Goal: Task Accomplishment & Management: Manage account settings

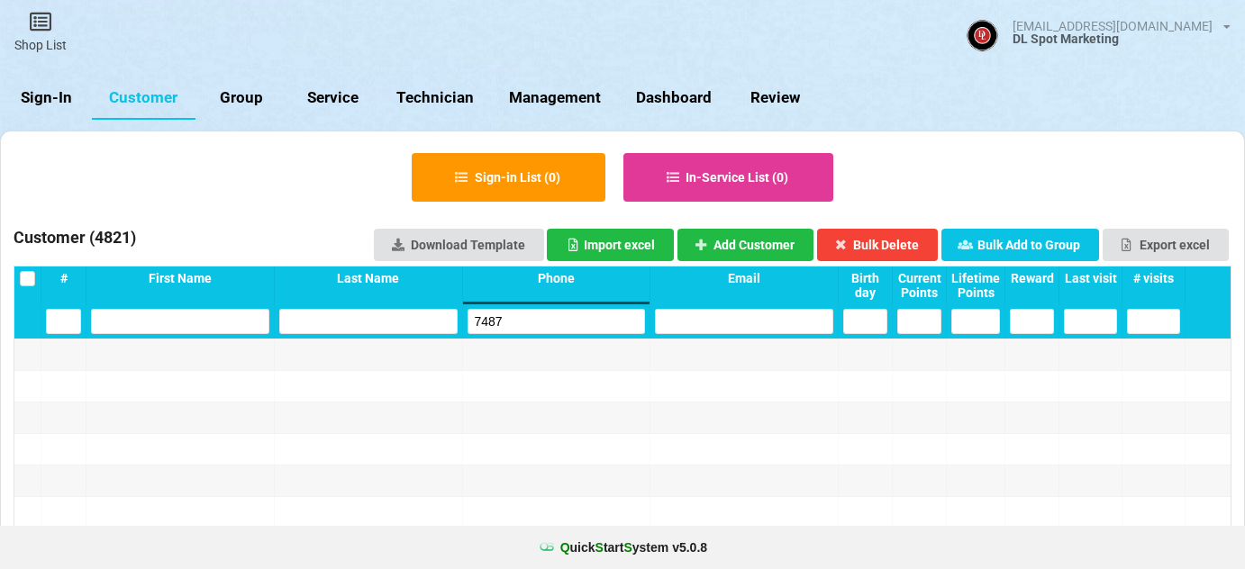
select select "25"
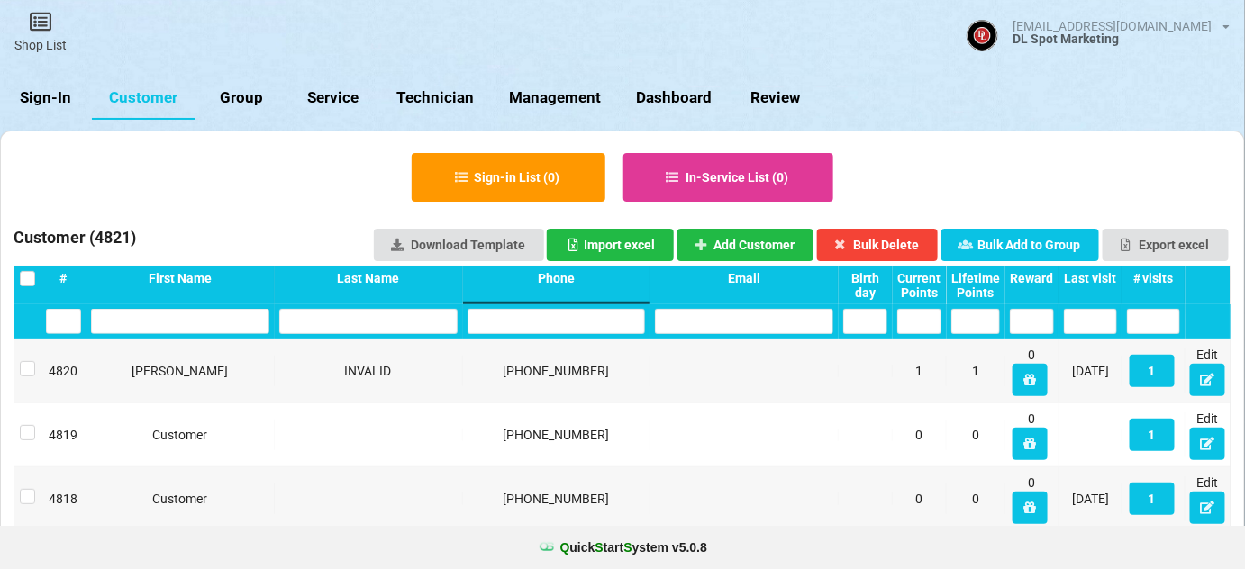
click at [58, 95] on link "Sign-In" at bounding box center [46, 98] width 92 height 43
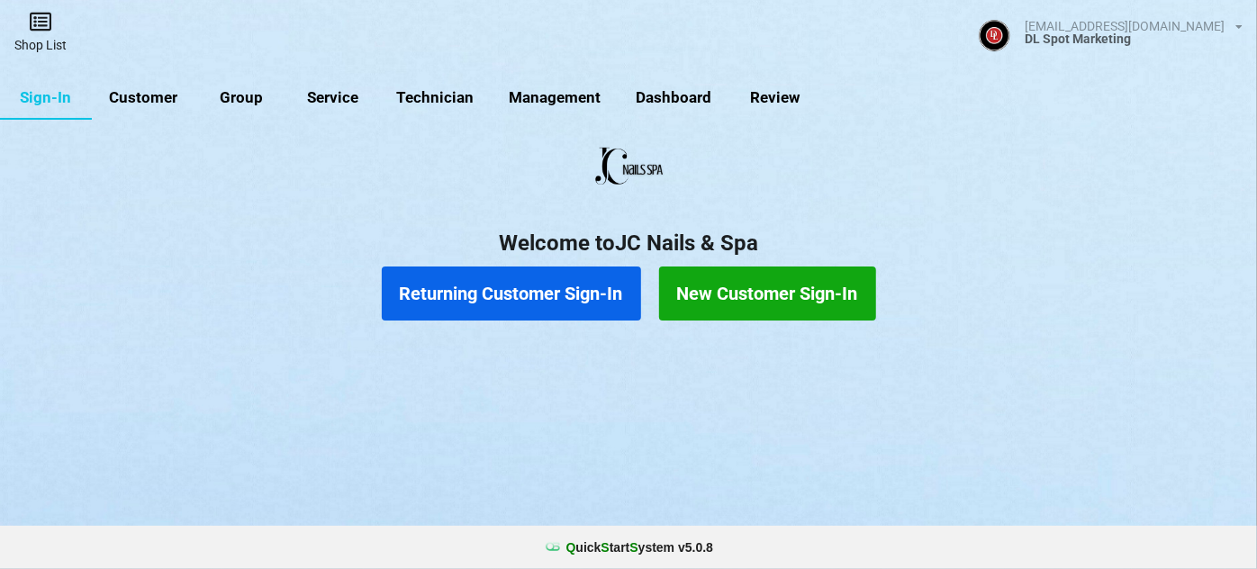
click at [48, 40] on link "Shop List" at bounding box center [40, 32] width 81 height 64
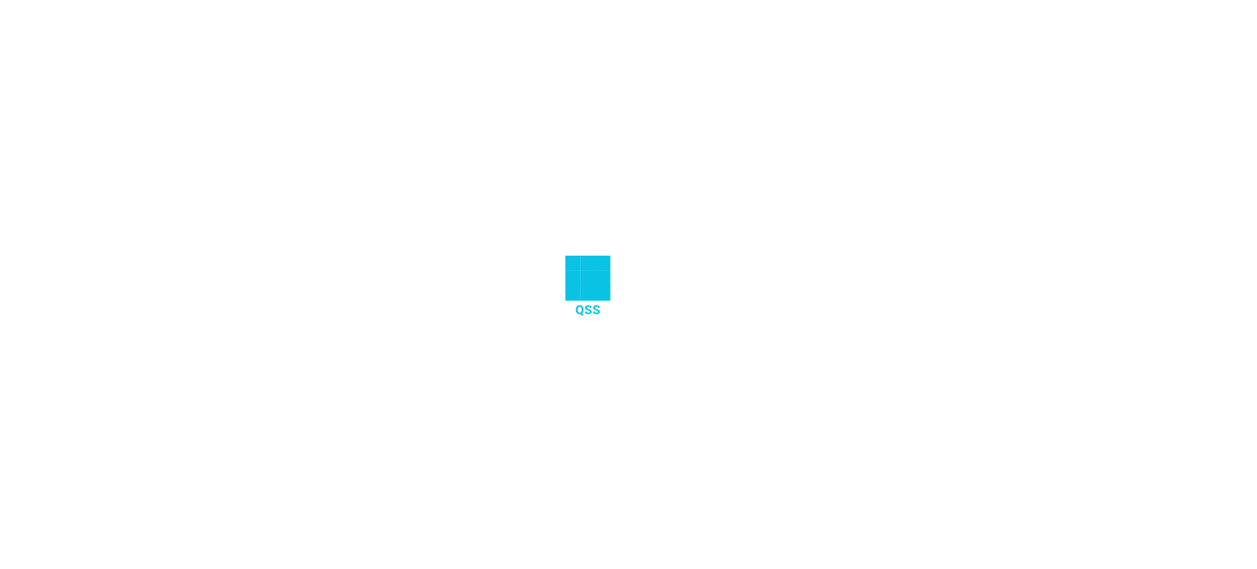
select select "25"
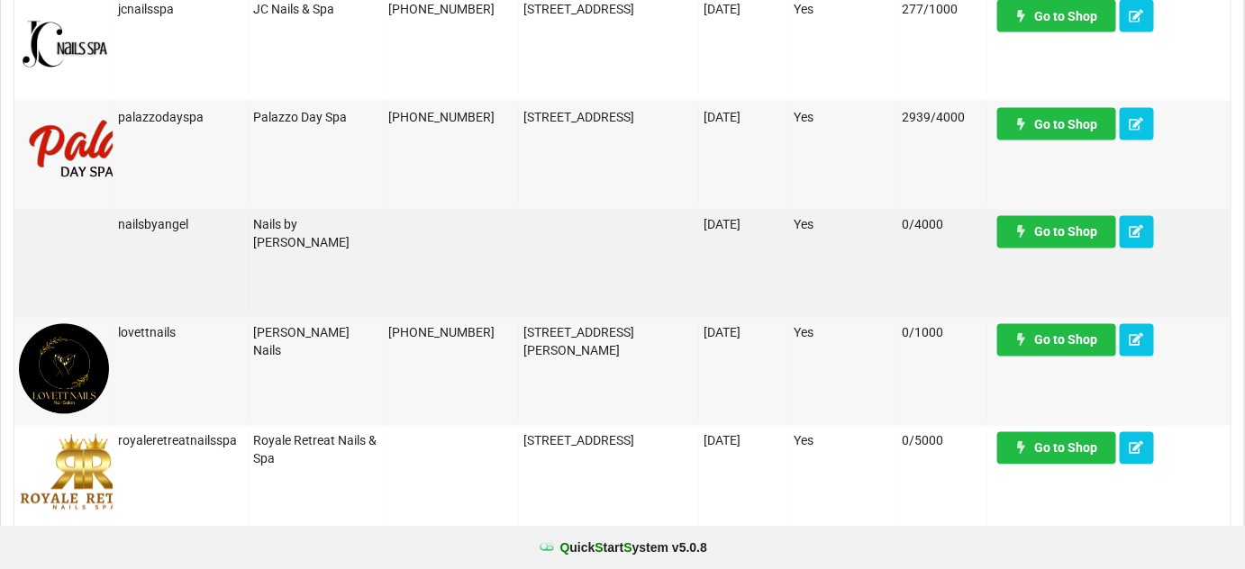
scroll to position [982, 0]
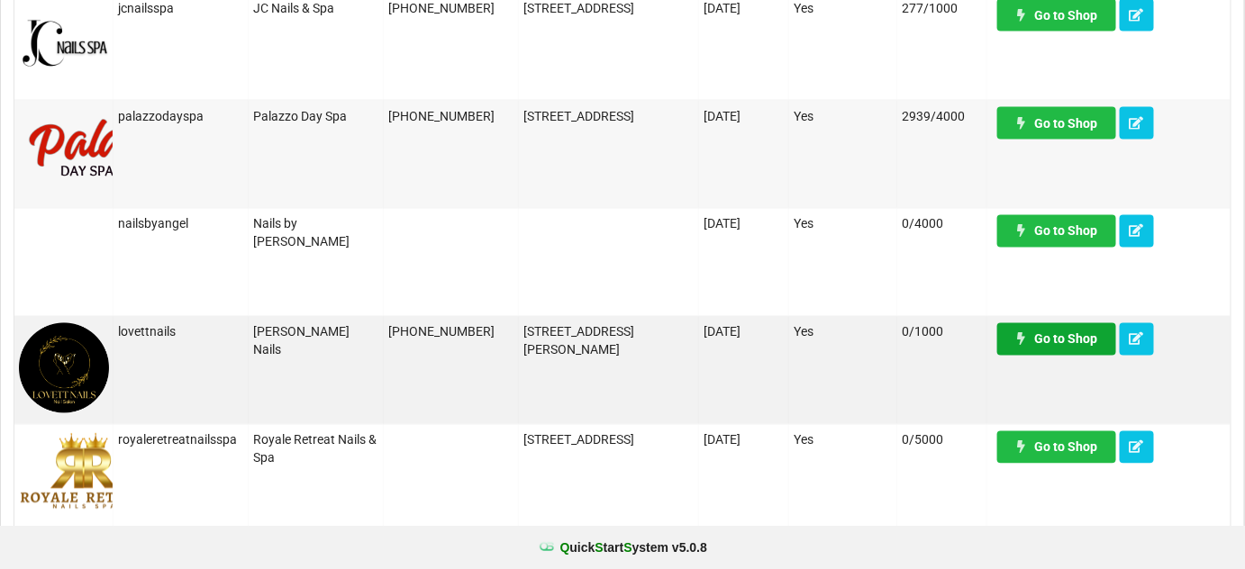
click at [1072, 345] on link "Go to Shop" at bounding box center [1056, 339] width 119 height 32
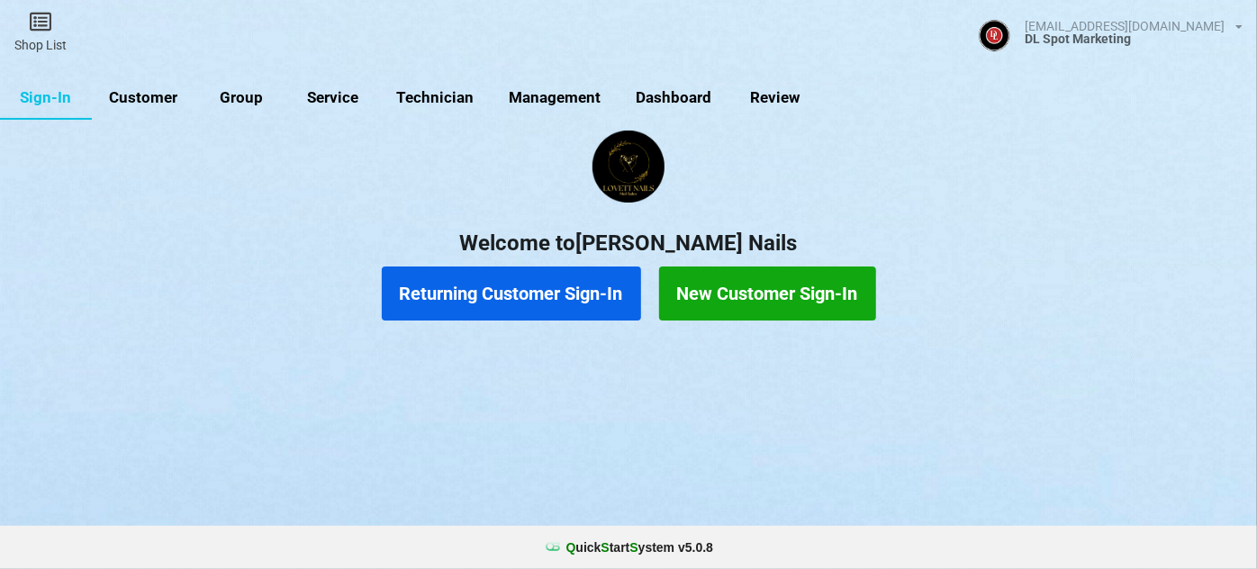
click at [158, 94] on link "Customer" at bounding box center [144, 98] width 104 height 43
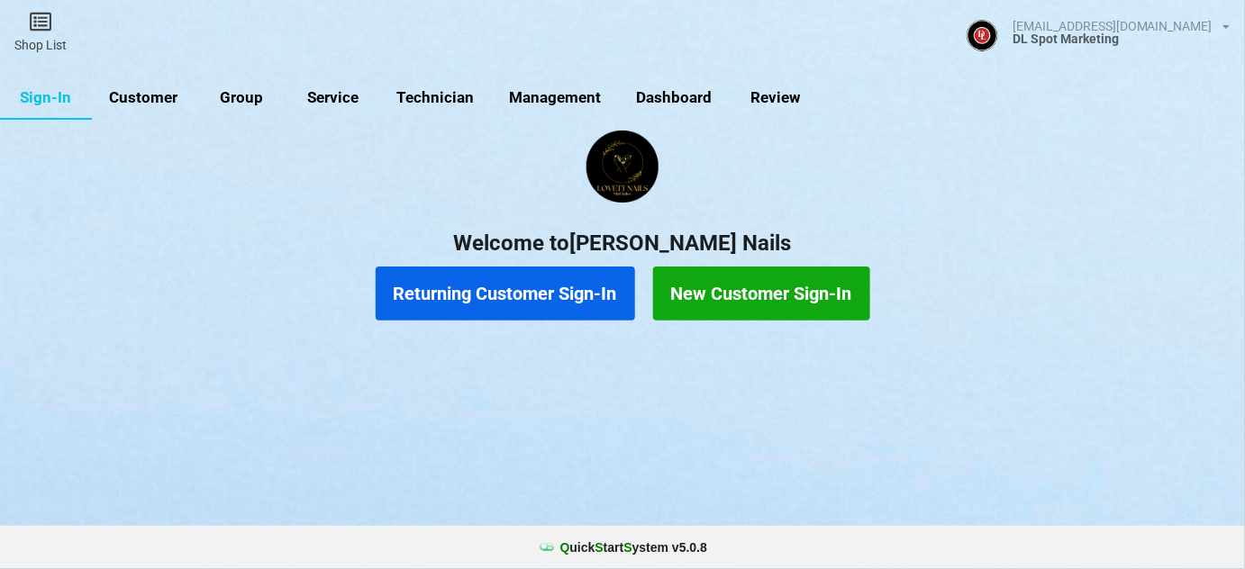
select select "25"
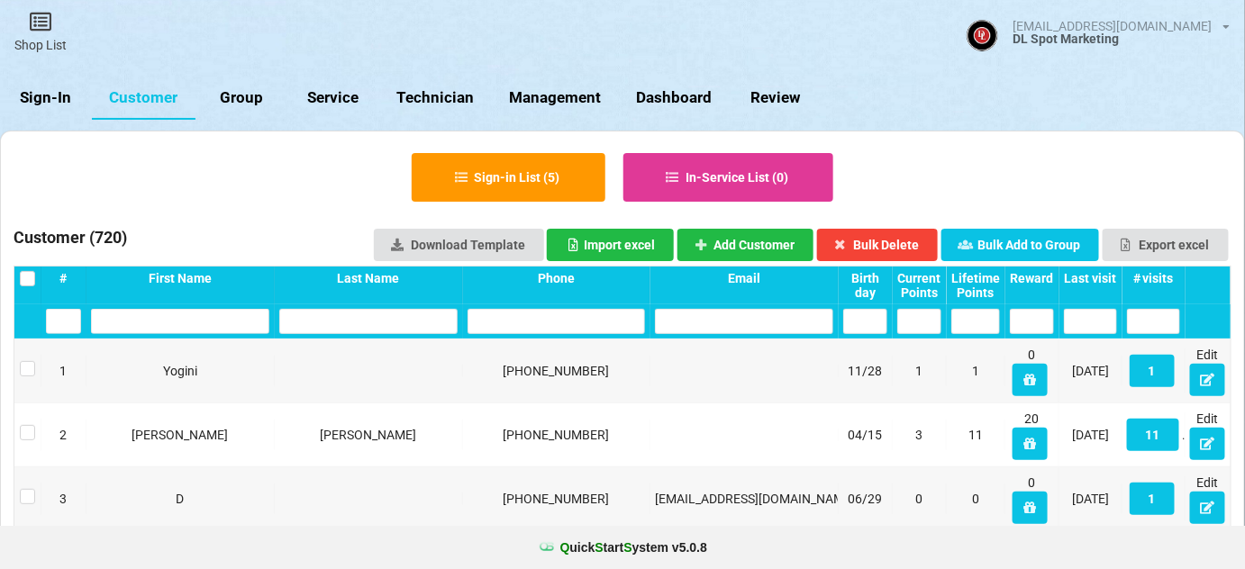
click at [1095, 272] on div "Last visit" at bounding box center [1090, 278] width 53 height 14
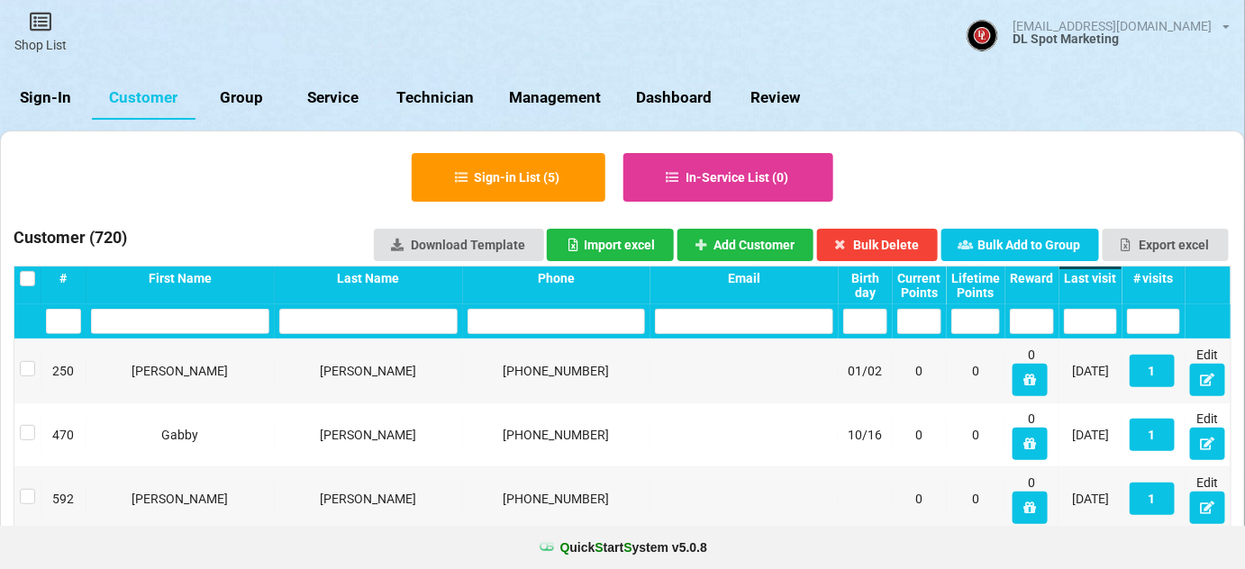
click at [1095, 272] on div "Last visit" at bounding box center [1090, 278] width 53 height 14
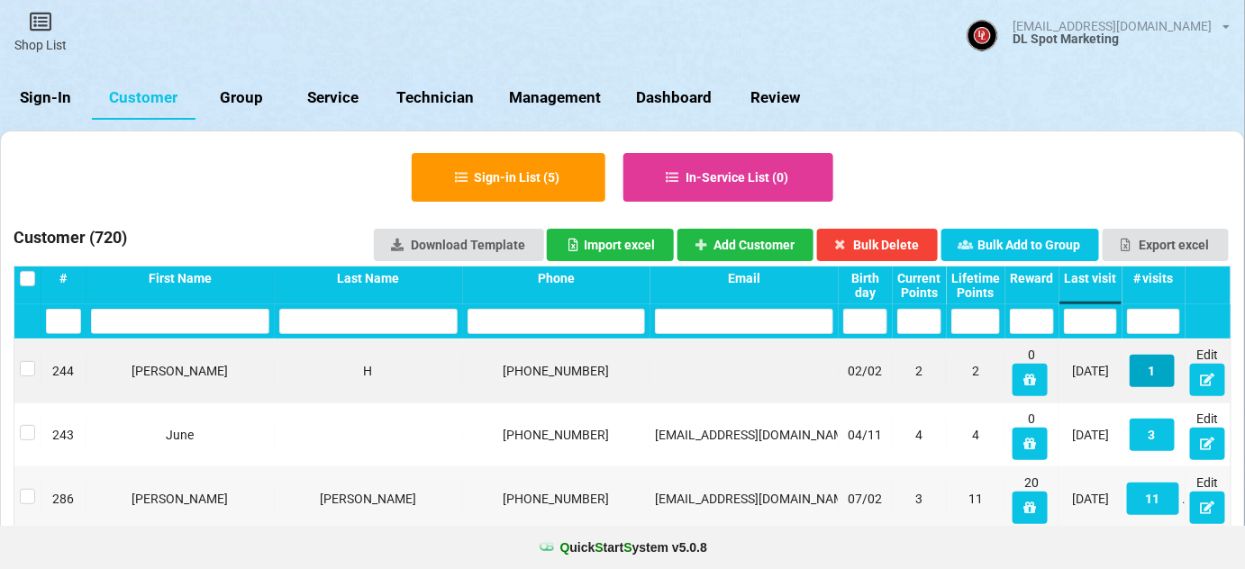
click at [1151, 374] on button "1" at bounding box center [1151, 371] width 45 height 32
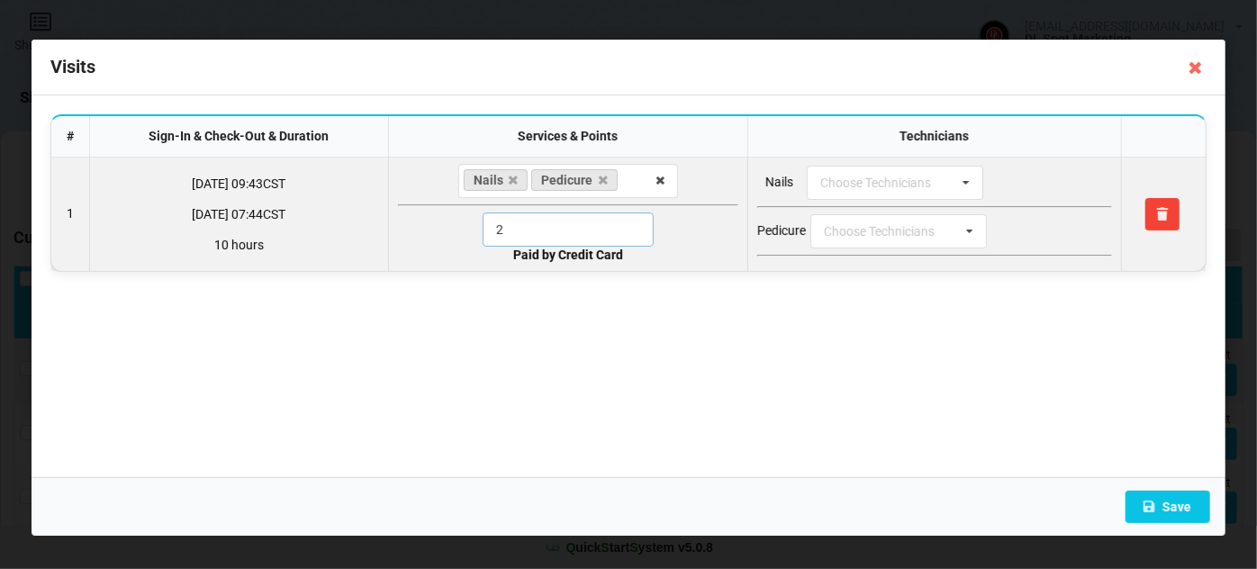
drag, startPoint x: 488, startPoint y: 234, endPoint x: 476, endPoint y: 232, distance: 12.7
click at [476, 232] on div "2" at bounding box center [568, 230] width 340 height 34
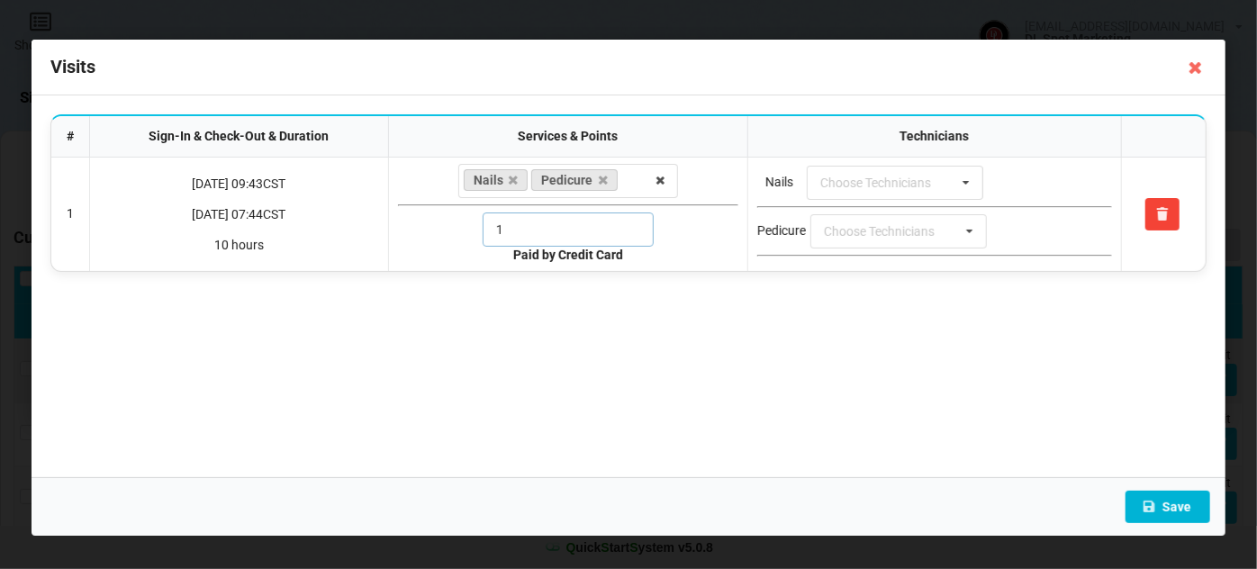
type input "1"
click at [1169, 503] on button "Save" at bounding box center [1168, 507] width 85 height 32
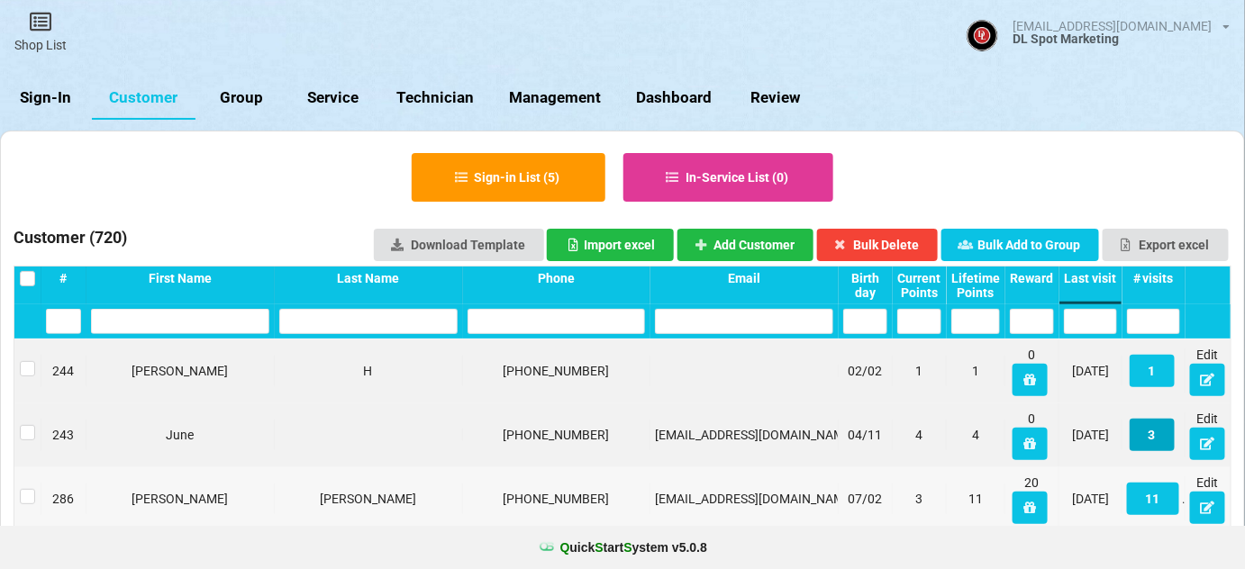
click at [1153, 436] on button "3" at bounding box center [1151, 435] width 45 height 32
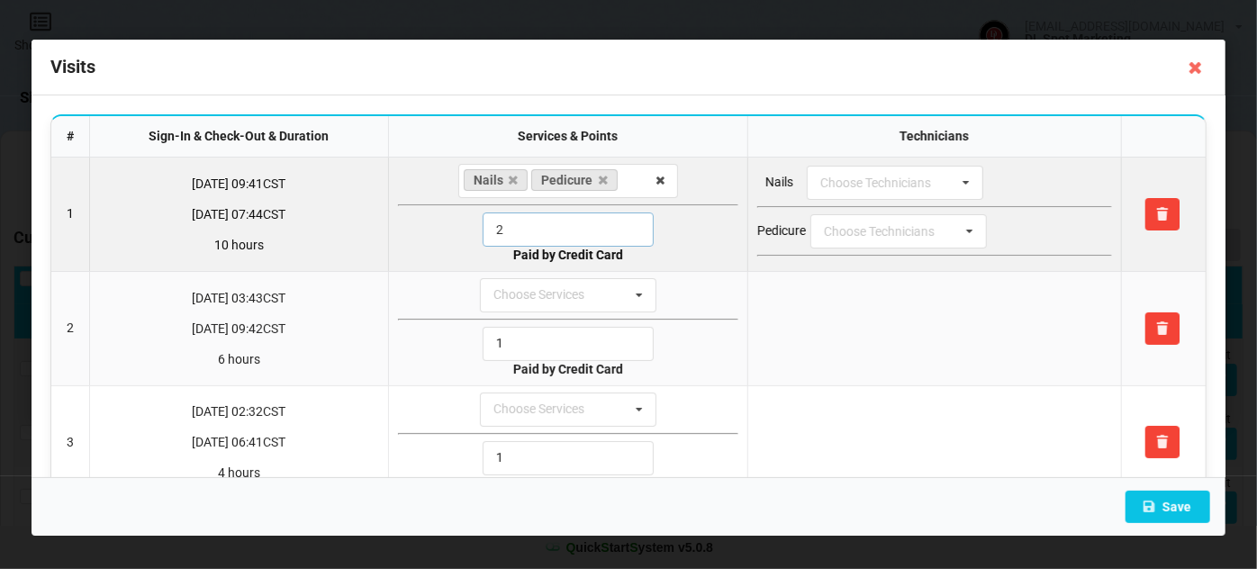
click at [476, 232] on div "2" at bounding box center [568, 230] width 340 height 34
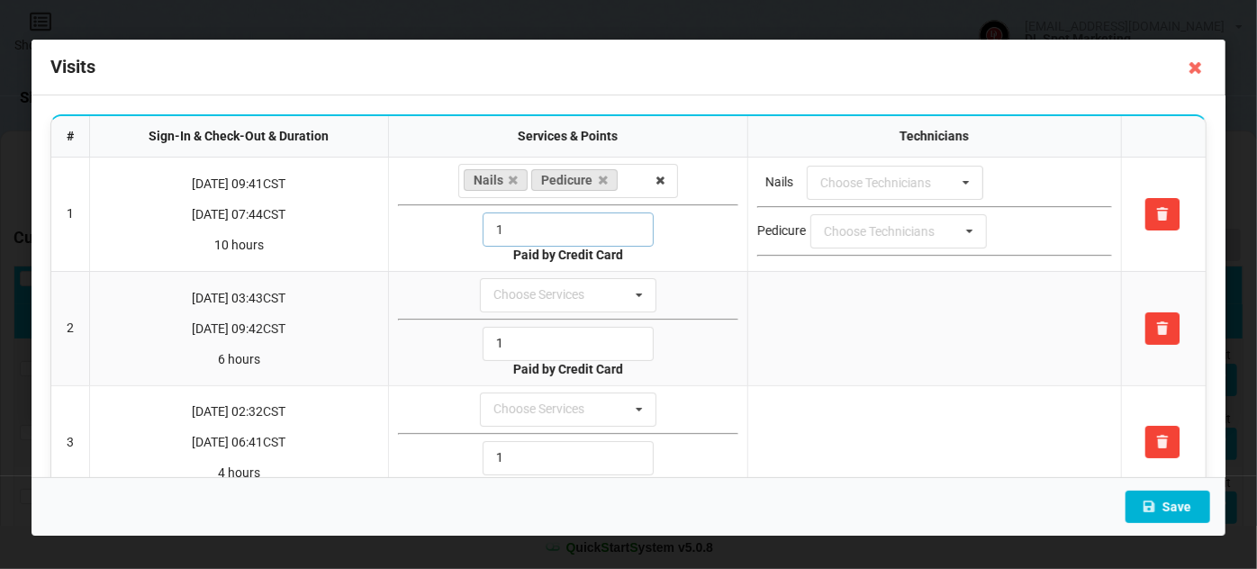
type input "1"
click at [1182, 503] on button "Save" at bounding box center [1168, 507] width 85 height 32
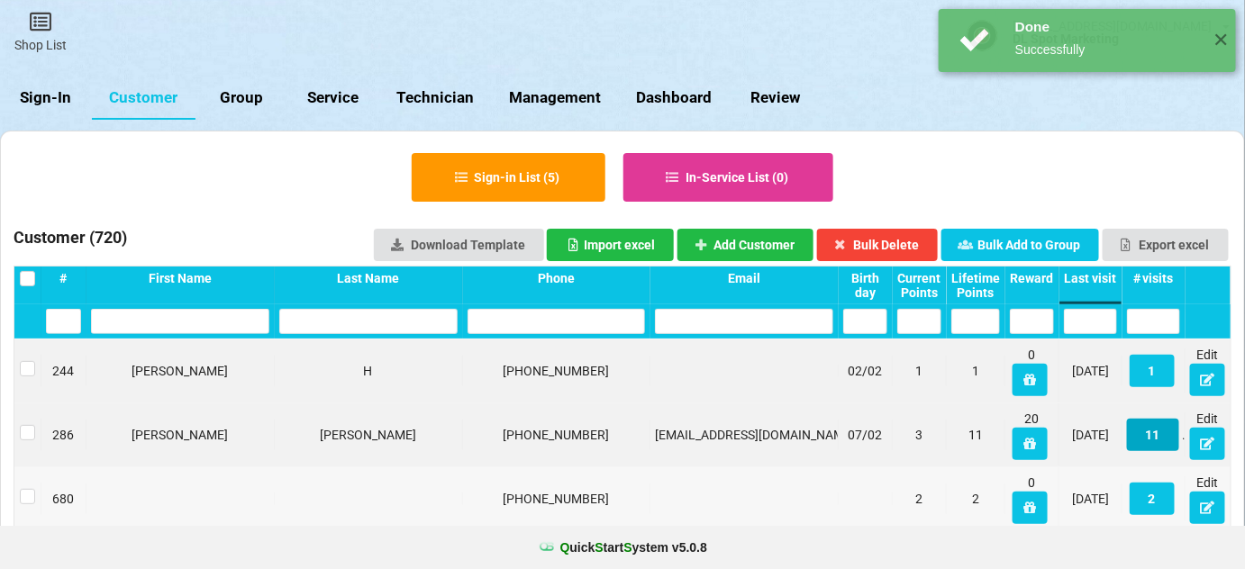
click at [1153, 436] on button "11" at bounding box center [1153, 435] width 52 height 32
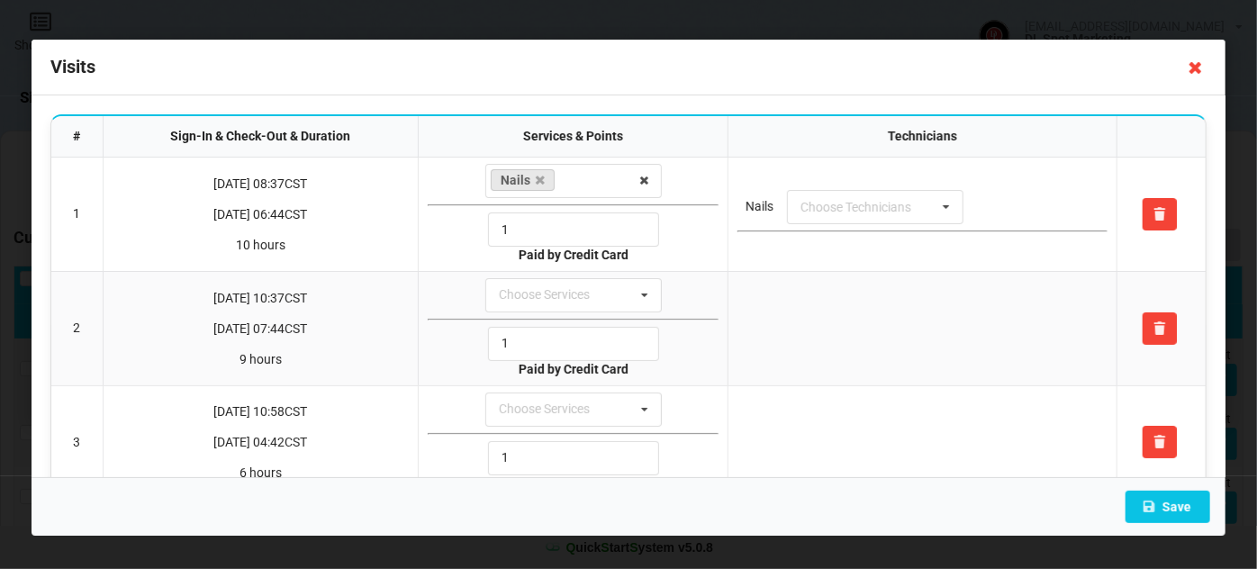
click at [1195, 68] on icon at bounding box center [1196, 67] width 29 height 29
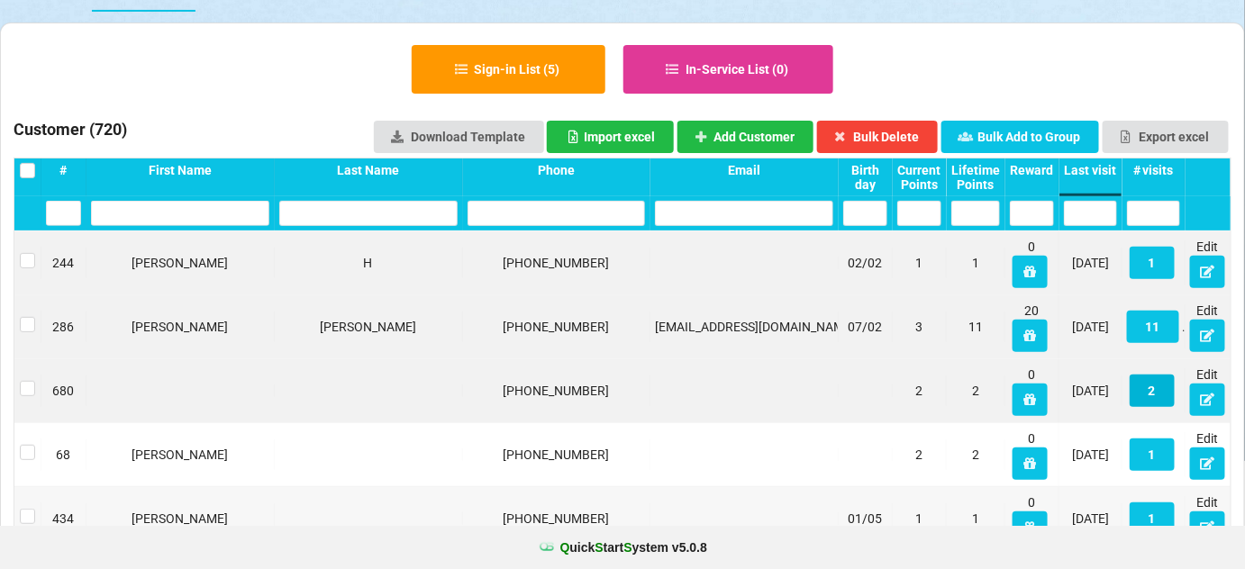
scroll to position [109, 0]
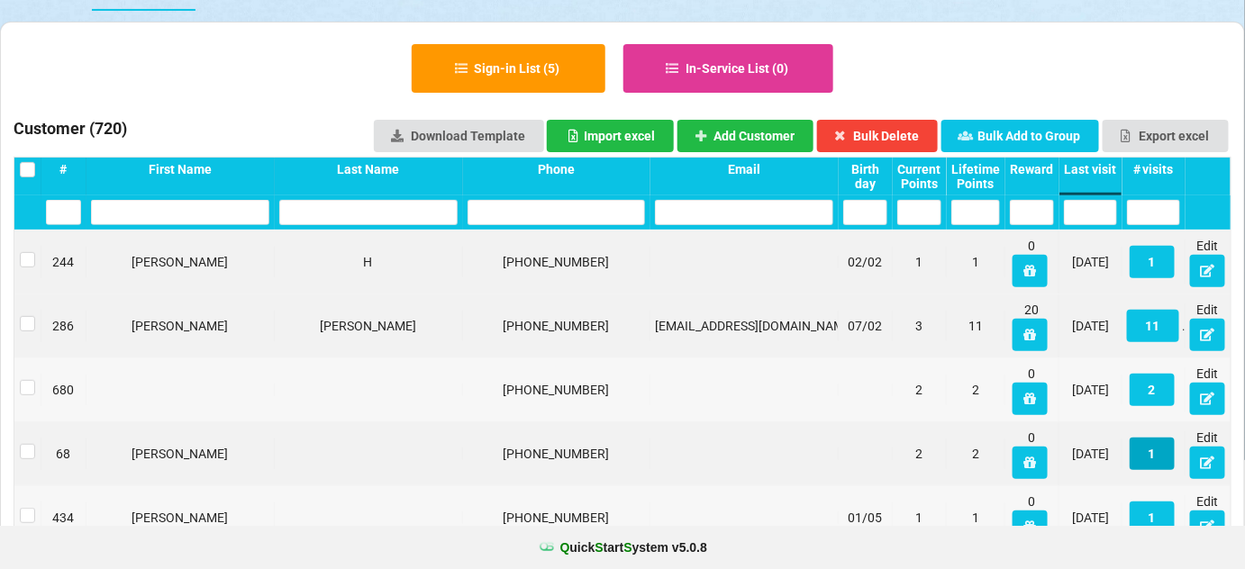
click at [1152, 450] on button "1" at bounding box center [1151, 454] width 45 height 32
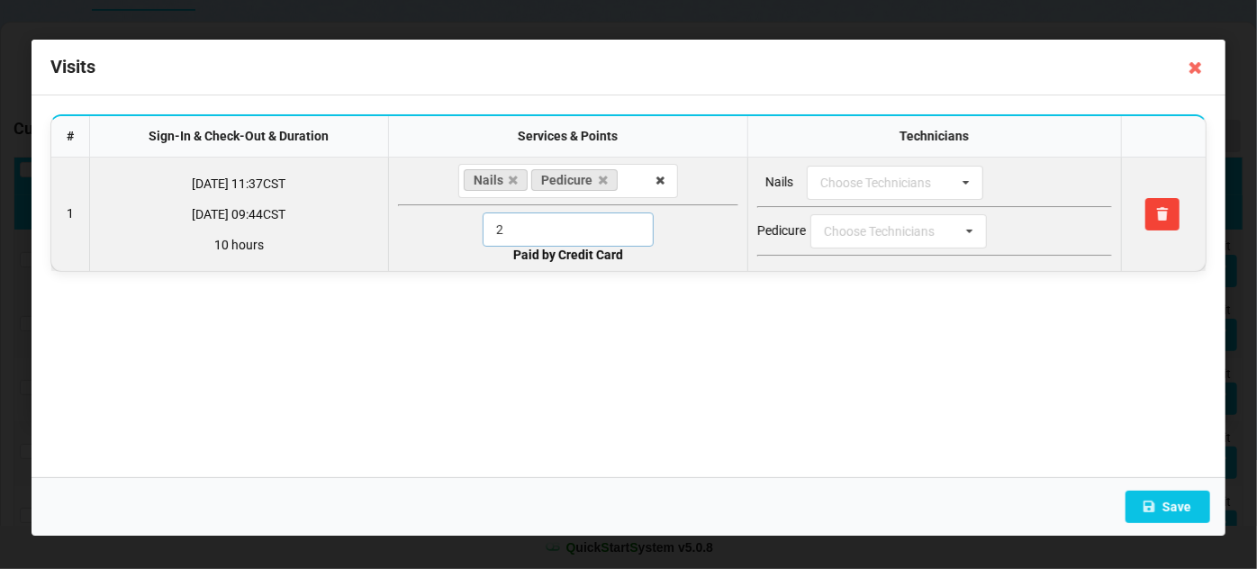
drag, startPoint x: 515, startPoint y: 227, endPoint x: 455, endPoint y: 240, distance: 61.6
click at [456, 238] on div "2" at bounding box center [568, 230] width 340 height 34
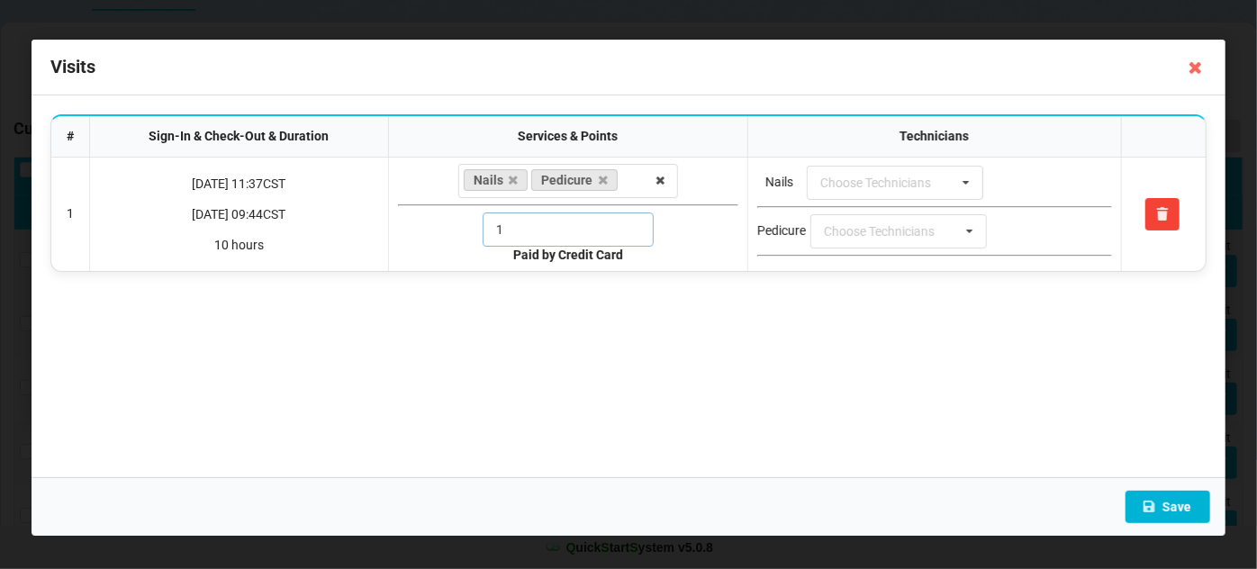
type input "1"
click at [1170, 503] on button "Save" at bounding box center [1168, 507] width 85 height 32
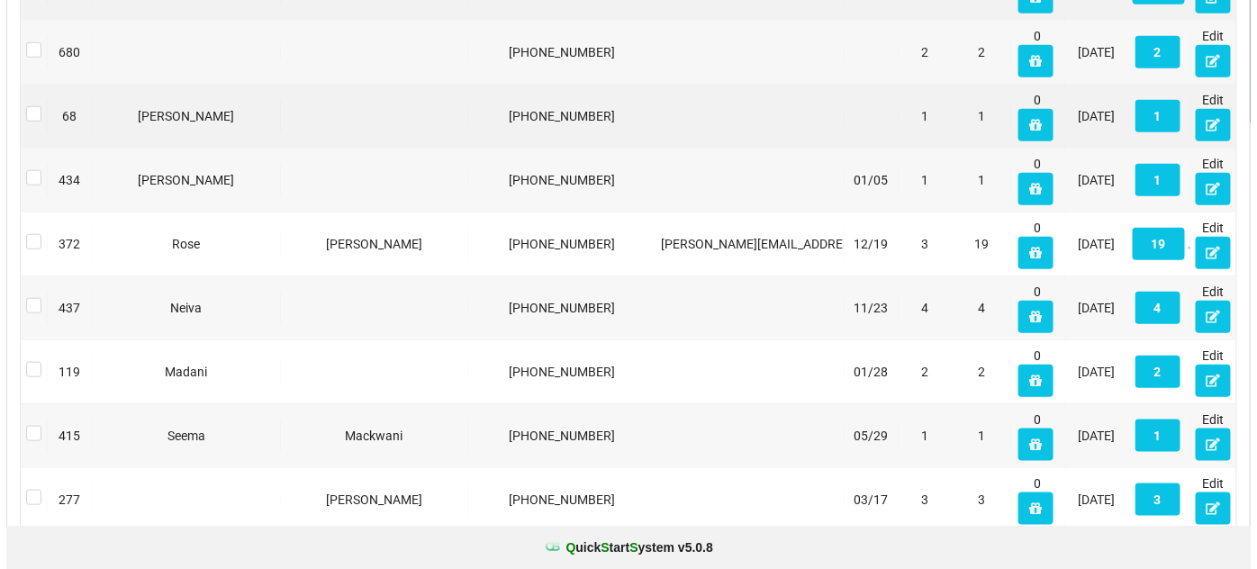
scroll to position [0, 0]
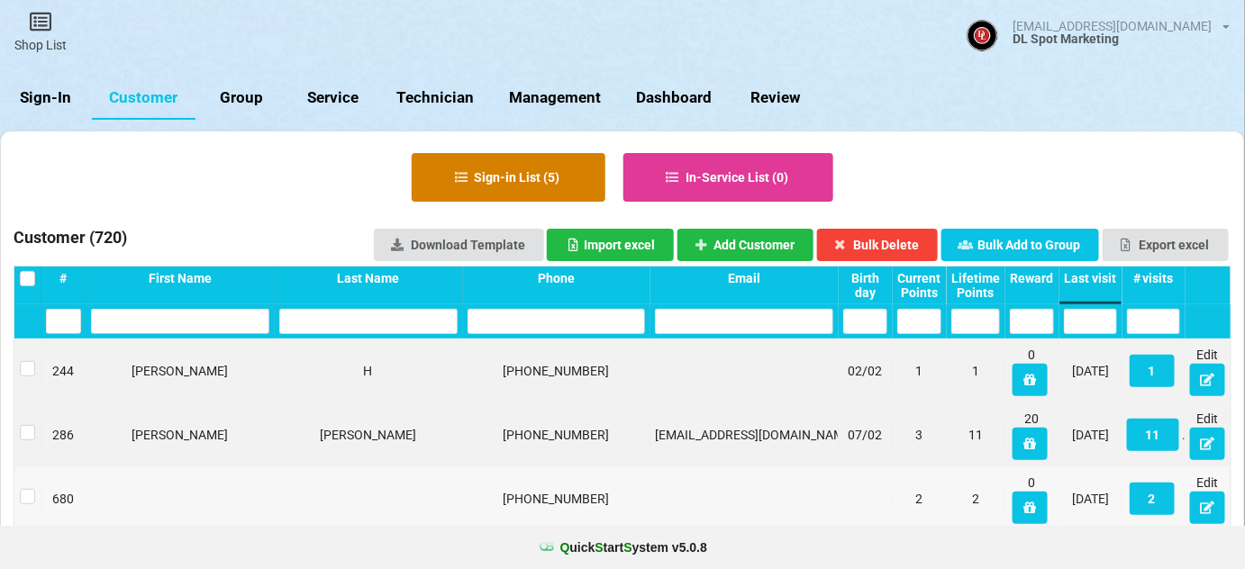
click at [517, 182] on button "Sign-in List ( 5 )" at bounding box center [509, 177] width 194 height 49
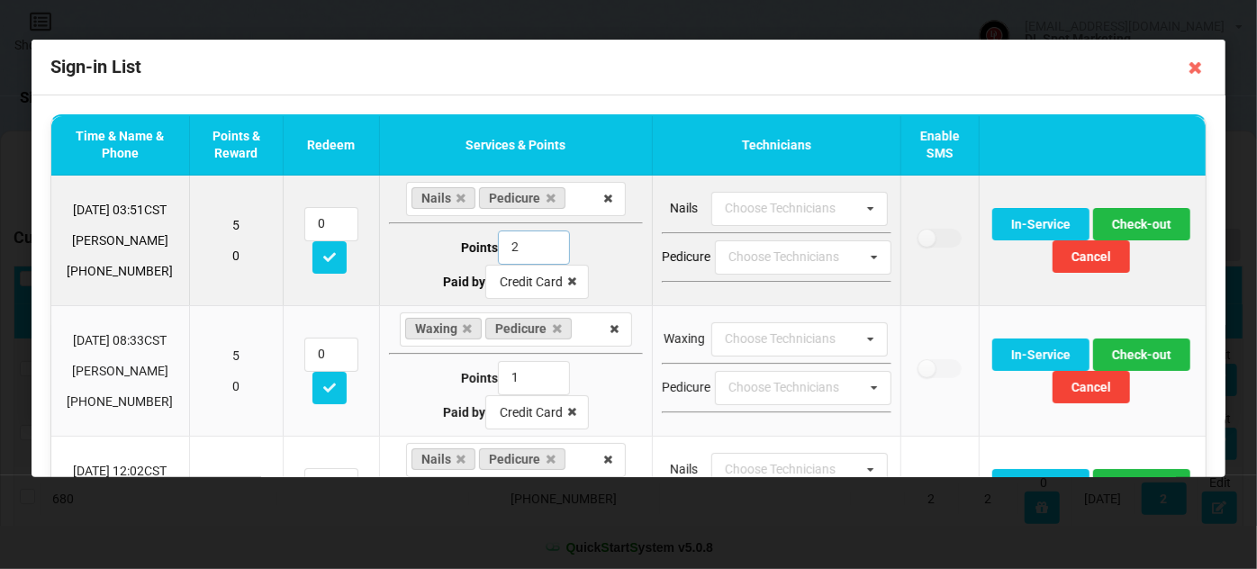
drag, startPoint x: 519, startPoint y: 241, endPoint x: 481, endPoint y: 253, distance: 39.6
click at [483, 249] on div "Points 2" at bounding box center [515, 248] width 255 height 34
type input "1"
click at [1140, 224] on button "Check-out" at bounding box center [1140, 224] width 97 height 32
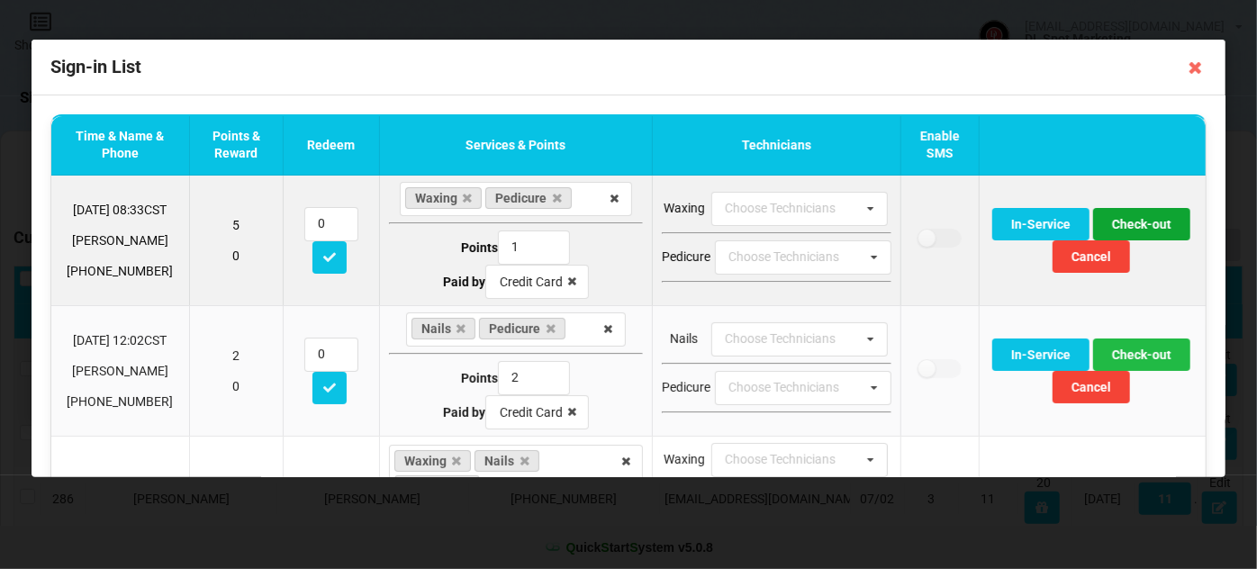
click at [1131, 225] on button "Check-out" at bounding box center [1140, 224] width 97 height 32
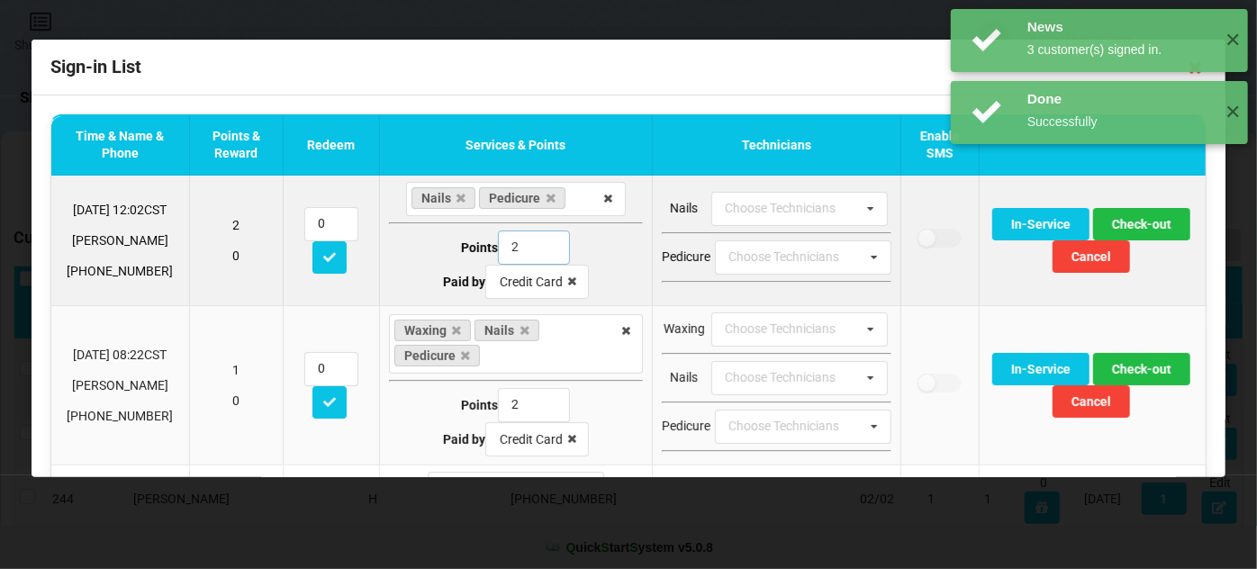
drag, startPoint x: 499, startPoint y: 247, endPoint x: 475, endPoint y: 251, distance: 24.7
click at [475, 251] on div "Points 2" at bounding box center [515, 248] width 255 height 34
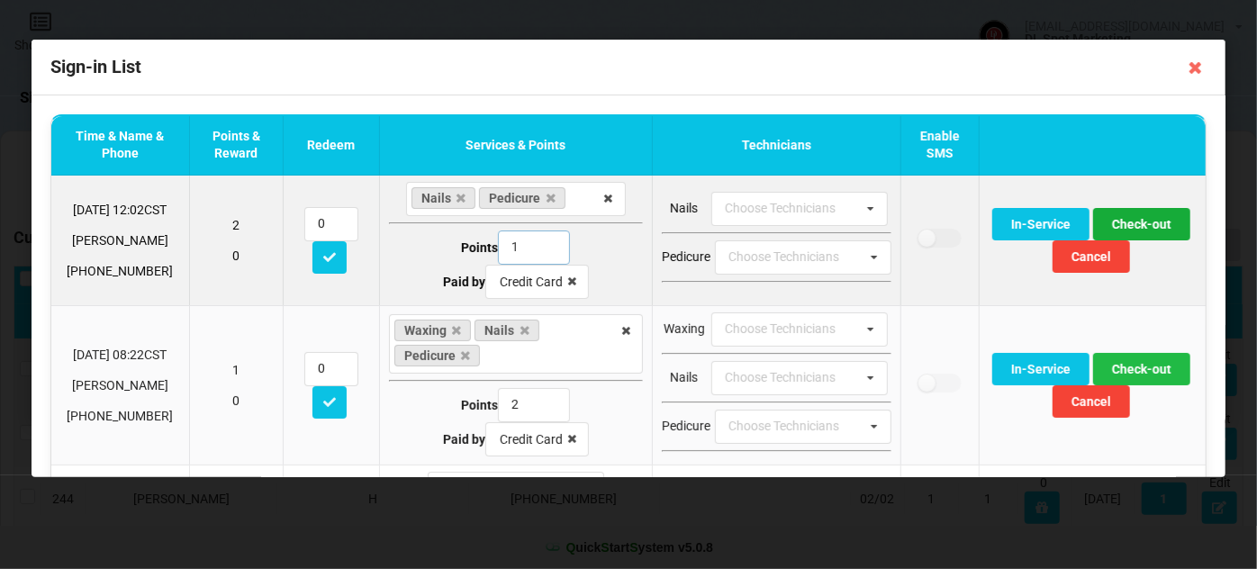
type input "1"
click at [1129, 222] on button "Check-out" at bounding box center [1140, 224] width 97 height 32
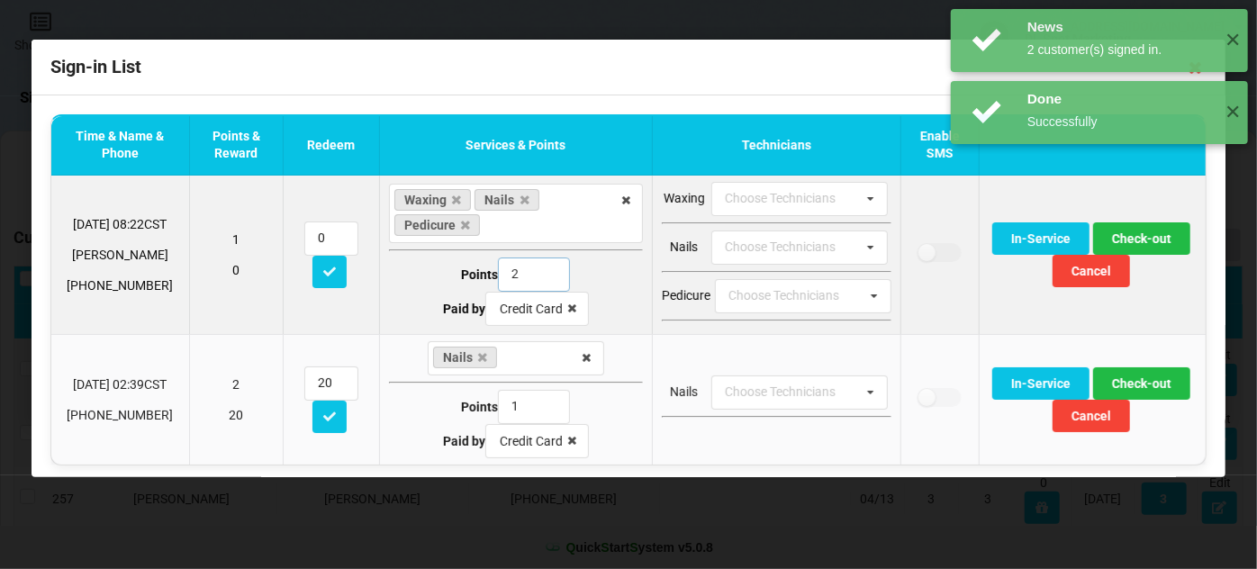
drag, startPoint x: 514, startPoint y: 267, endPoint x: 496, endPoint y: 268, distance: 18.0
click at [498, 268] on input "2" at bounding box center [534, 275] width 72 height 34
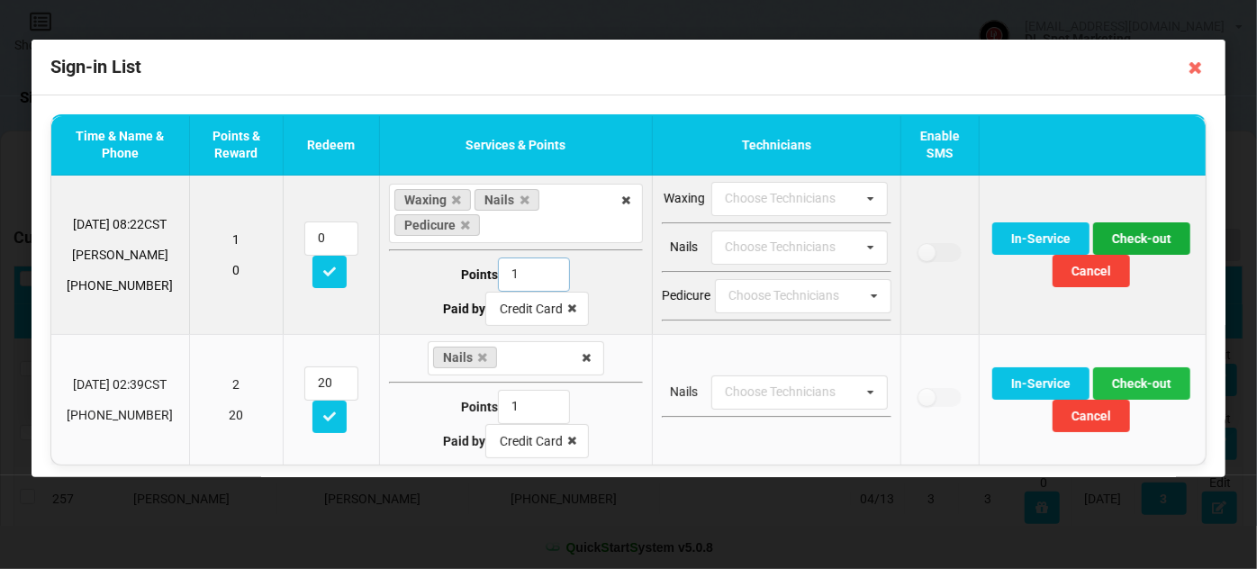
type input "1"
click at [1127, 240] on button "Check-out" at bounding box center [1140, 238] width 97 height 32
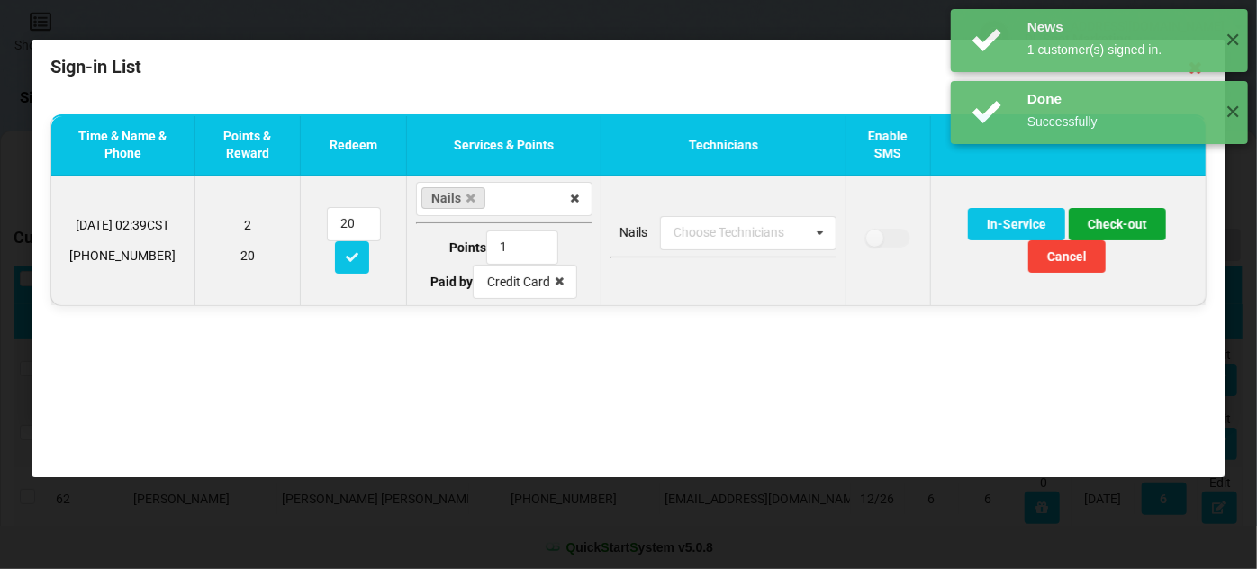
click at [1129, 222] on button "Check-out" at bounding box center [1117, 224] width 97 height 32
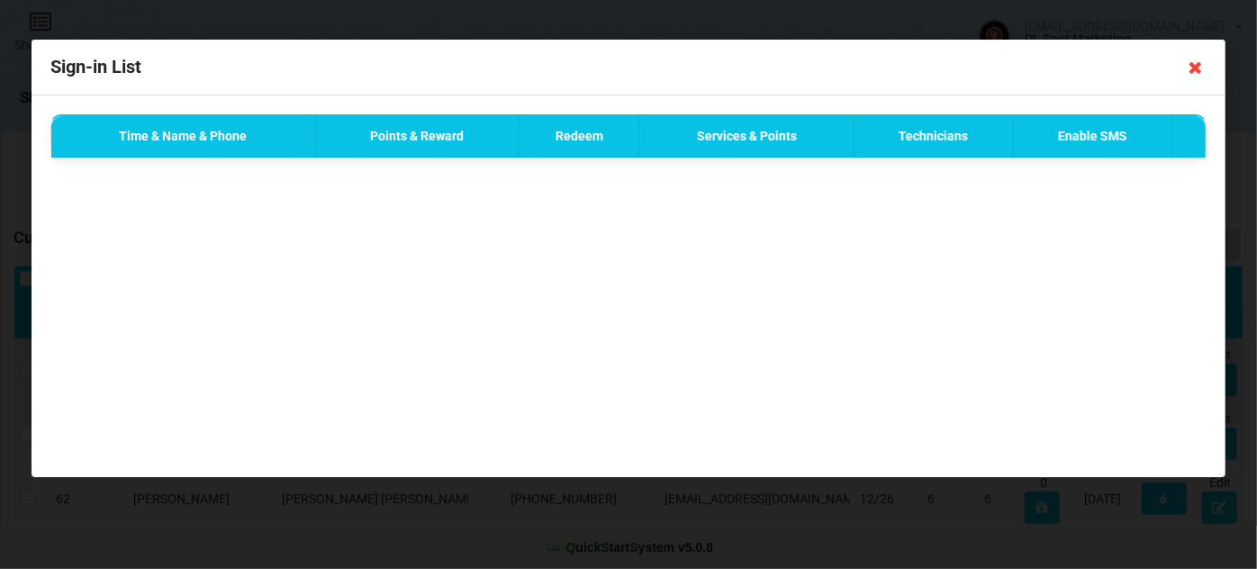
click at [1196, 67] on icon at bounding box center [1196, 67] width 29 height 29
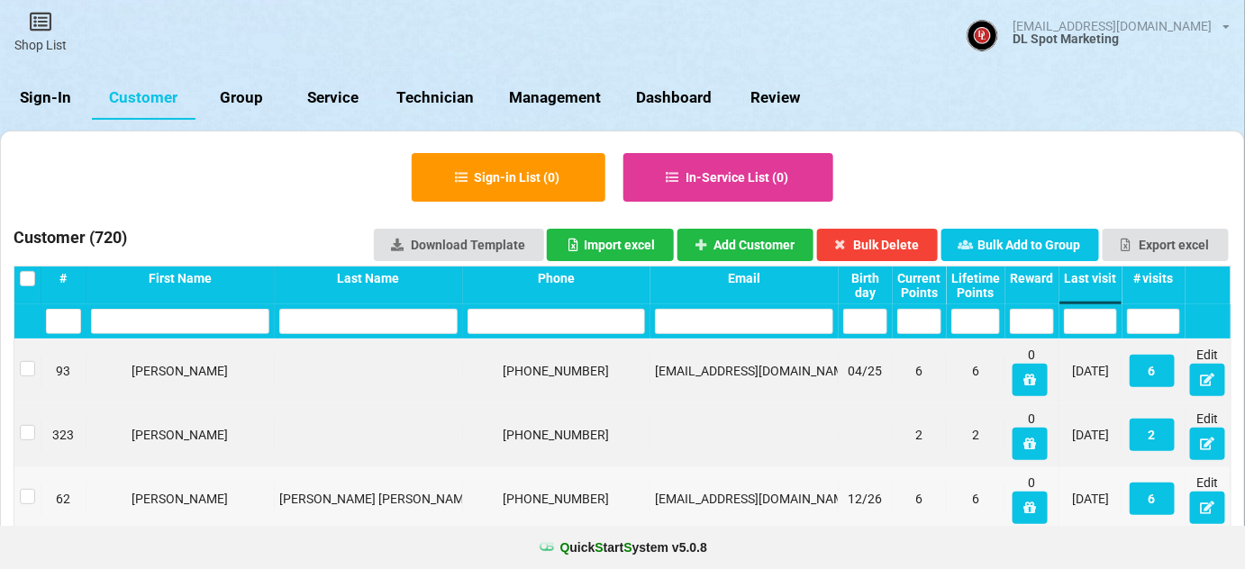
click at [48, 93] on link "Sign-In" at bounding box center [46, 98] width 92 height 43
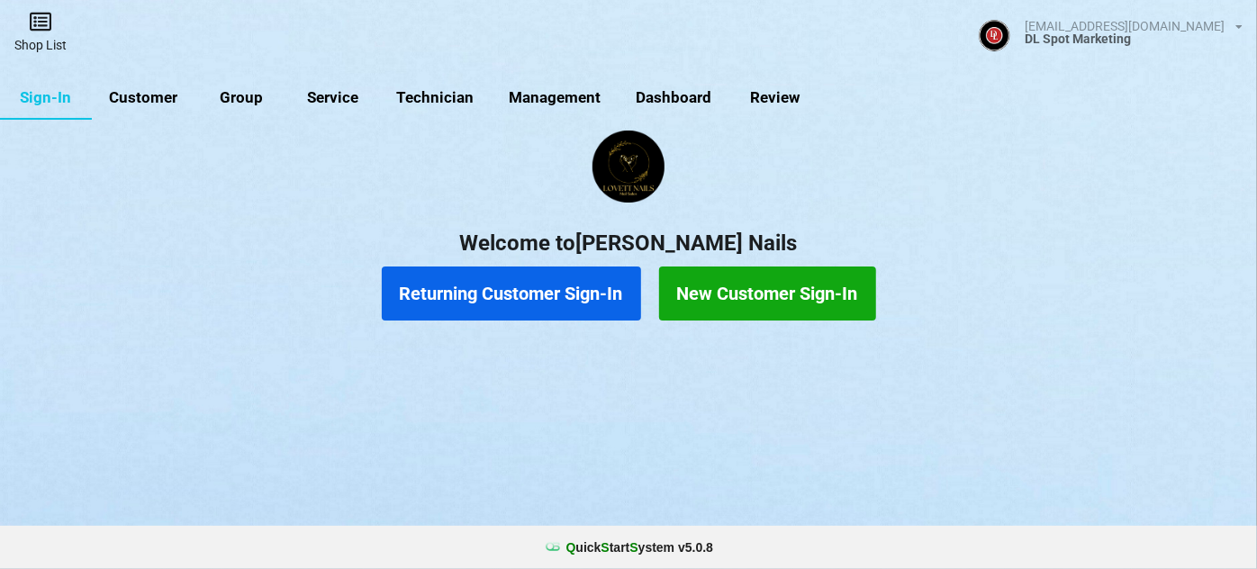
click at [50, 35] on link "Shop List" at bounding box center [40, 32] width 81 height 64
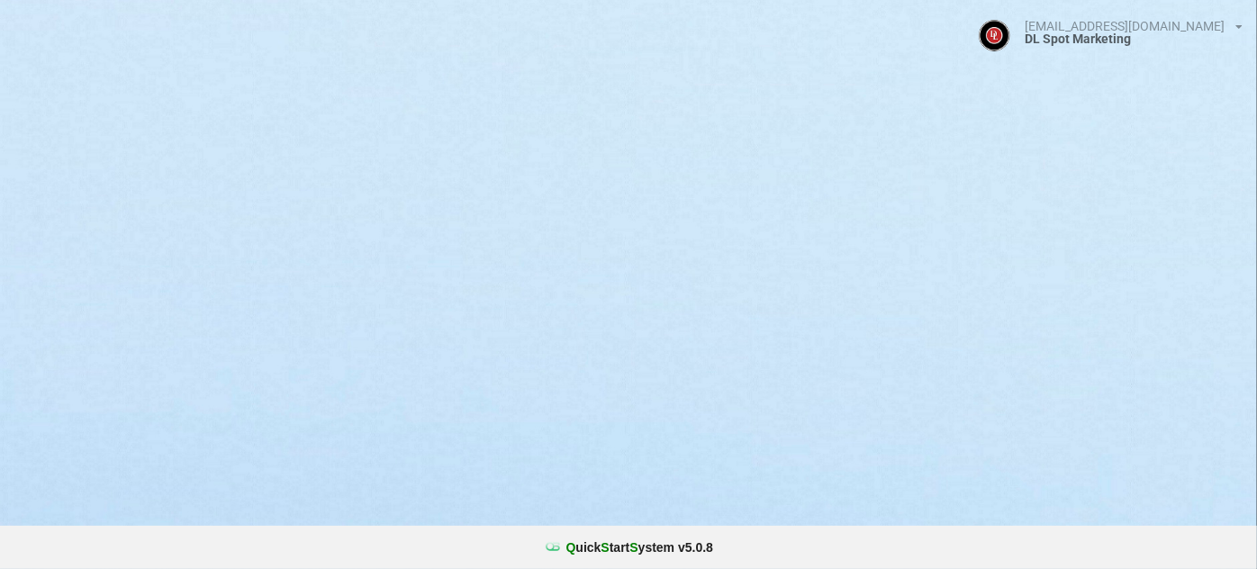
select select "25"
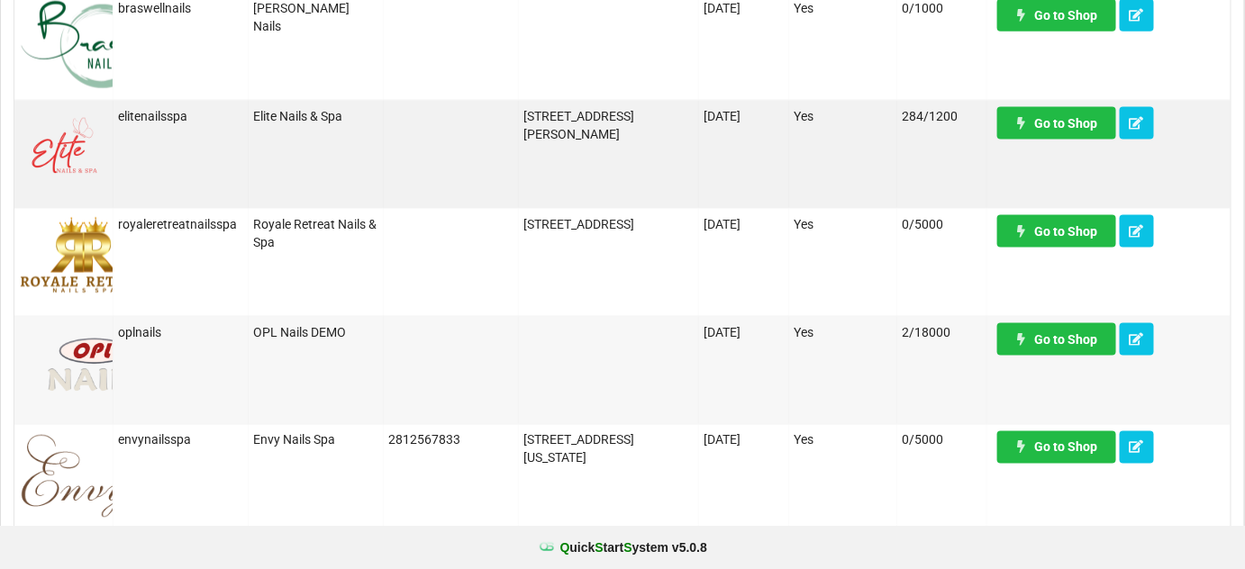
scroll to position [764, 0]
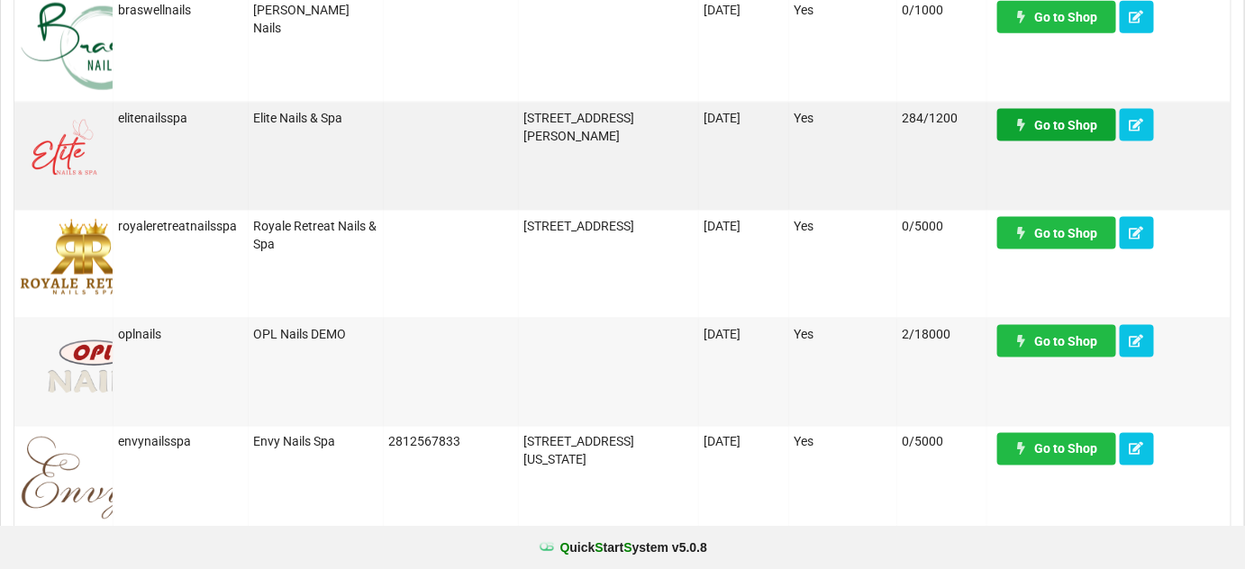
click at [1058, 123] on link "Go to Shop" at bounding box center [1056, 125] width 119 height 32
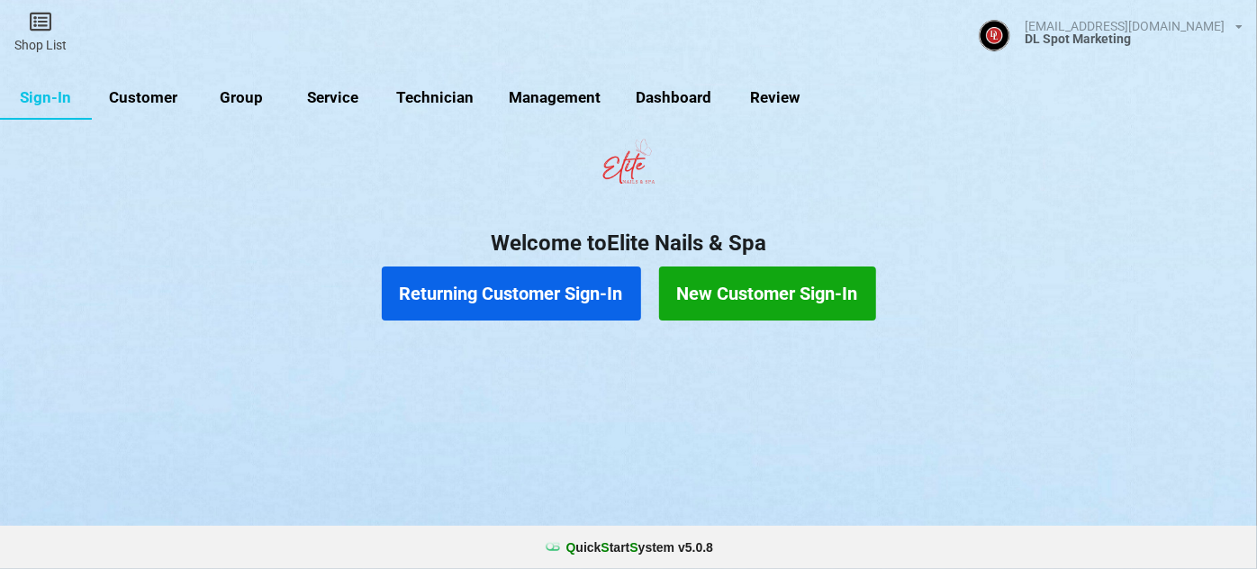
click at [160, 96] on link "Customer" at bounding box center [144, 98] width 104 height 43
select select "25"
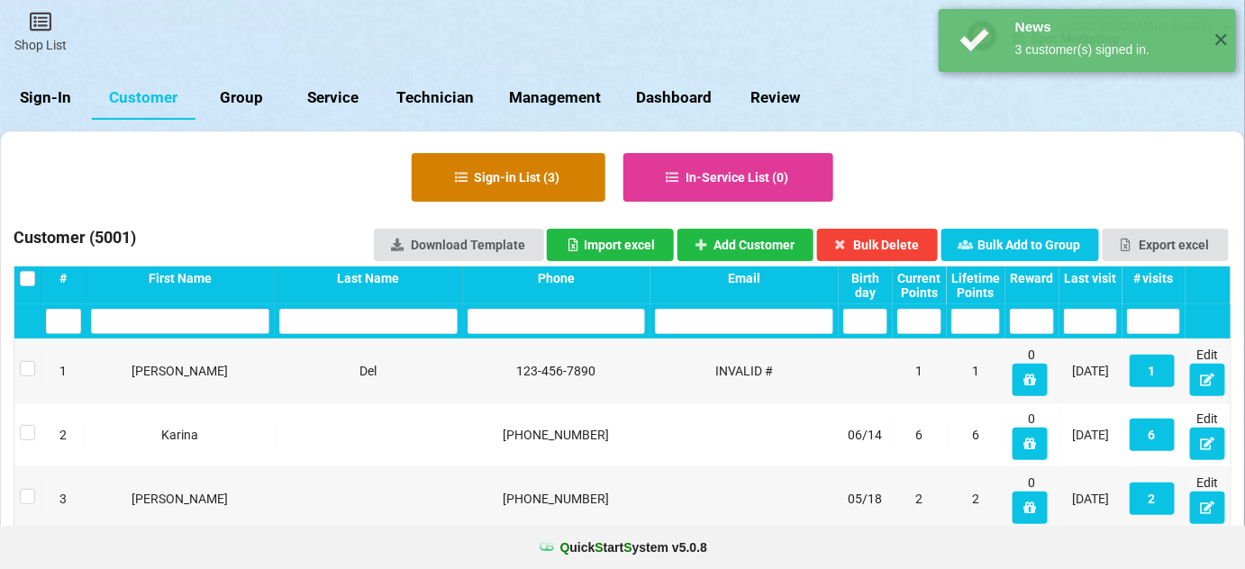
click at [537, 177] on button "Sign-in List ( 3 )" at bounding box center [509, 177] width 194 height 49
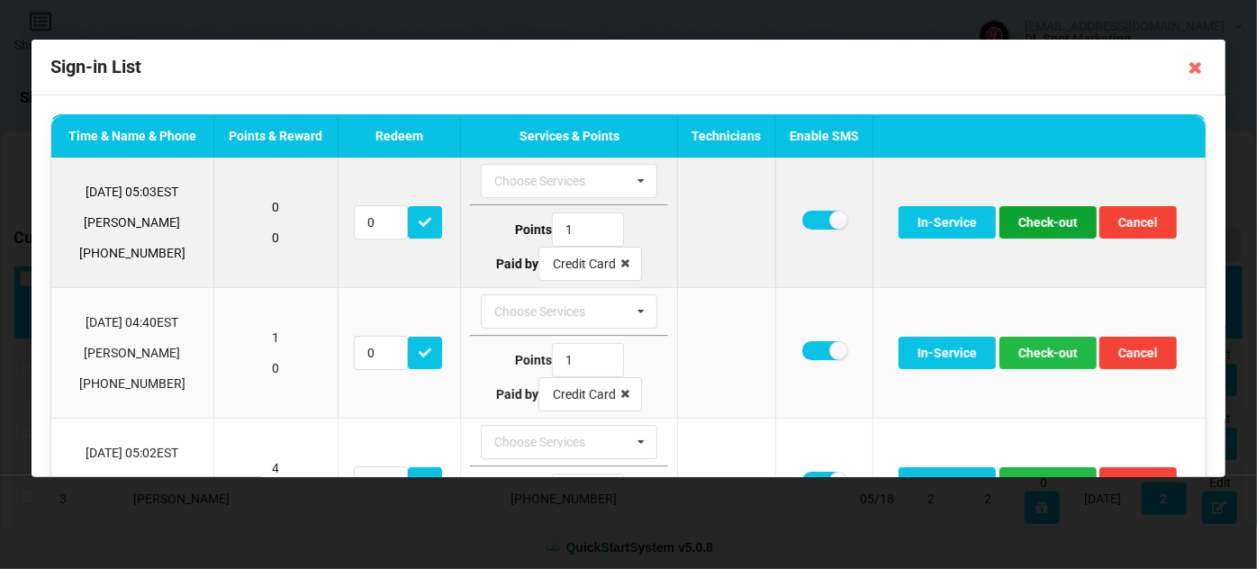
click at [1056, 220] on button "Check-out" at bounding box center [1048, 222] width 97 height 32
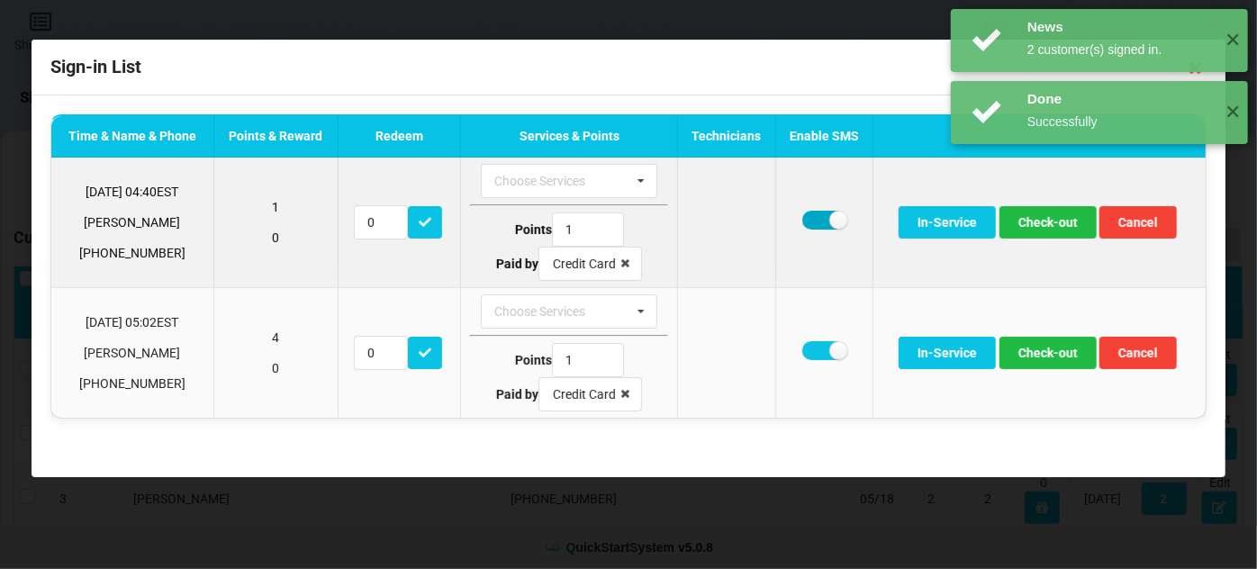
click at [811, 213] on label at bounding box center [824, 220] width 44 height 19
checkbox input "false"
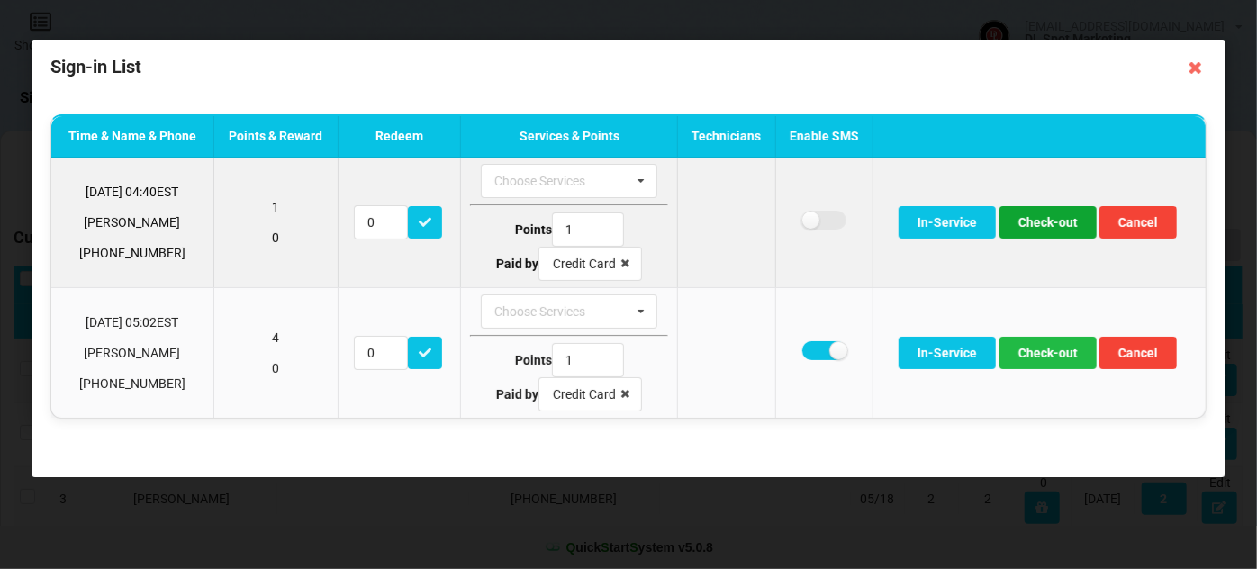
click at [1038, 222] on button "Check-out" at bounding box center [1048, 222] width 97 height 32
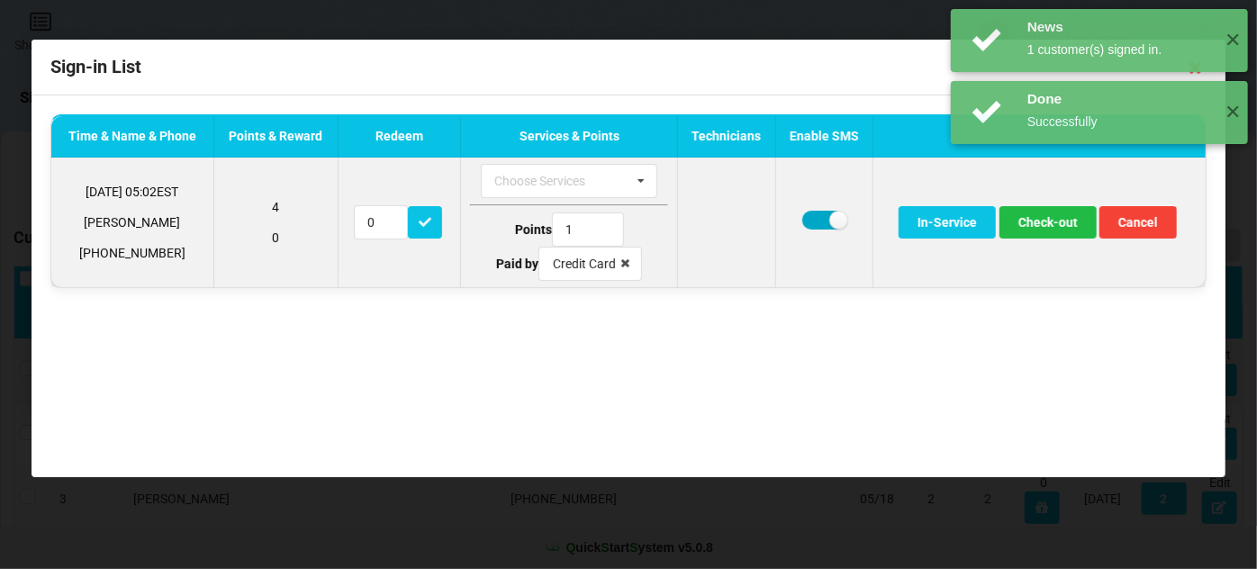
drag, startPoint x: 820, startPoint y: 222, endPoint x: 830, endPoint y: 222, distance: 10.8
click at [819, 222] on label at bounding box center [824, 220] width 44 height 19
checkbox input "false"
click at [1056, 226] on button "Check-out" at bounding box center [1048, 222] width 97 height 32
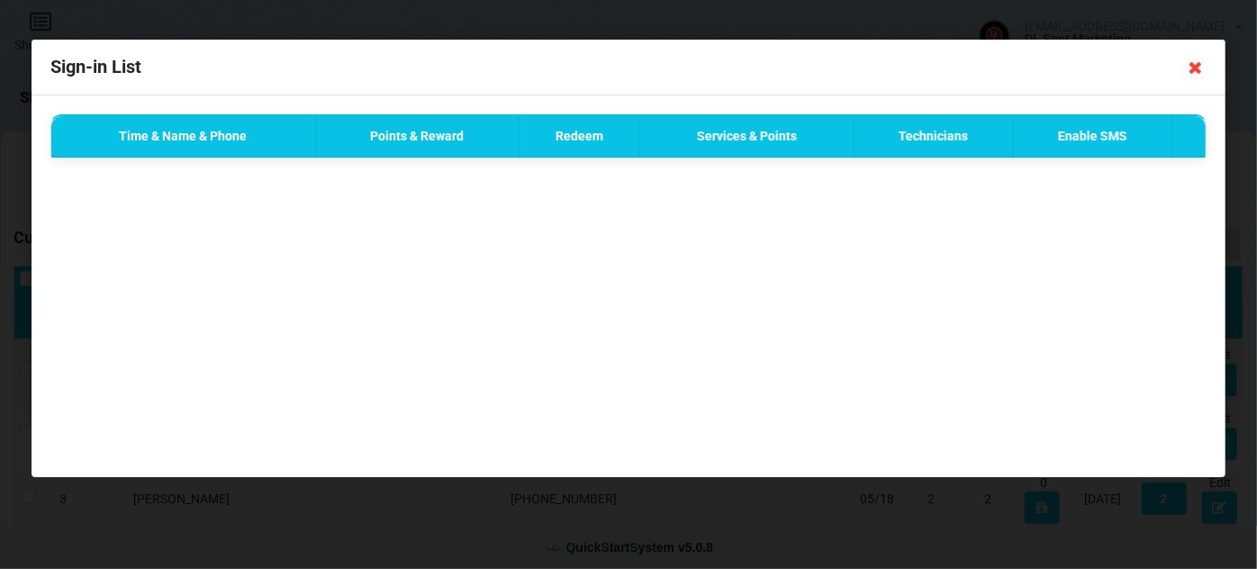
click at [1195, 68] on icon at bounding box center [1196, 67] width 29 height 29
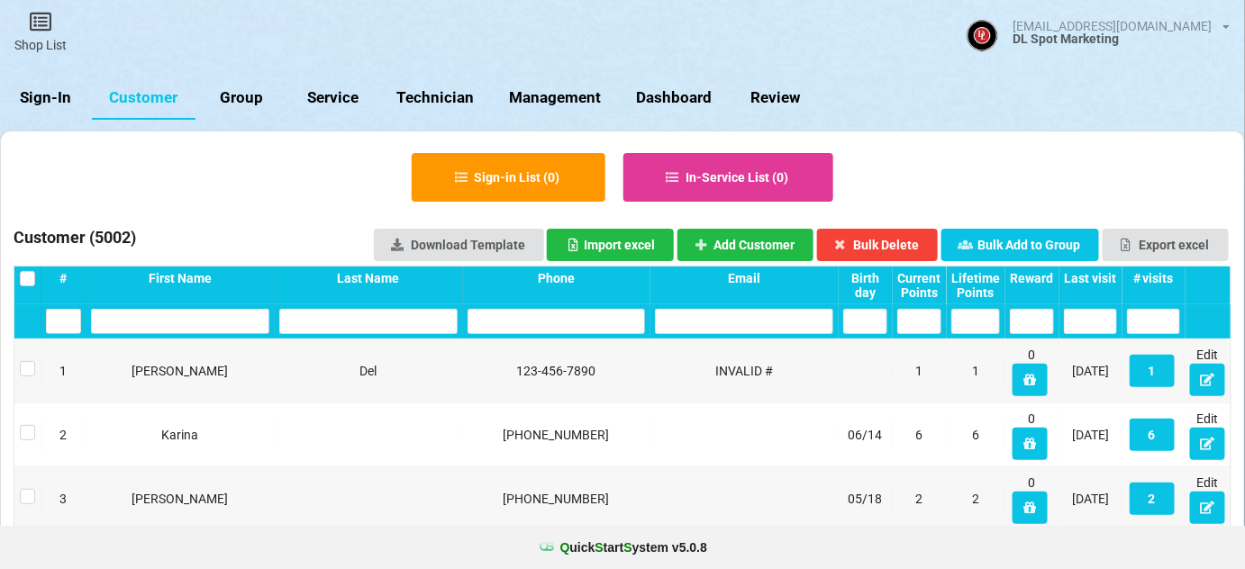
click at [59, 95] on link "Sign-In" at bounding box center [46, 98] width 92 height 43
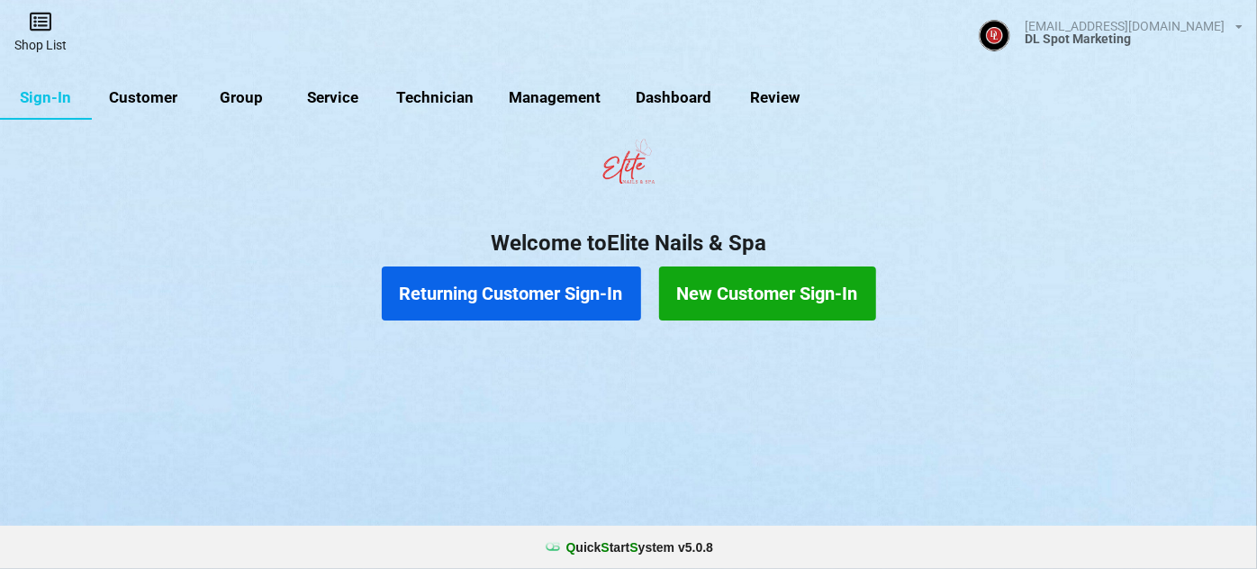
click at [43, 31] on icon at bounding box center [40, 22] width 25 height 22
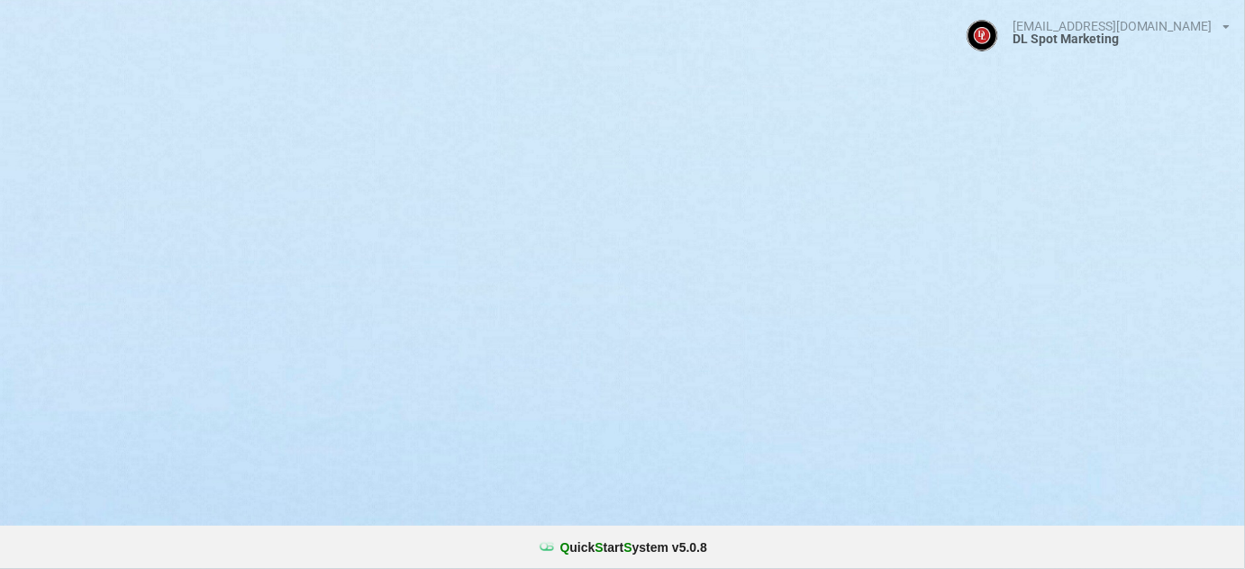
select select "25"
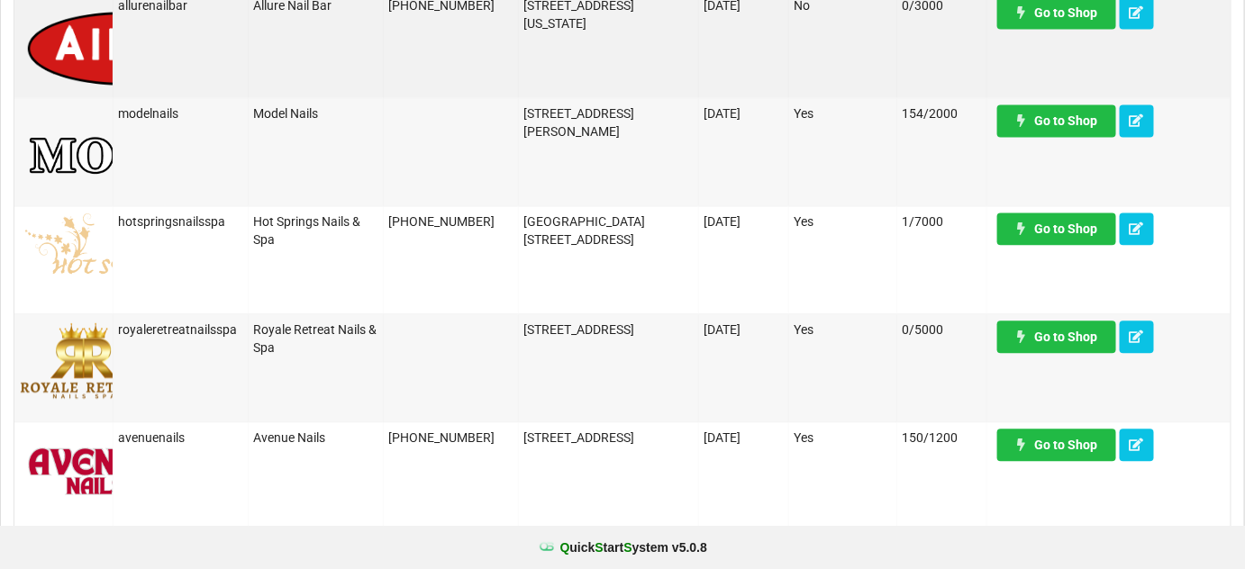
scroll to position [1310, 0]
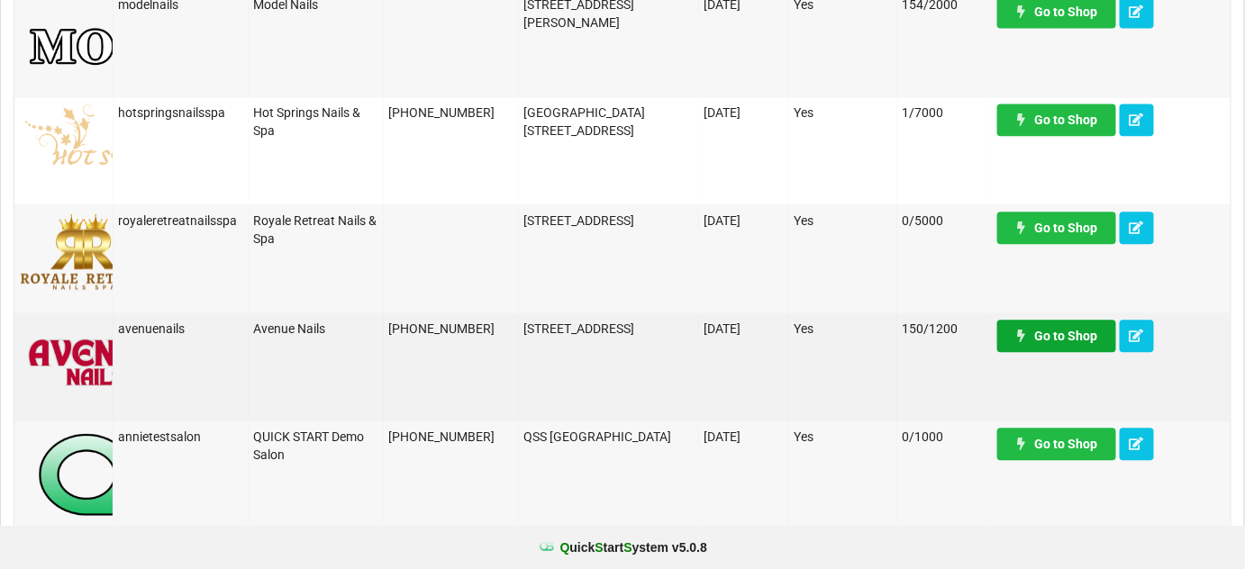
click at [1056, 333] on link "Go to Shop" at bounding box center [1056, 336] width 119 height 32
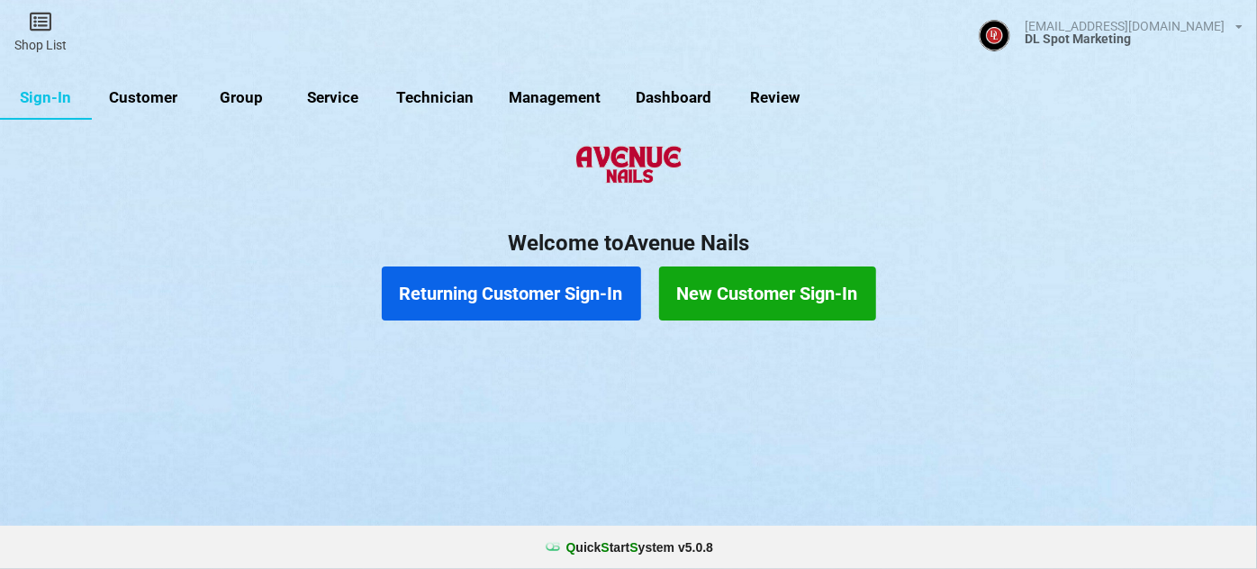
click at [153, 93] on link "Customer" at bounding box center [144, 98] width 104 height 43
select select "25"
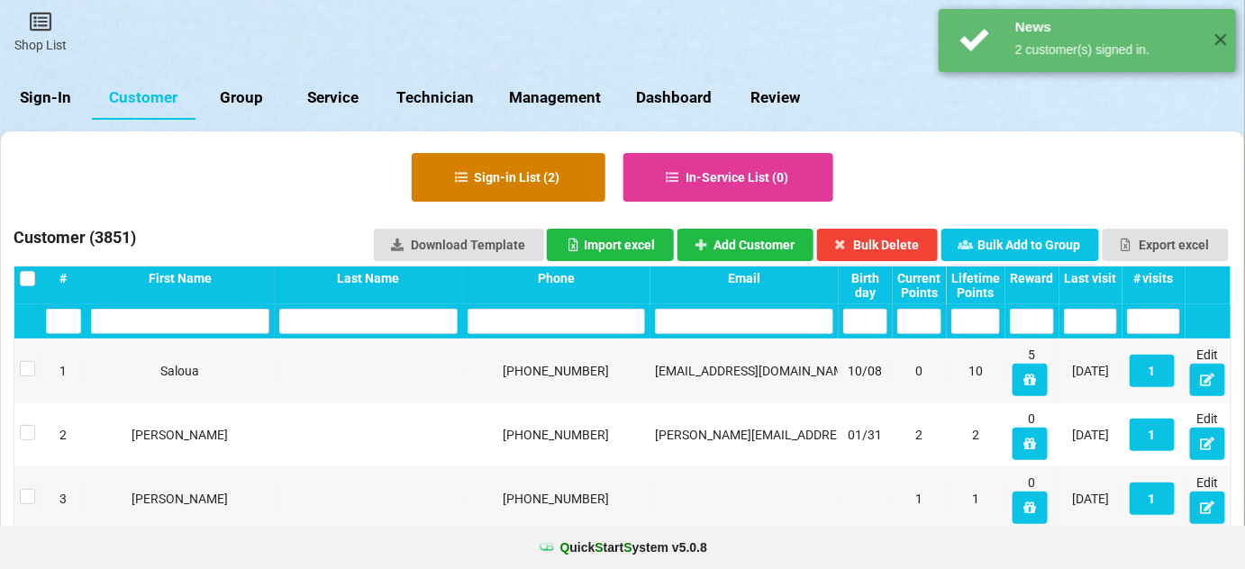
click at [545, 167] on button "Sign-in List ( 2 )" at bounding box center [509, 177] width 194 height 49
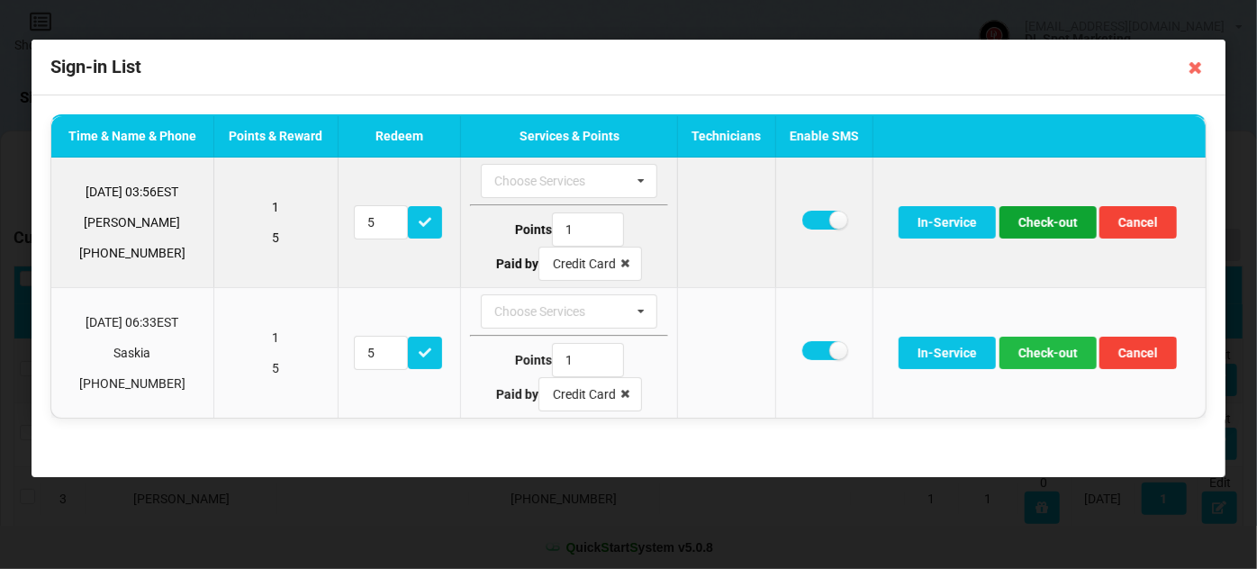
click at [1057, 225] on button "Check-out" at bounding box center [1048, 222] width 97 height 32
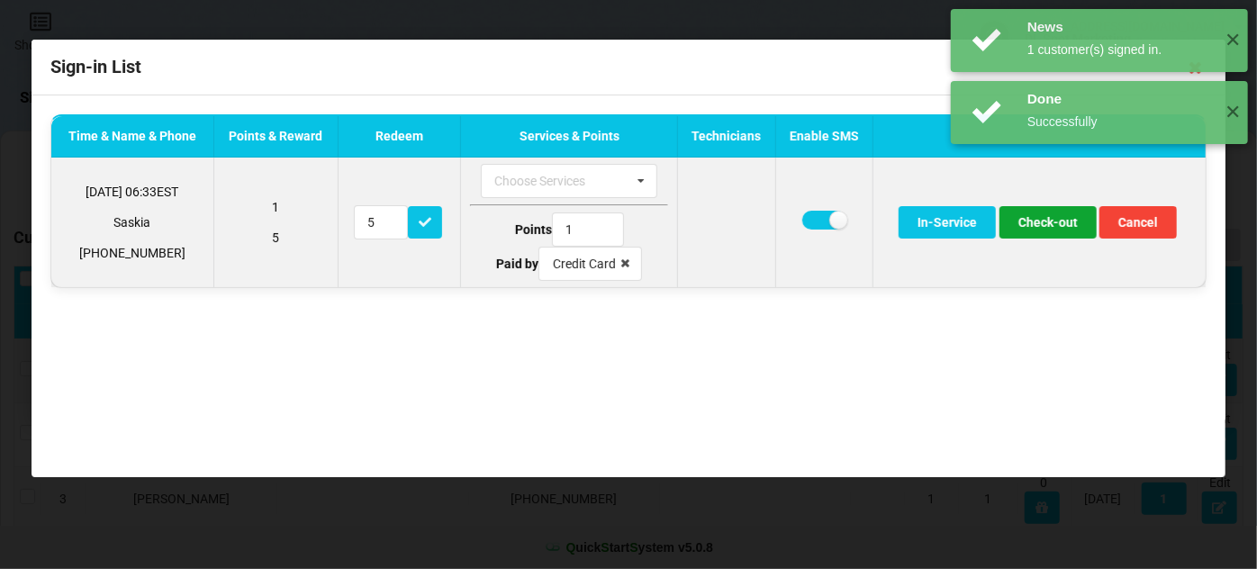
click at [1045, 226] on button "Check-out" at bounding box center [1048, 222] width 97 height 32
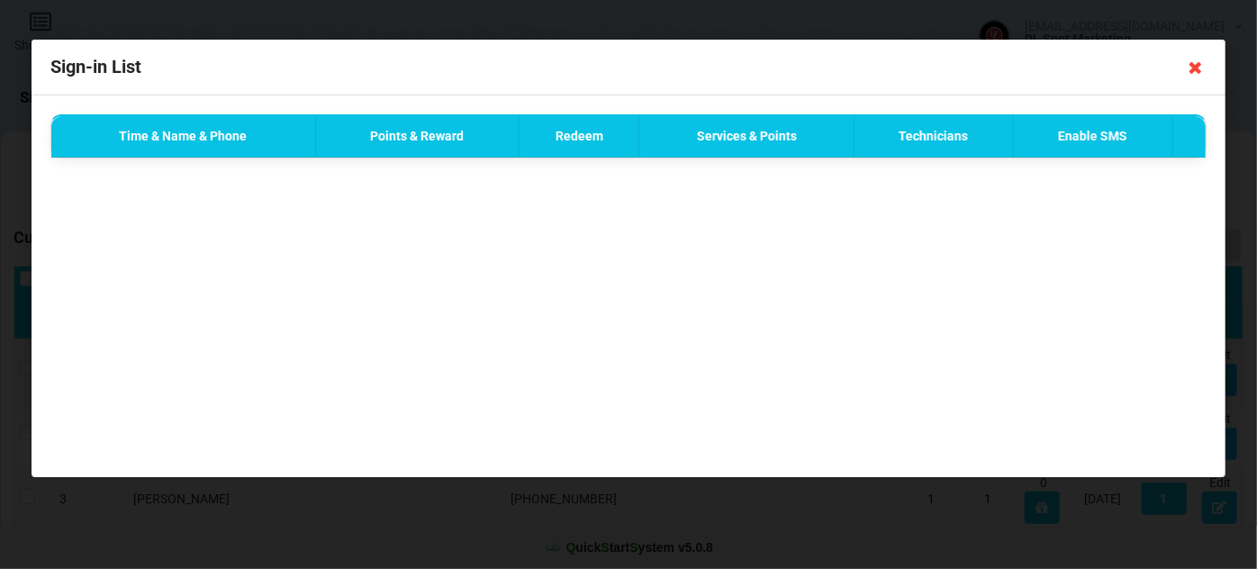
click at [1194, 68] on icon at bounding box center [1196, 67] width 29 height 29
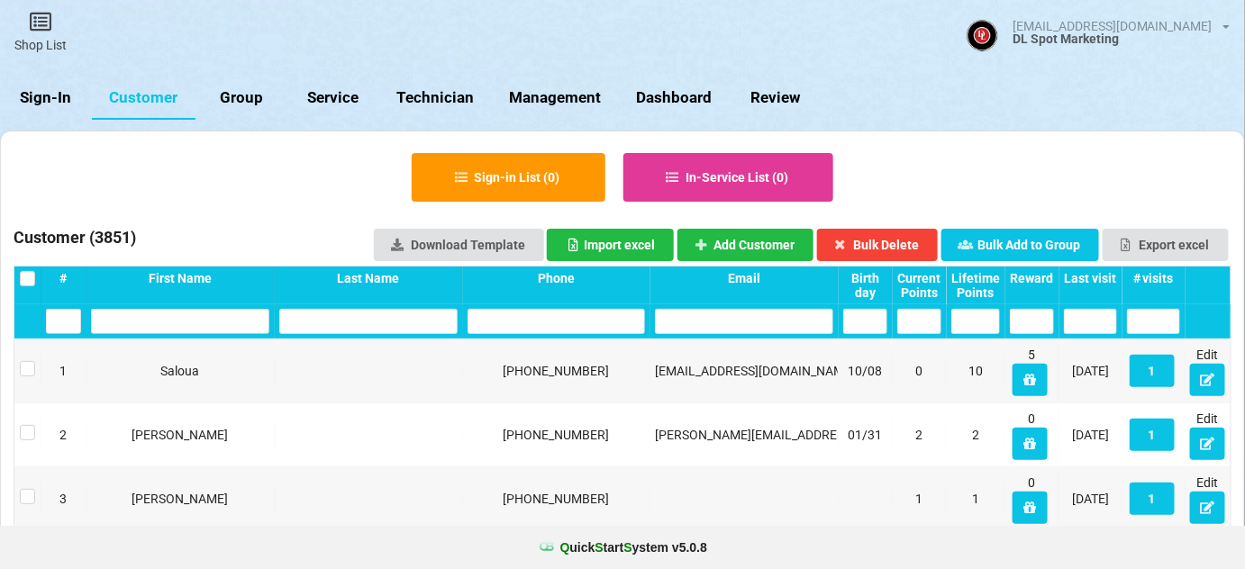
click at [65, 100] on link "Sign-In" at bounding box center [46, 98] width 92 height 43
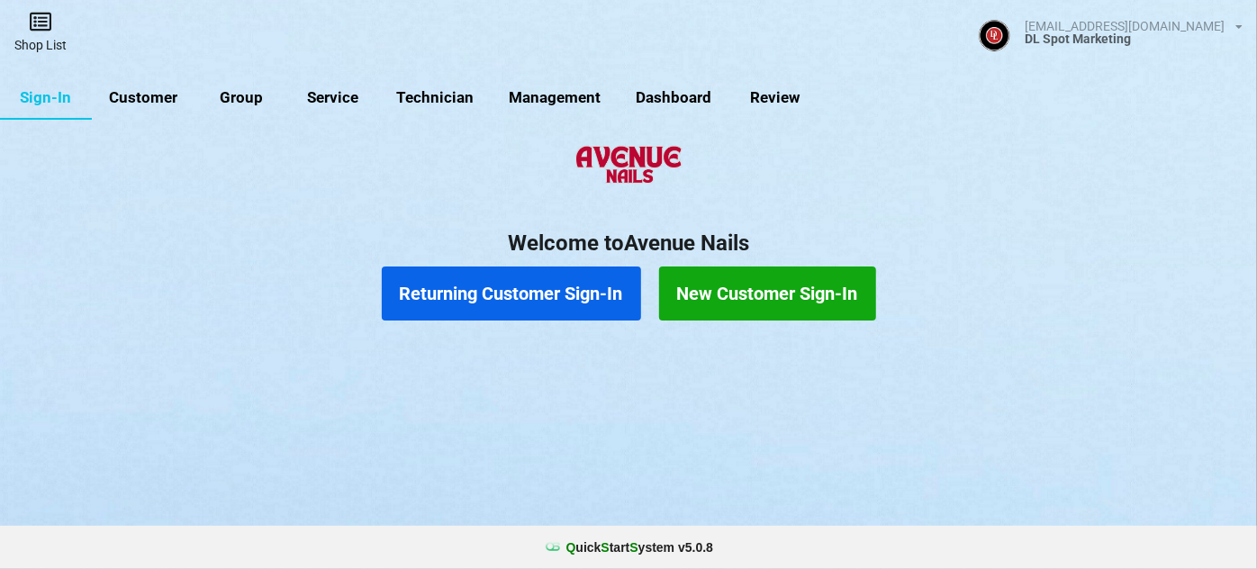
click at [45, 41] on link "Shop List" at bounding box center [40, 32] width 81 height 64
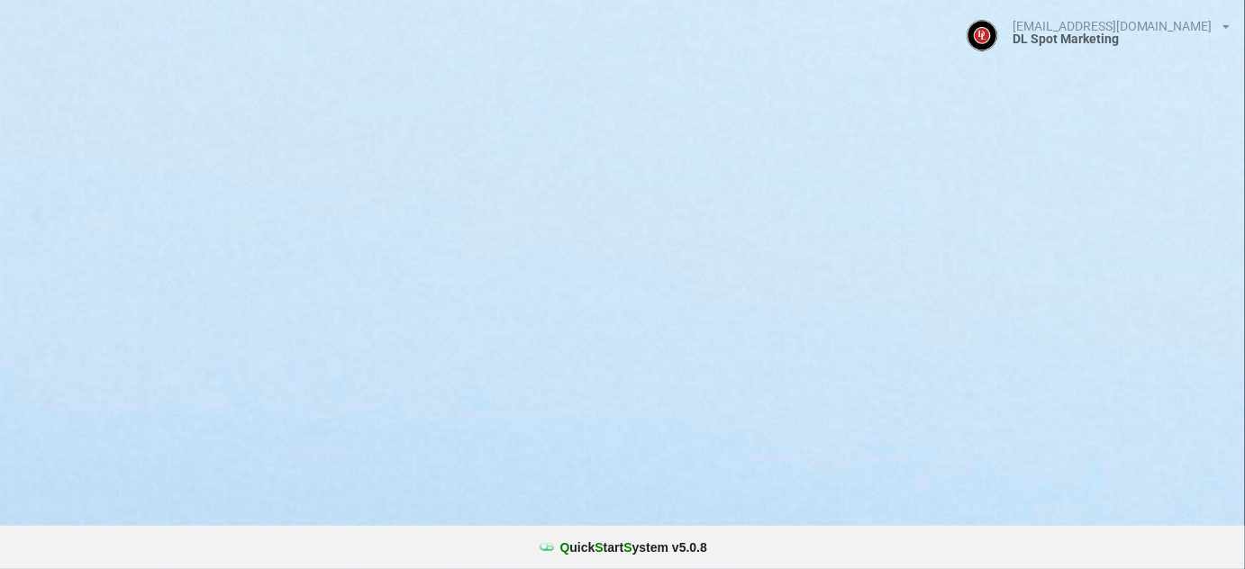
select select "25"
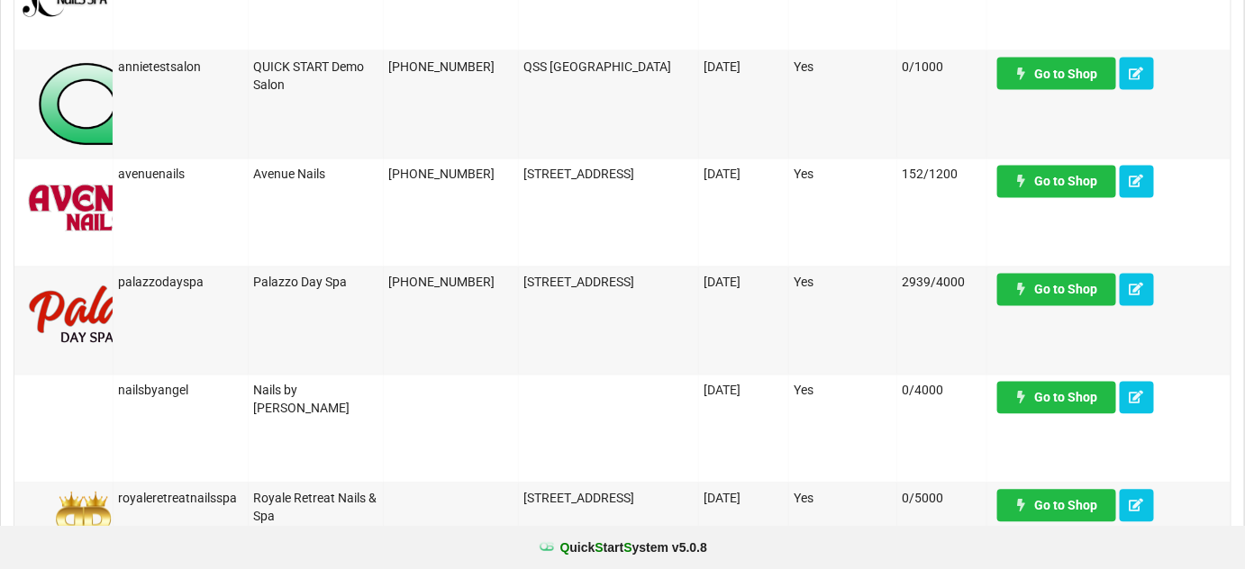
scroll to position [1092, 0]
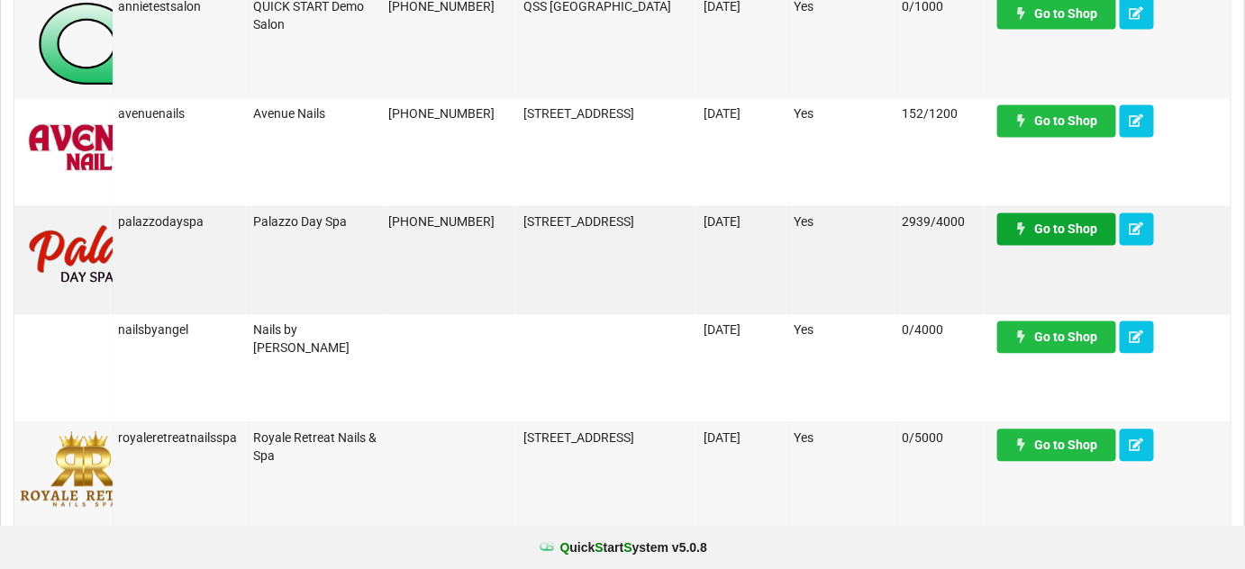
click at [1060, 235] on link "Go to Shop" at bounding box center [1056, 229] width 119 height 32
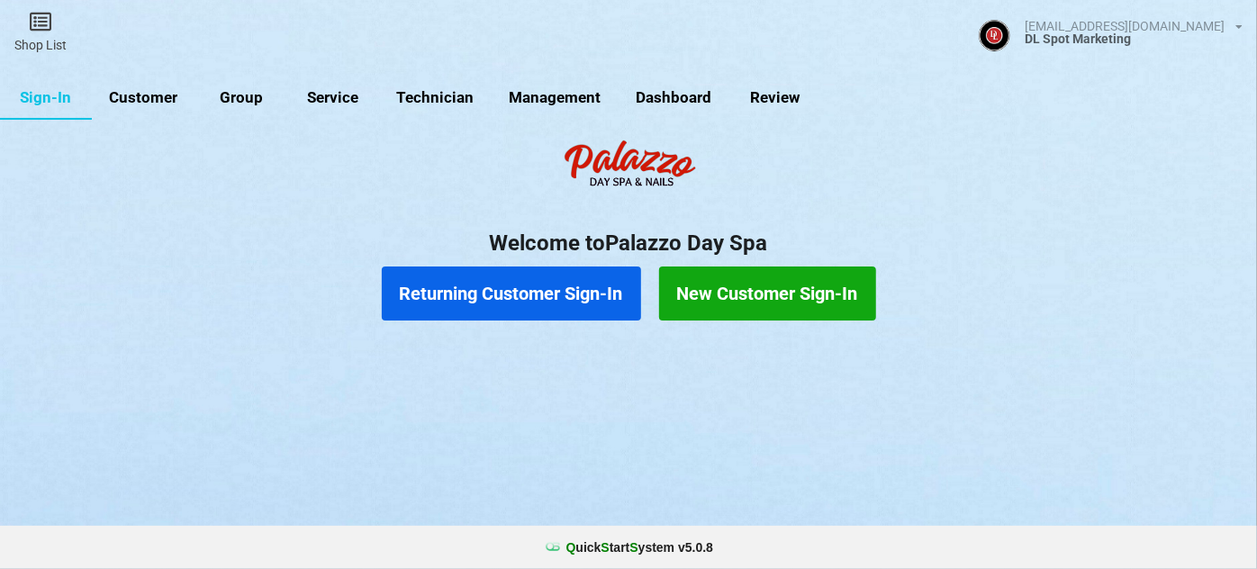
click at [136, 91] on link "Customer" at bounding box center [144, 98] width 104 height 43
select select "25"
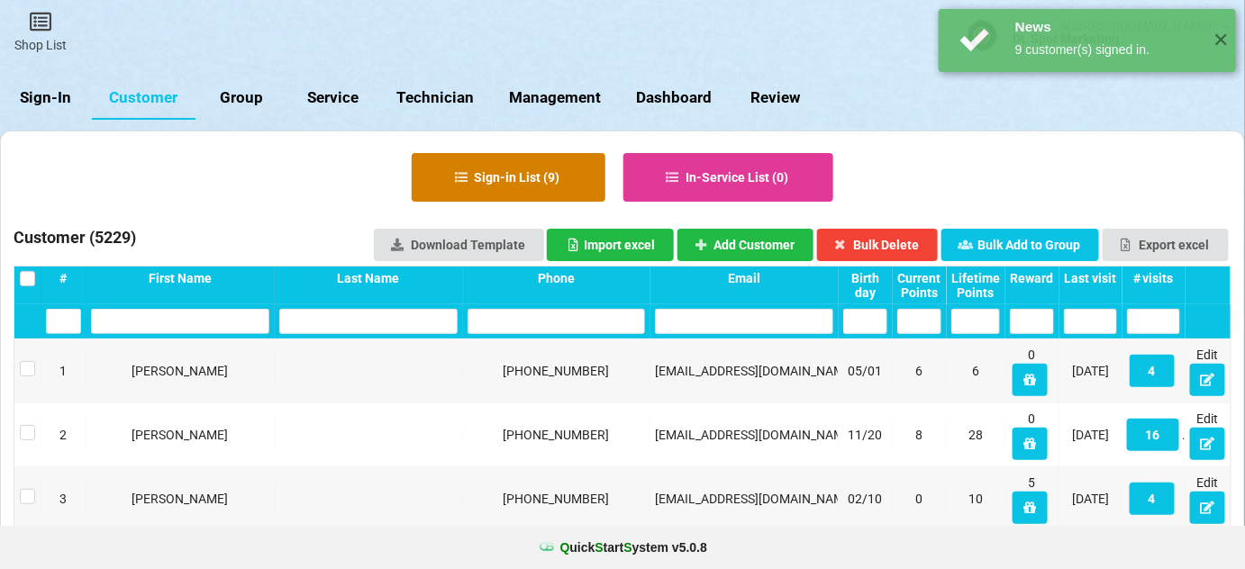
click at [553, 182] on button "Sign-in List ( 9 )" at bounding box center [509, 177] width 194 height 49
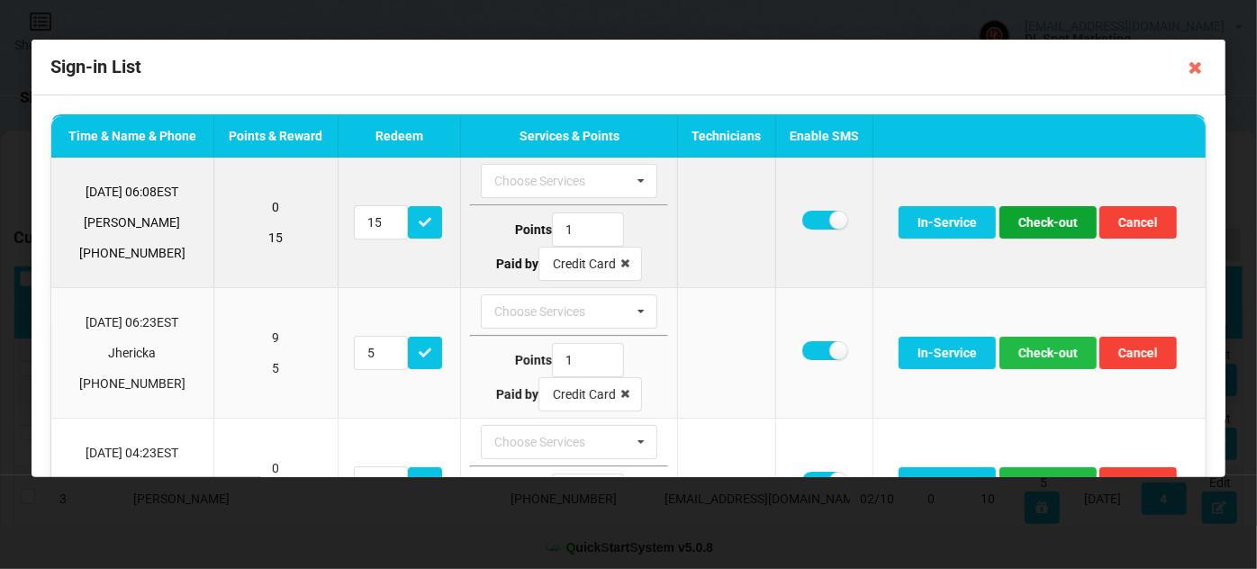
click at [1047, 219] on button "Check-out" at bounding box center [1048, 222] width 97 height 32
click at [1041, 223] on button "Check-out" at bounding box center [1048, 222] width 97 height 32
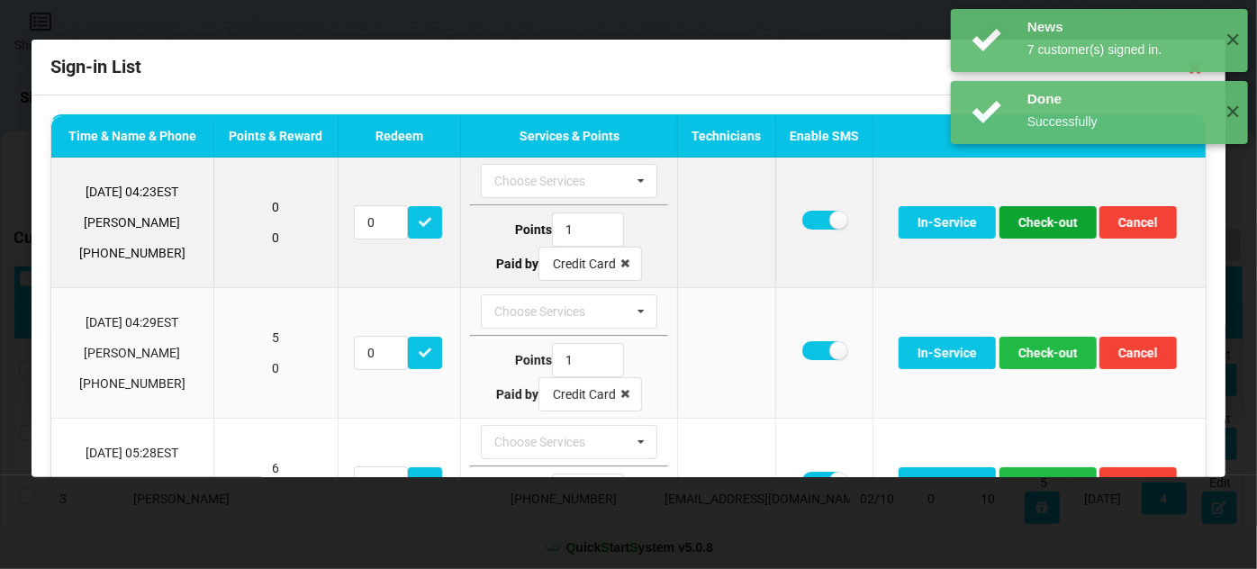
click at [1032, 229] on button "Check-out" at bounding box center [1048, 222] width 97 height 32
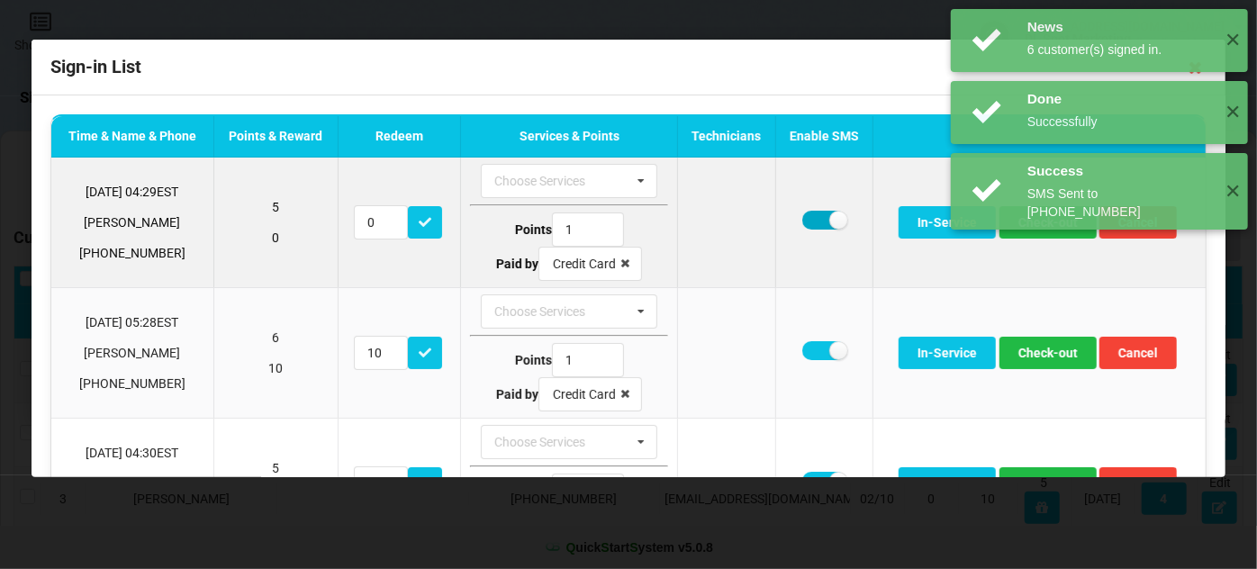
click at [814, 215] on label at bounding box center [824, 220] width 44 height 19
checkbox input "false"
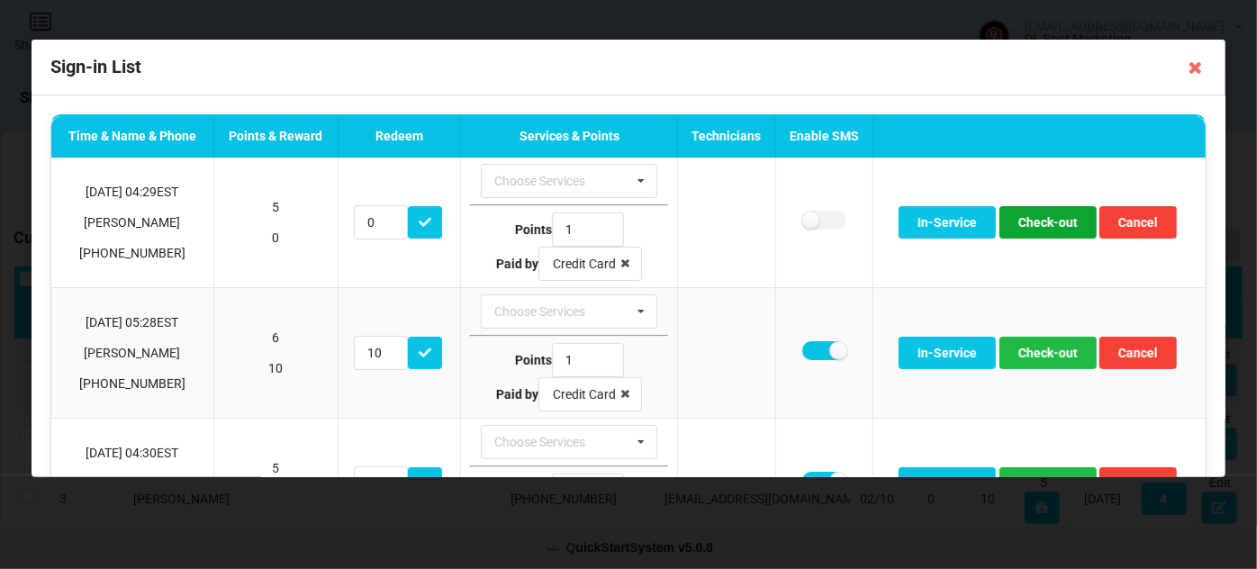
click at [1045, 223] on button "Check-out" at bounding box center [1048, 222] width 97 height 32
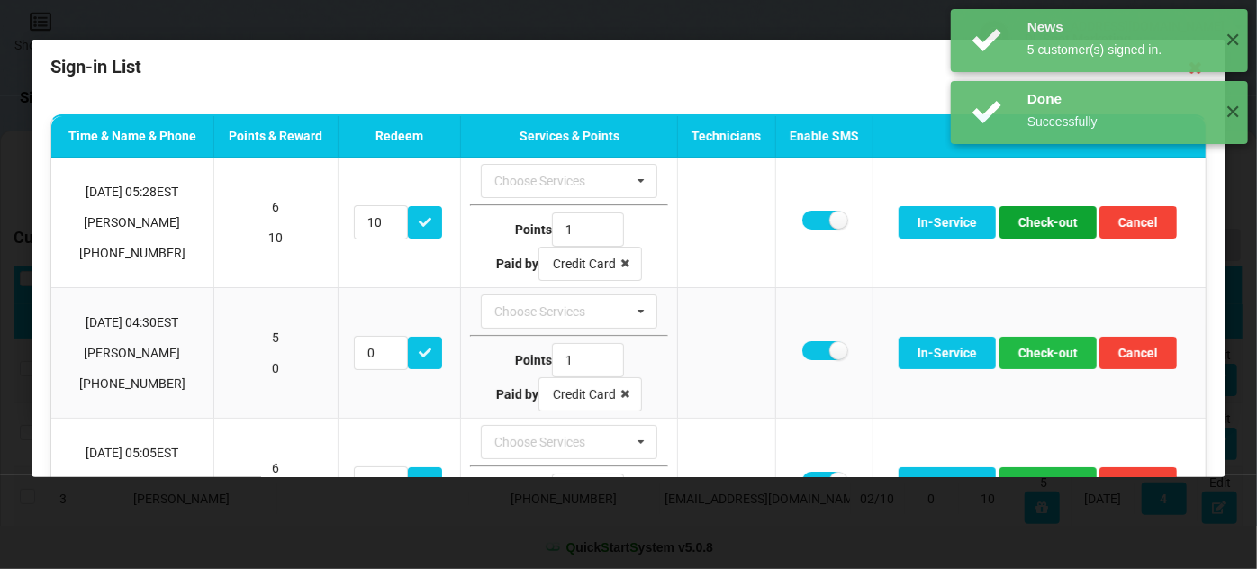
click at [1045, 223] on button "Check-out" at bounding box center [1048, 222] width 97 height 32
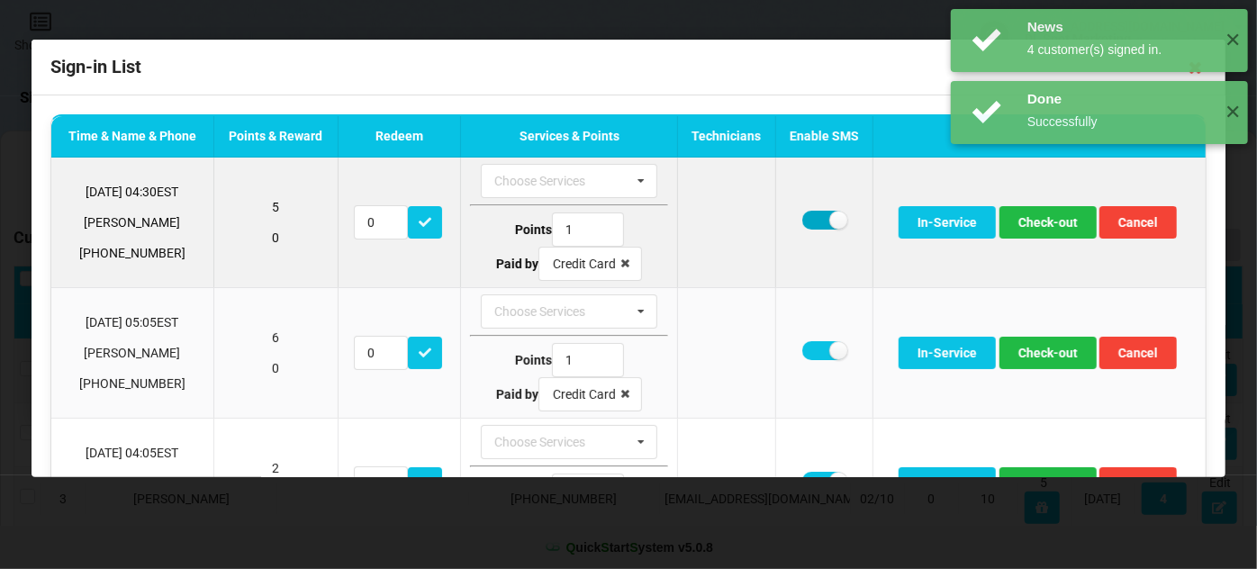
click at [817, 217] on label at bounding box center [824, 220] width 44 height 19
checkbox input "false"
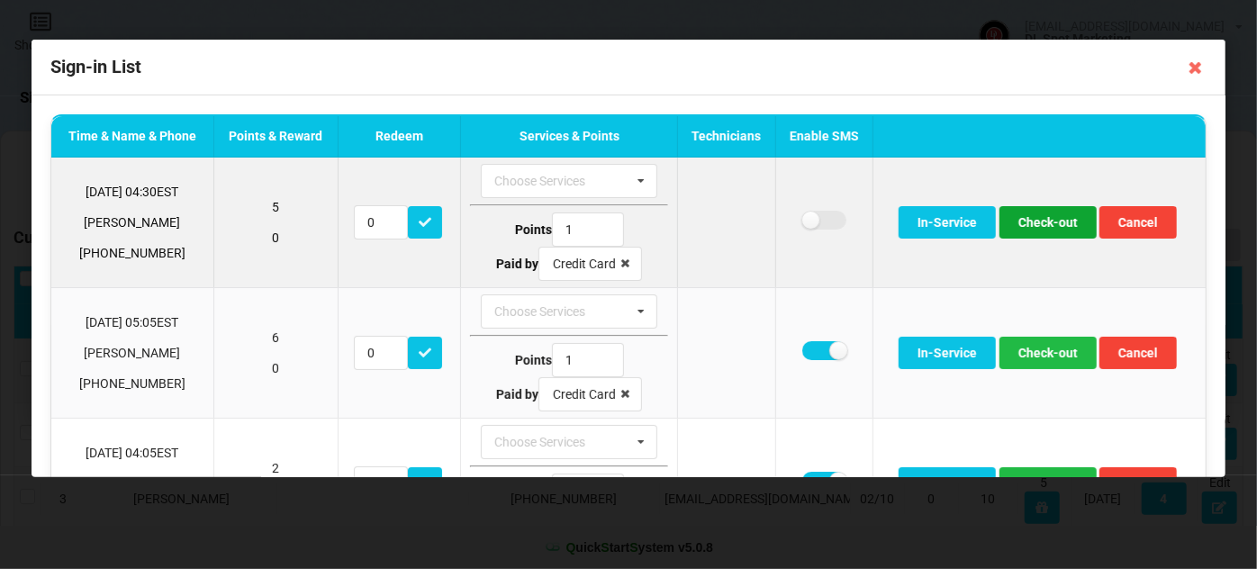
click at [1052, 225] on button "Check-out" at bounding box center [1048, 222] width 97 height 32
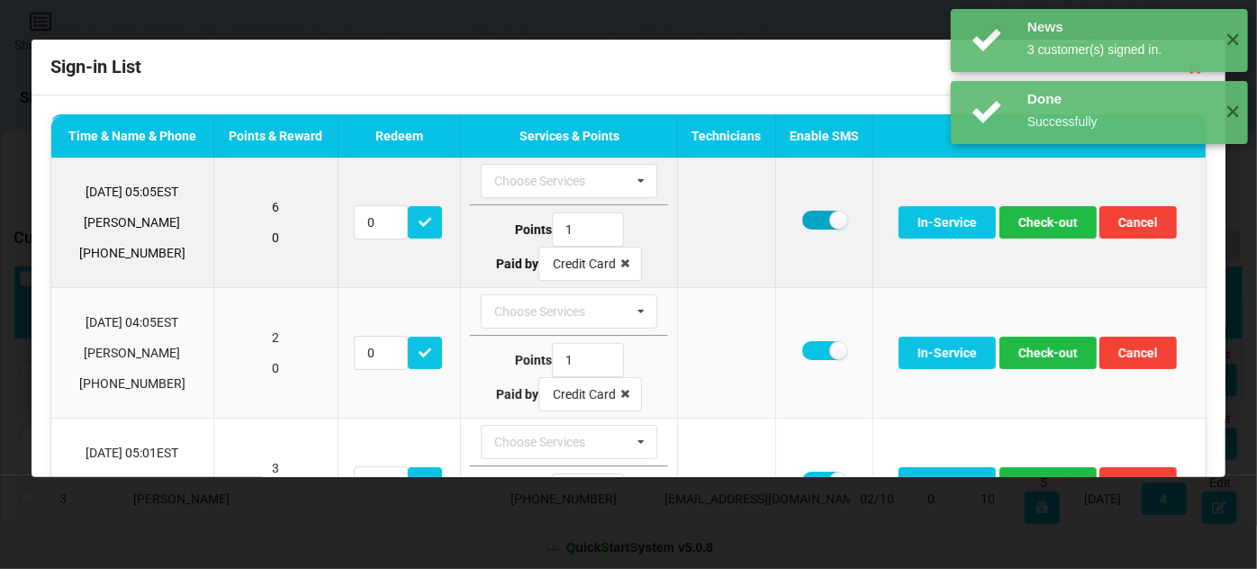
click at [802, 214] on label at bounding box center [824, 220] width 44 height 19
checkbox input "false"
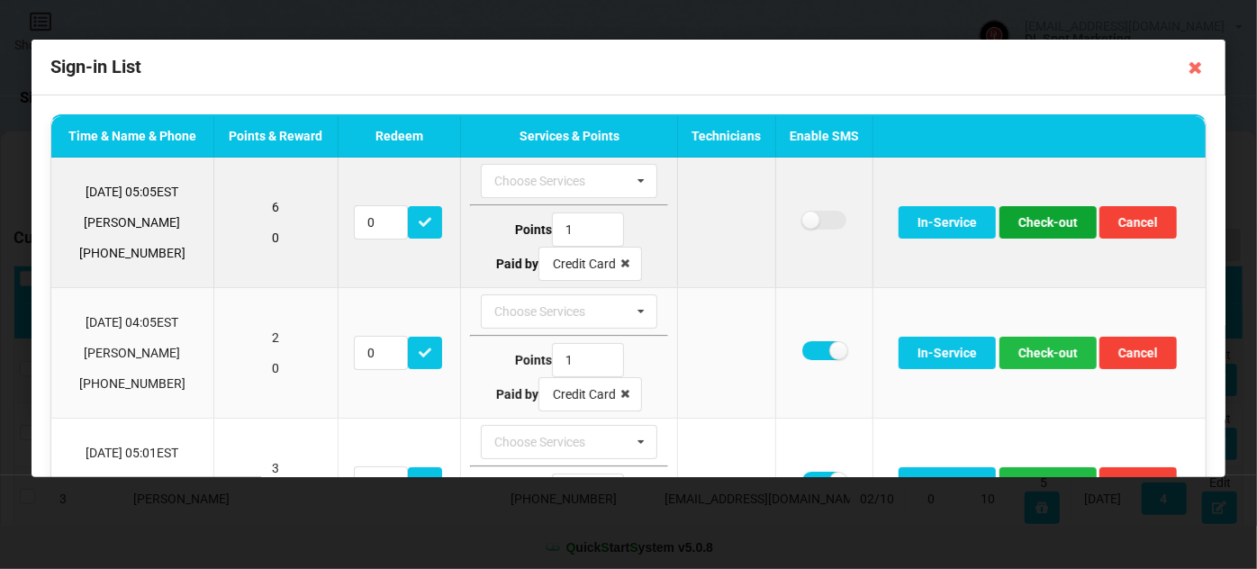
click at [1036, 215] on button "Check-out" at bounding box center [1048, 222] width 97 height 32
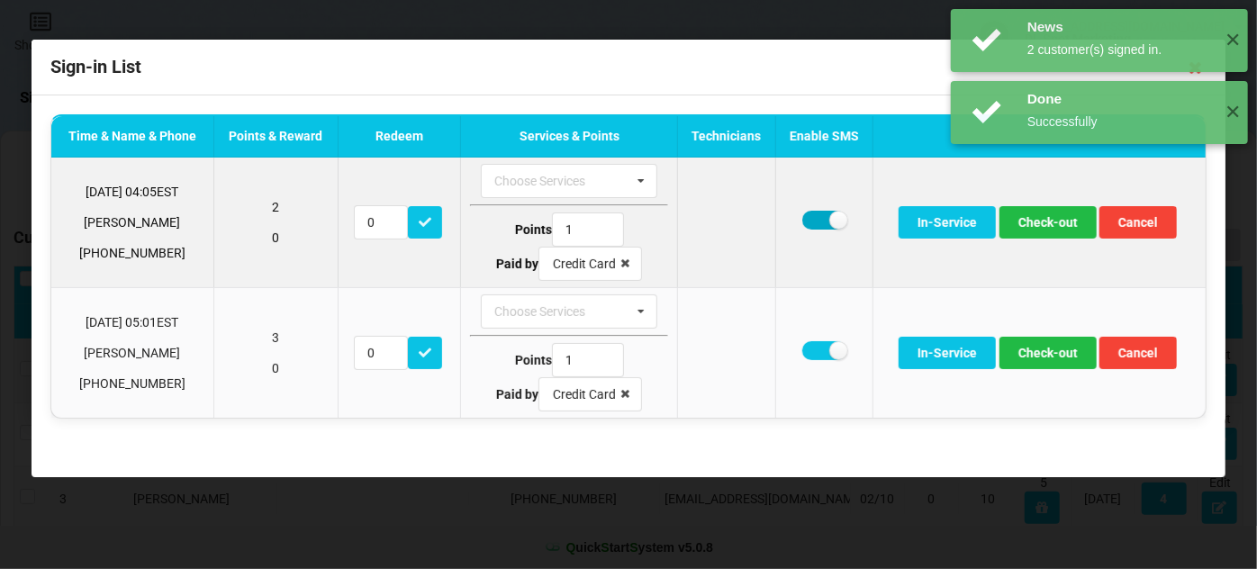
click at [807, 216] on label at bounding box center [824, 220] width 44 height 19
checkbox input "false"
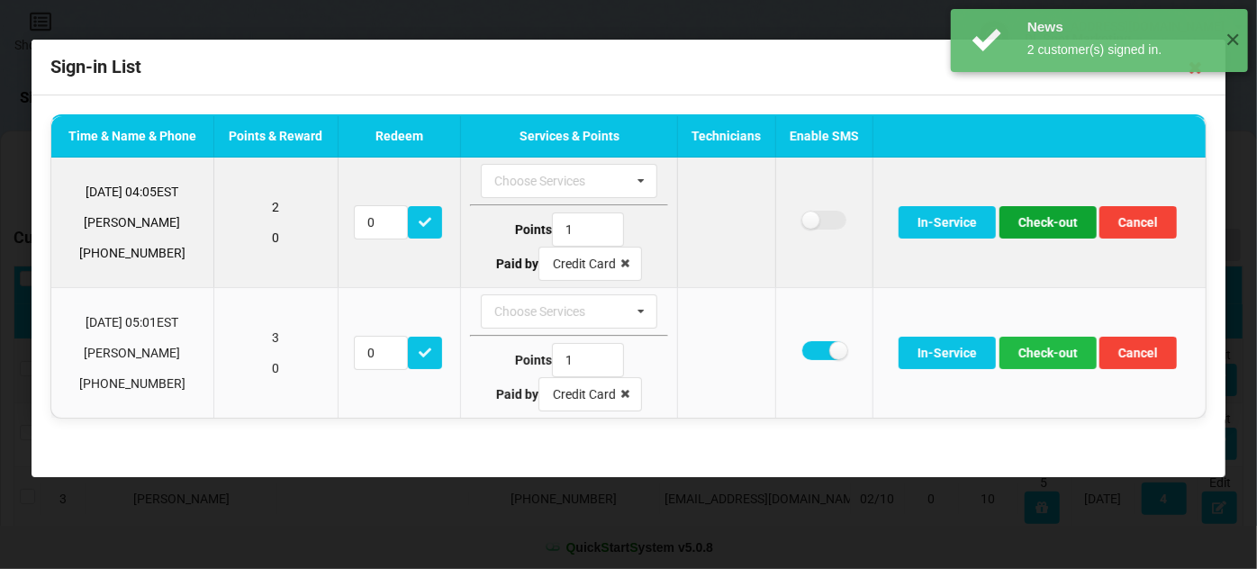
click at [1049, 222] on button "Check-out" at bounding box center [1048, 222] width 97 height 32
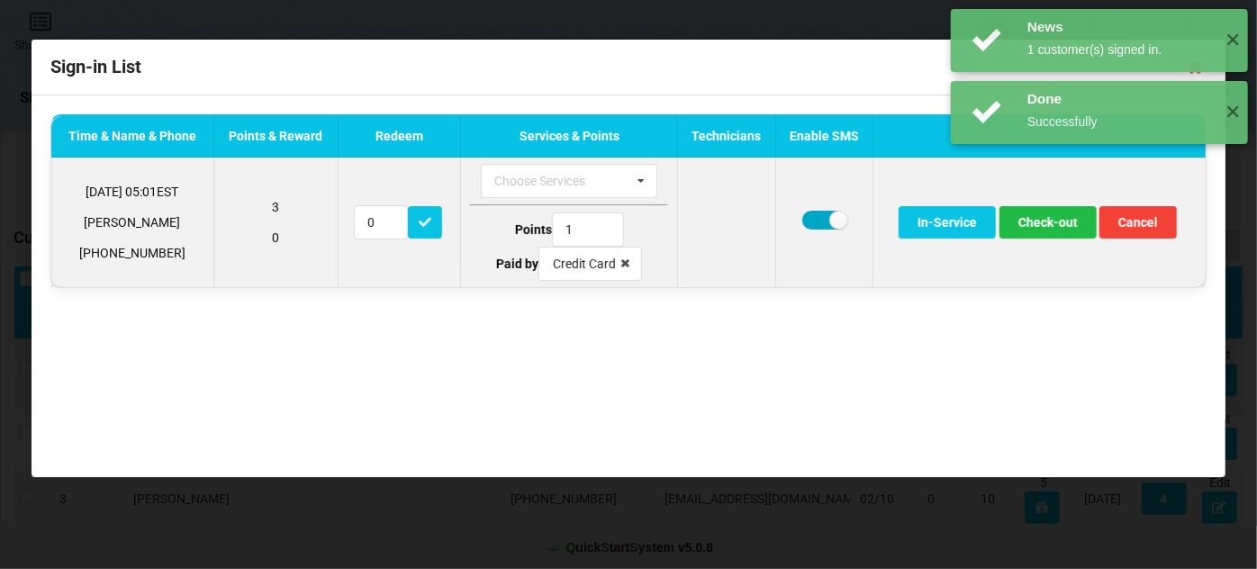
click at [819, 213] on label at bounding box center [824, 220] width 44 height 19
checkbox input "false"
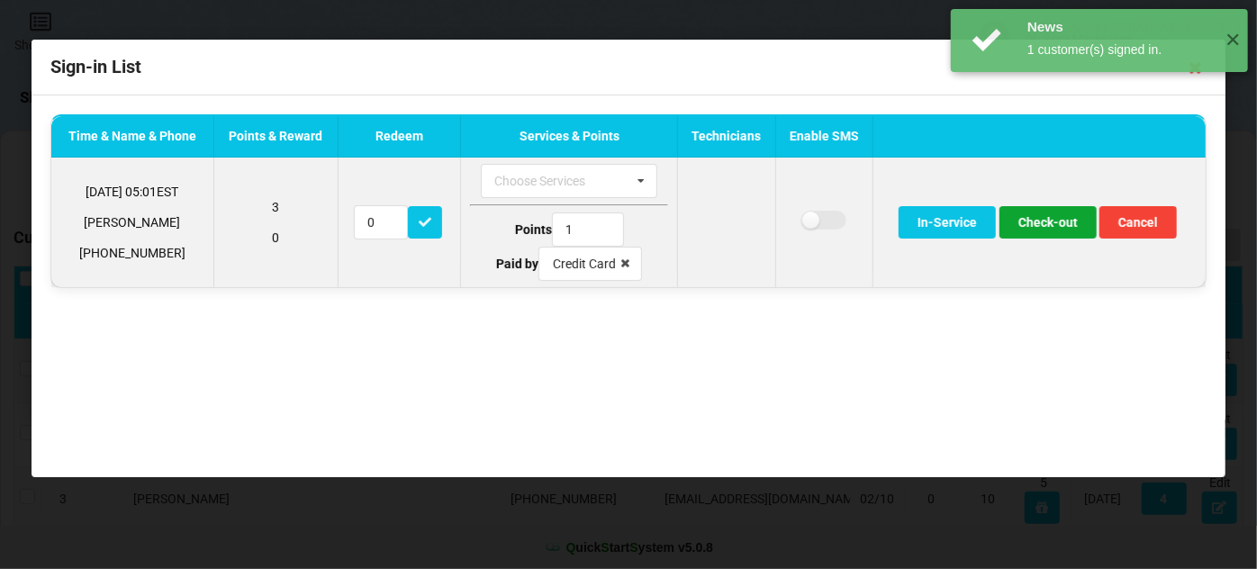
click at [1038, 222] on button "Check-out" at bounding box center [1048, 222] width 97 height 32
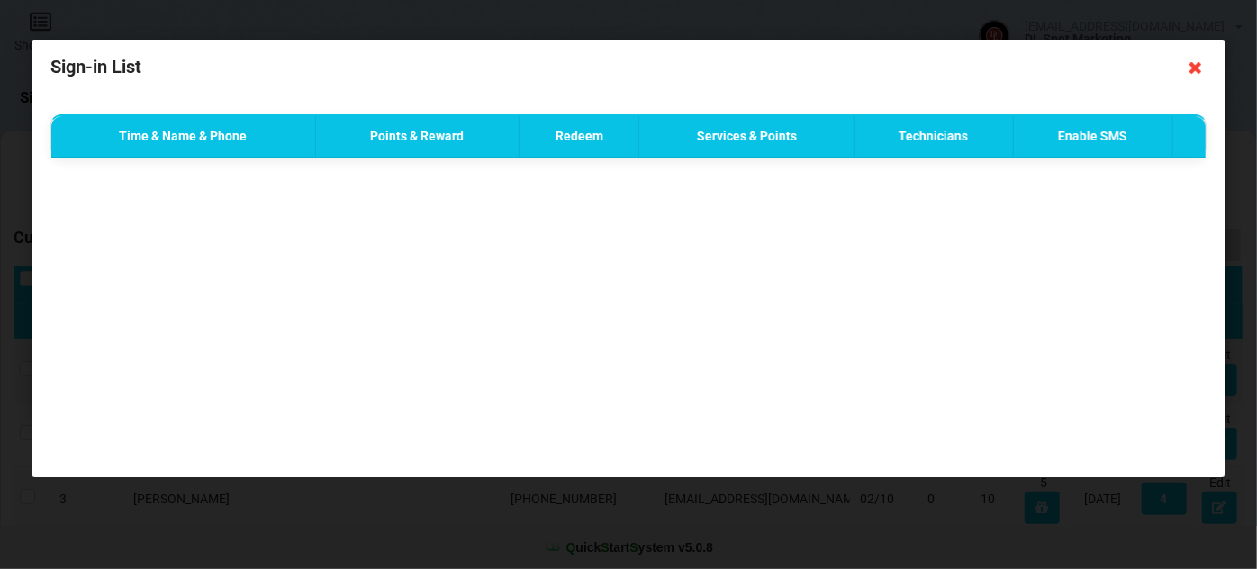
click at [1196, 67] on icon at bounding box center [1196, 67] width 29 height 29
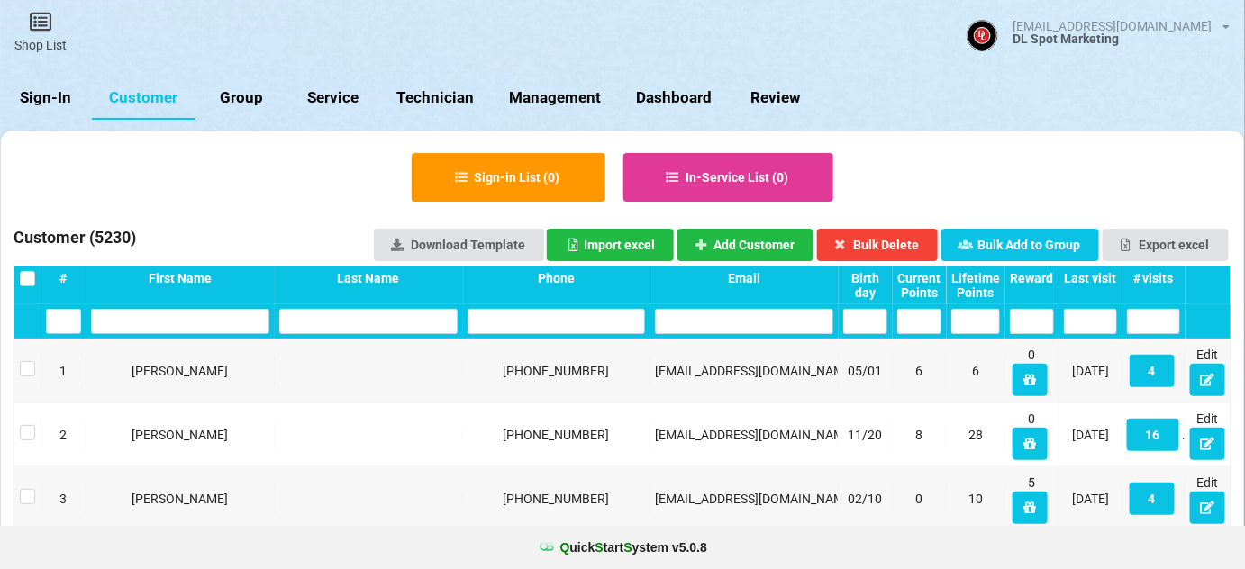
click at [47, 95] on link "Sign-In" at bounding box center [46, 98] width 92 height 43
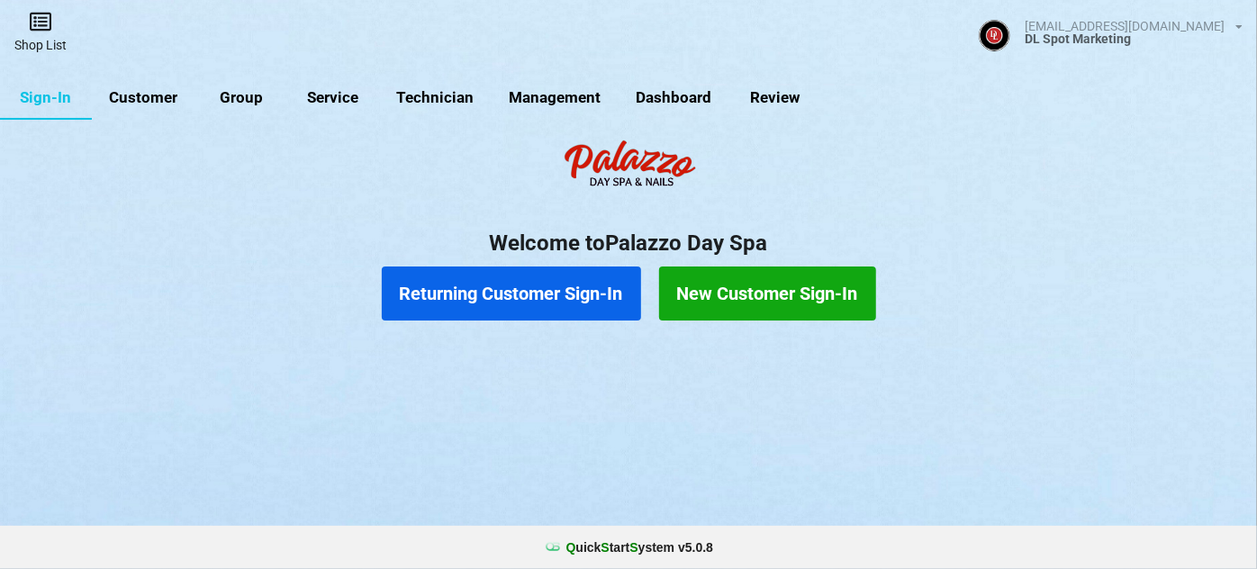
click at [49, 52] on link "Shop List" at bounding box center [40, 32] width 81 height 64
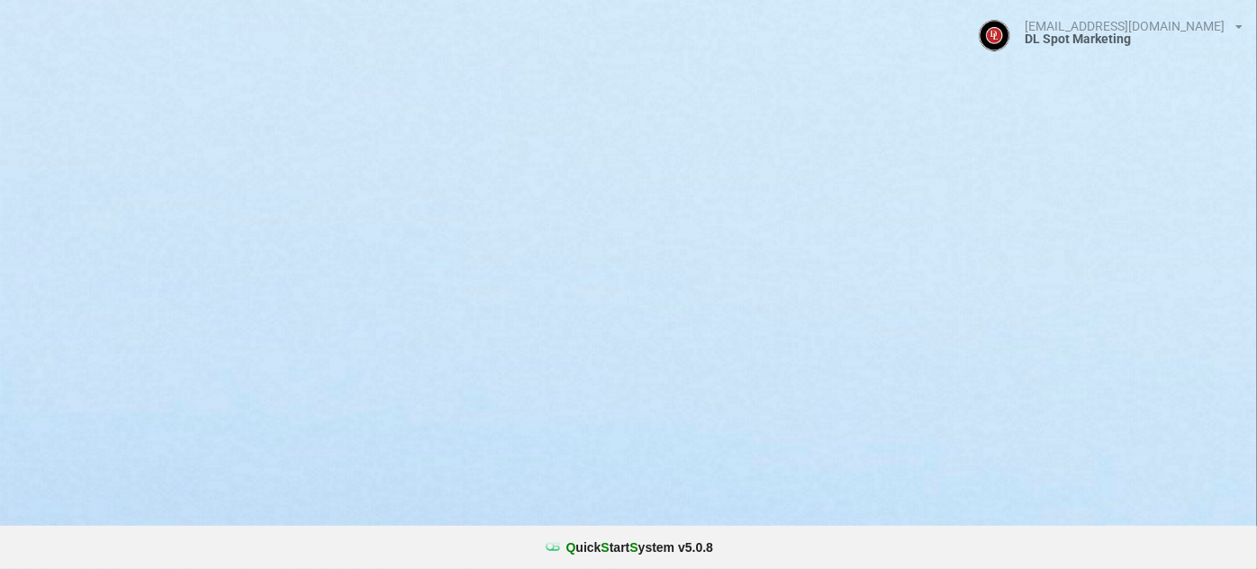
select select "25"
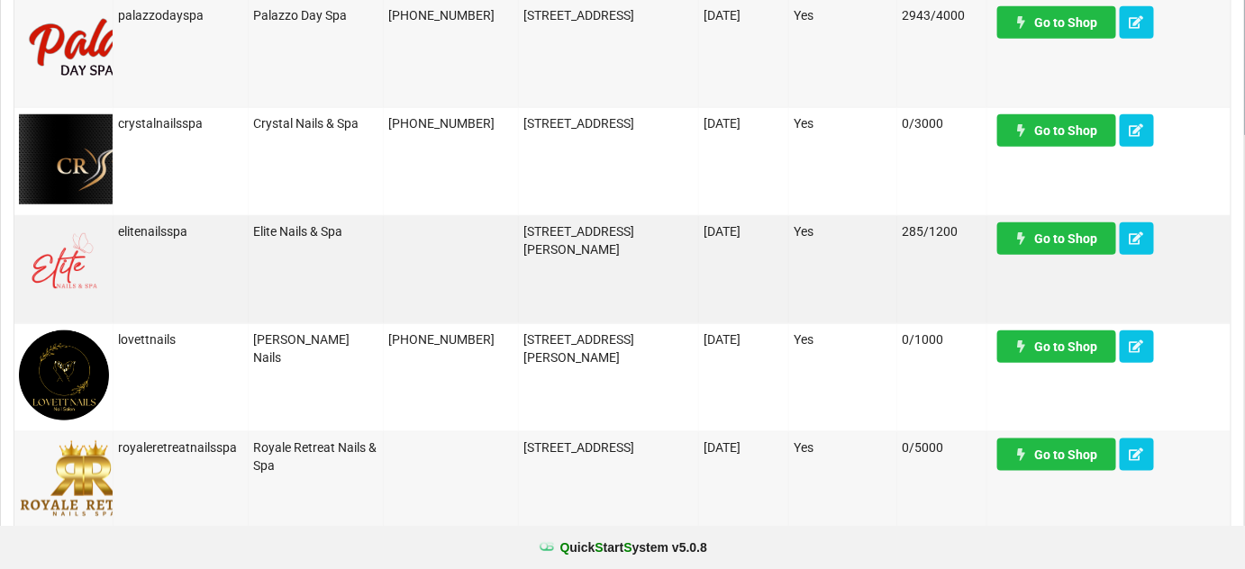
scroll to position [437, 0]
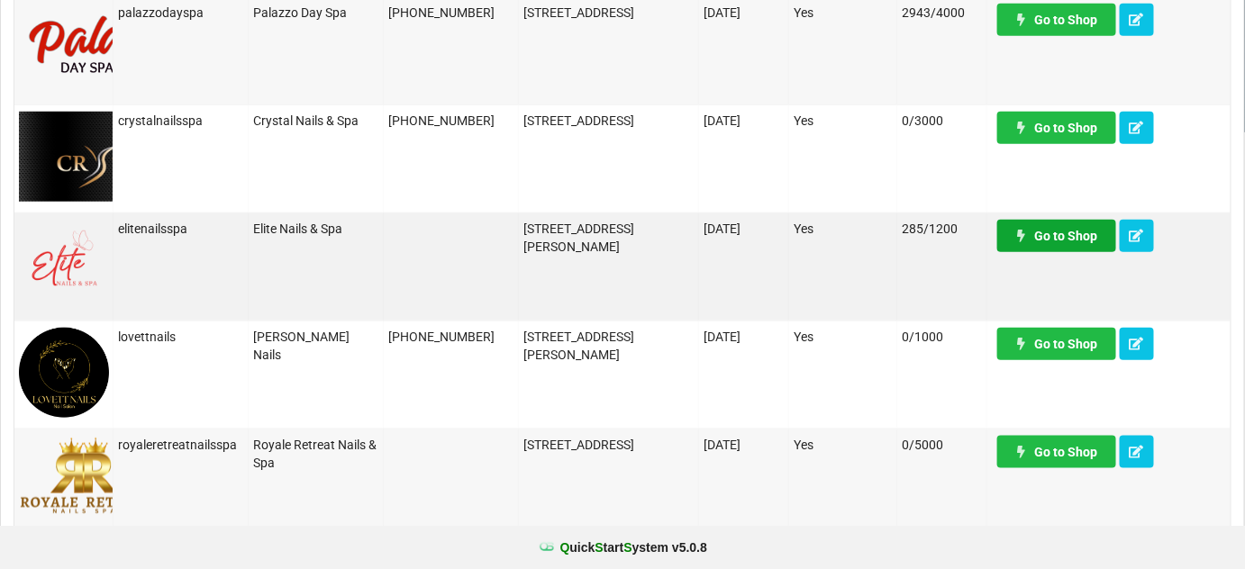
click at [1075, 243] on link "Go to Shop" at bounding box center [1056, 236] width 119 height 32
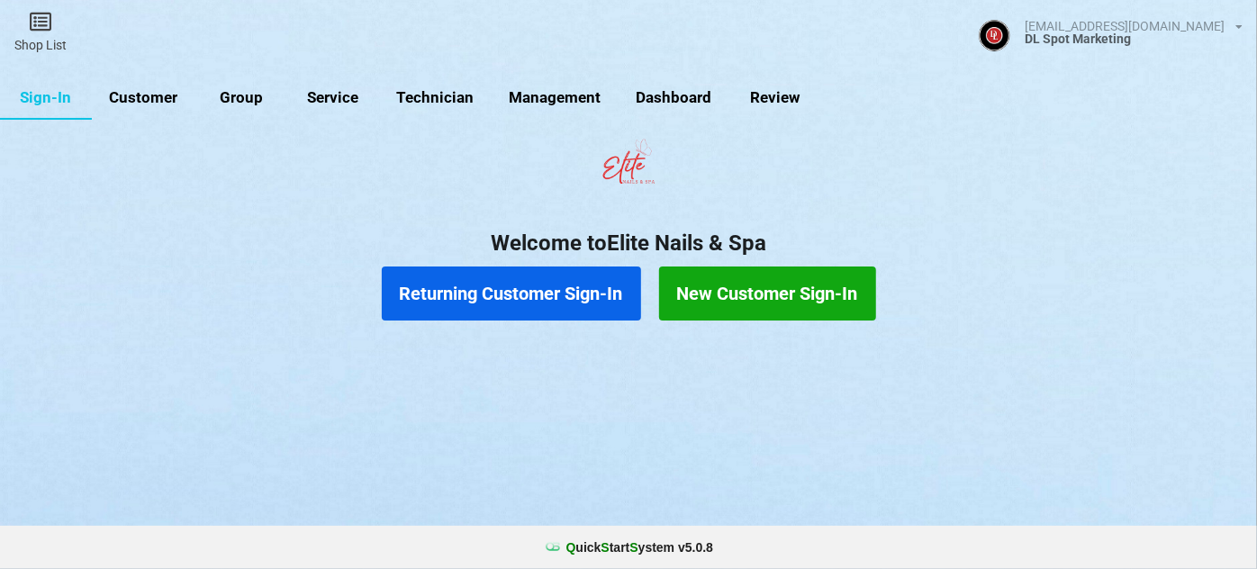
click at [628, 285] on link "Customer" at bounding box center [628, 285] width 0 height 0
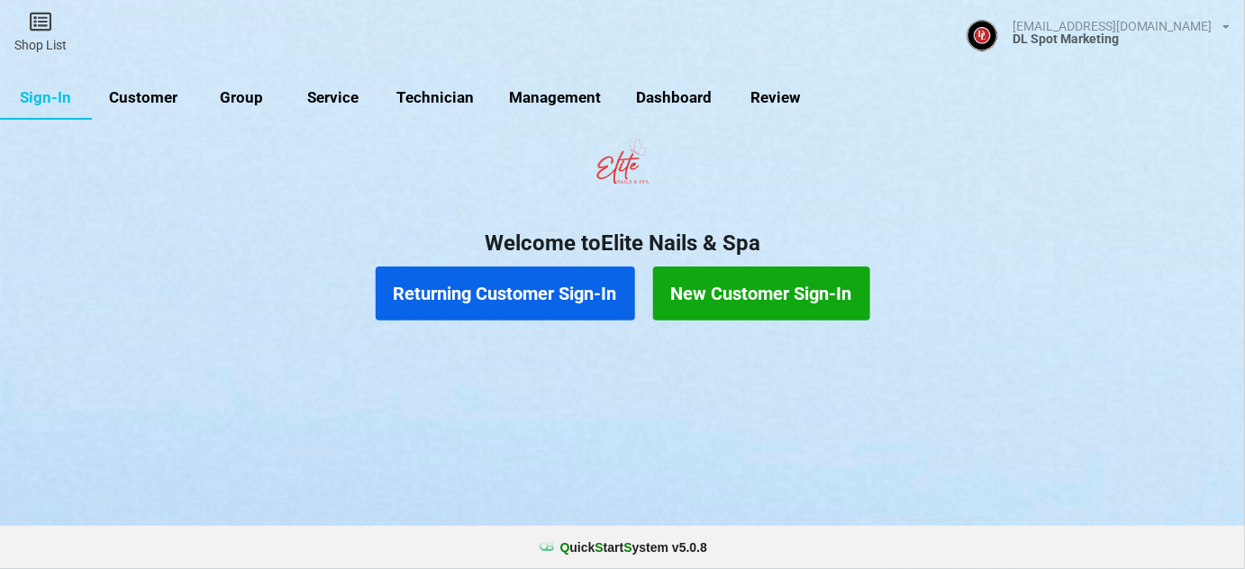
select select "25"
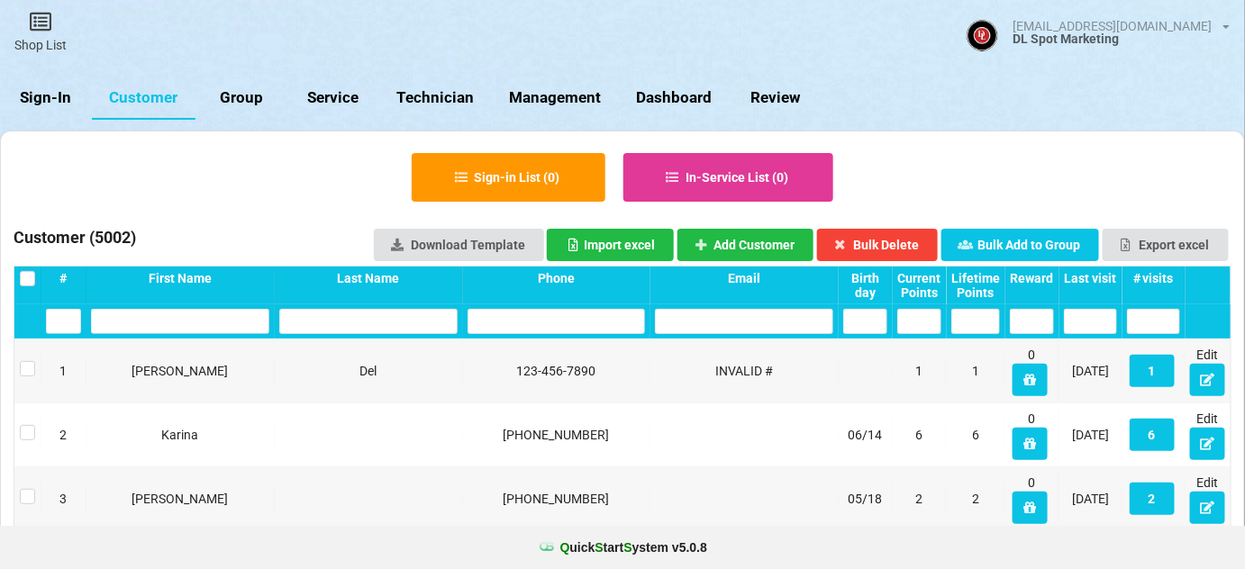
click at [573, 321] on input "text" at bounding box center [556, 321] width 178 height 25
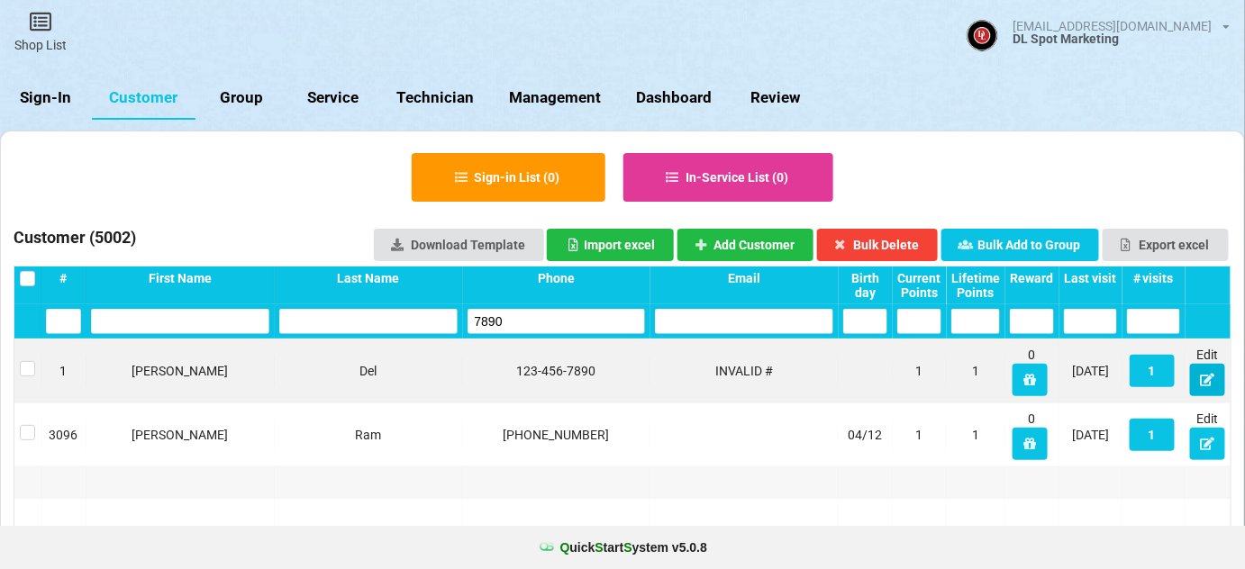
type input "7890"
click at [1205, 376] on icon at bounding box center [1207, 379] width 15 height 11
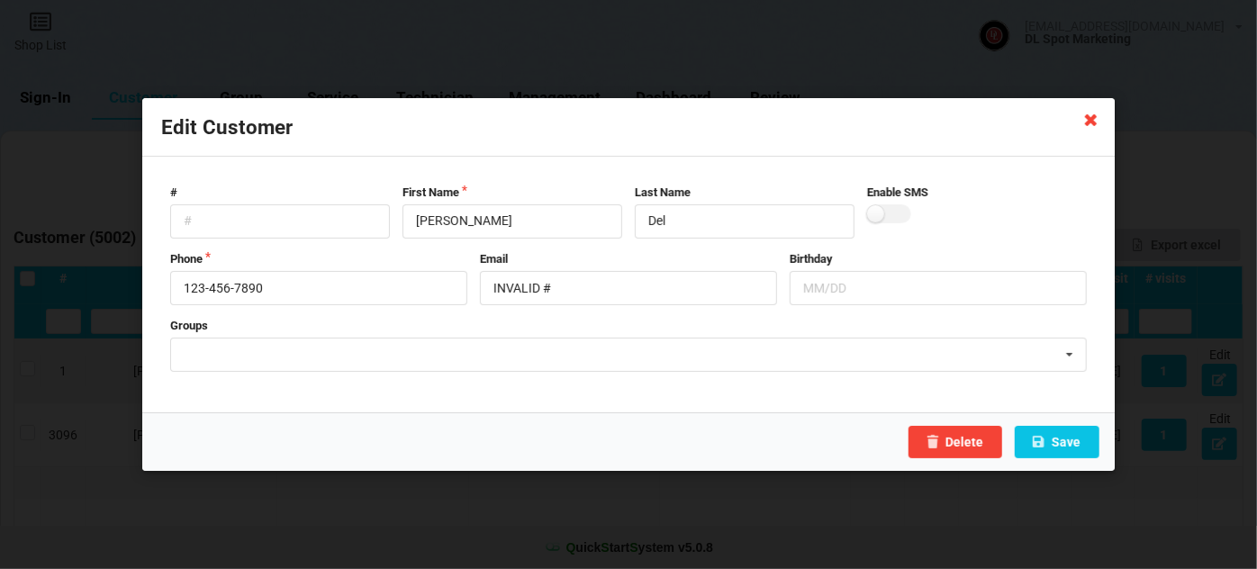
click at [1093, 124] on icon at bounding box center [1091, 118] width 29 height 29
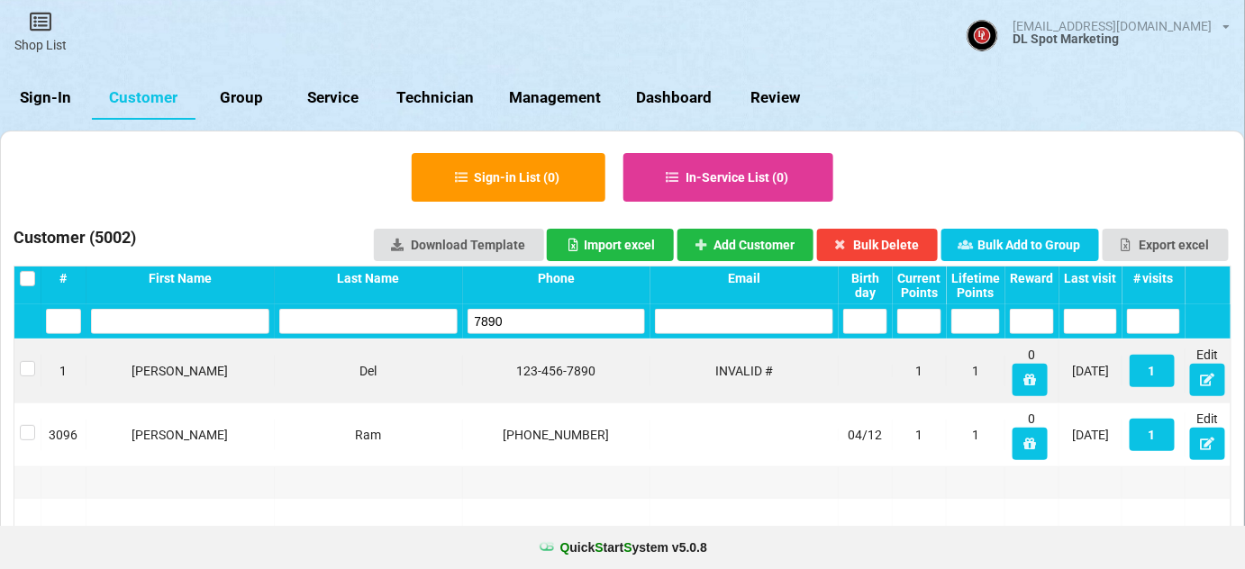
drag, startPoint x: 516, startPoint y: 324, endPoint x: 463, endPoint y: 327, distance: 53.2
click at [552, 309] on div "7890" at bounding box center [593, 301] width 83 height 15
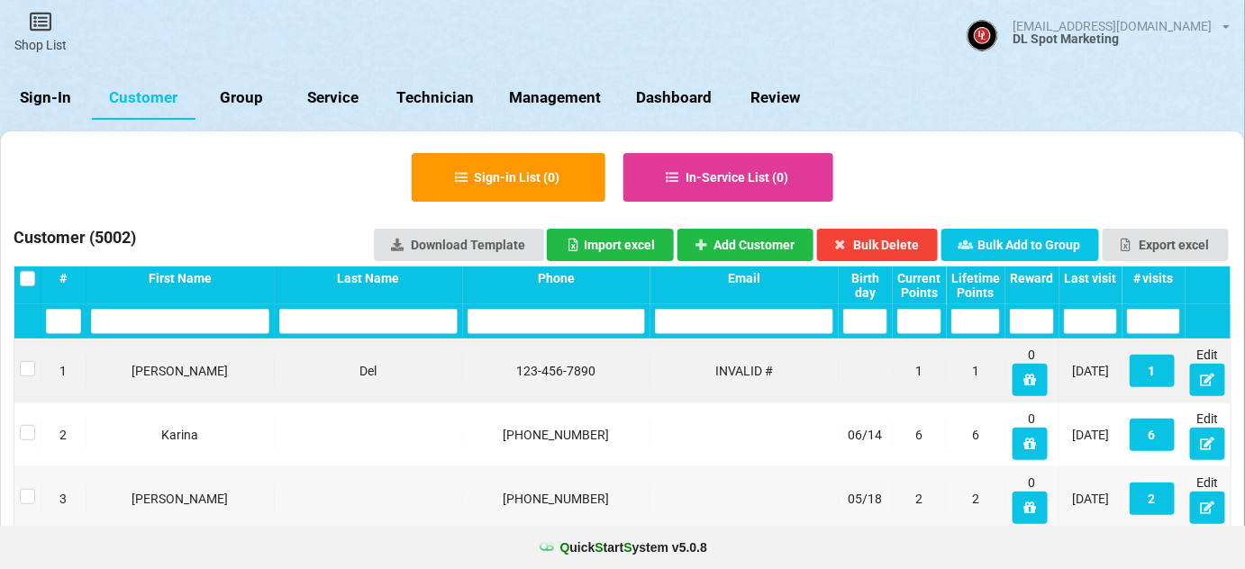
click at [711, 323] on input "text" at bounding box center [739, 320] width 170 height 24
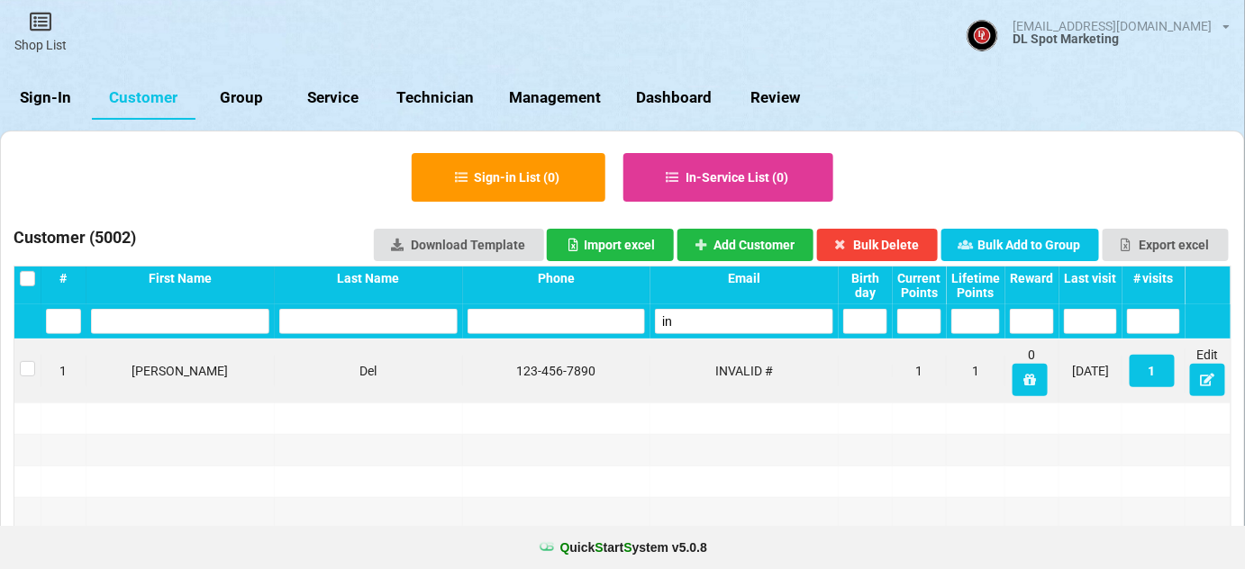
type input "i"
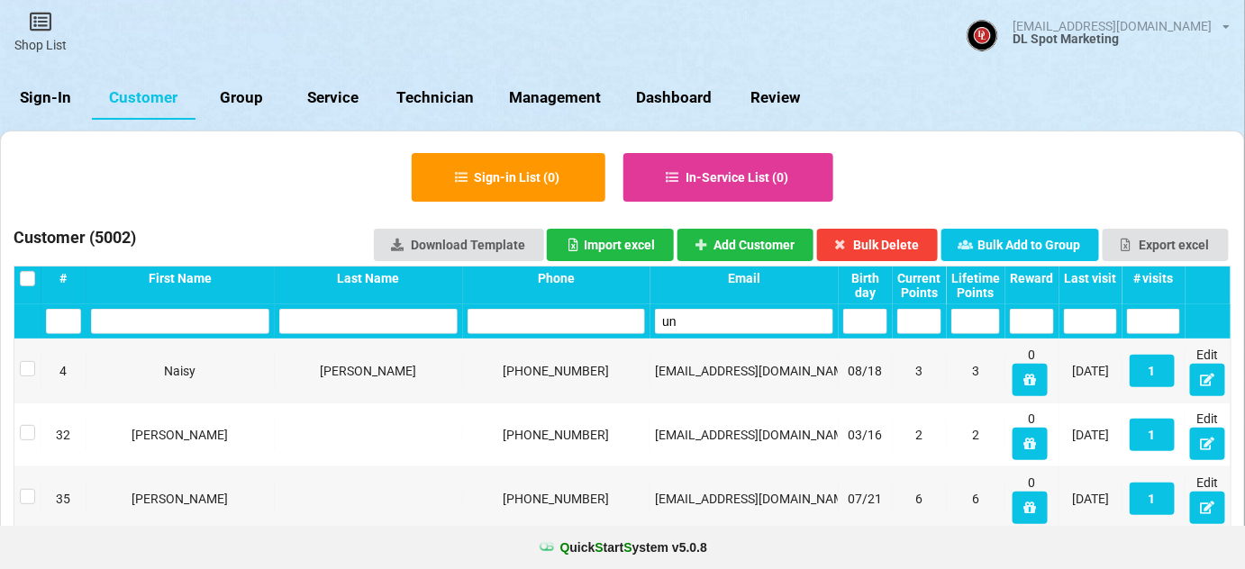
type input "u"
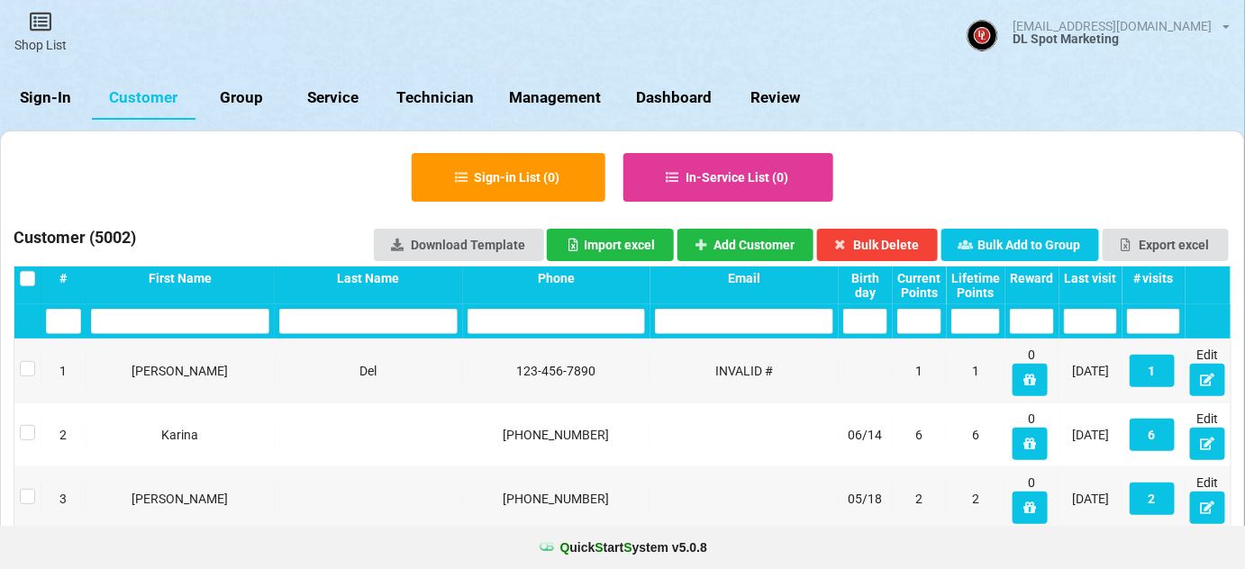
click at [493, 304] on input "text" at bounding box center [527, 299] width 68 height 10
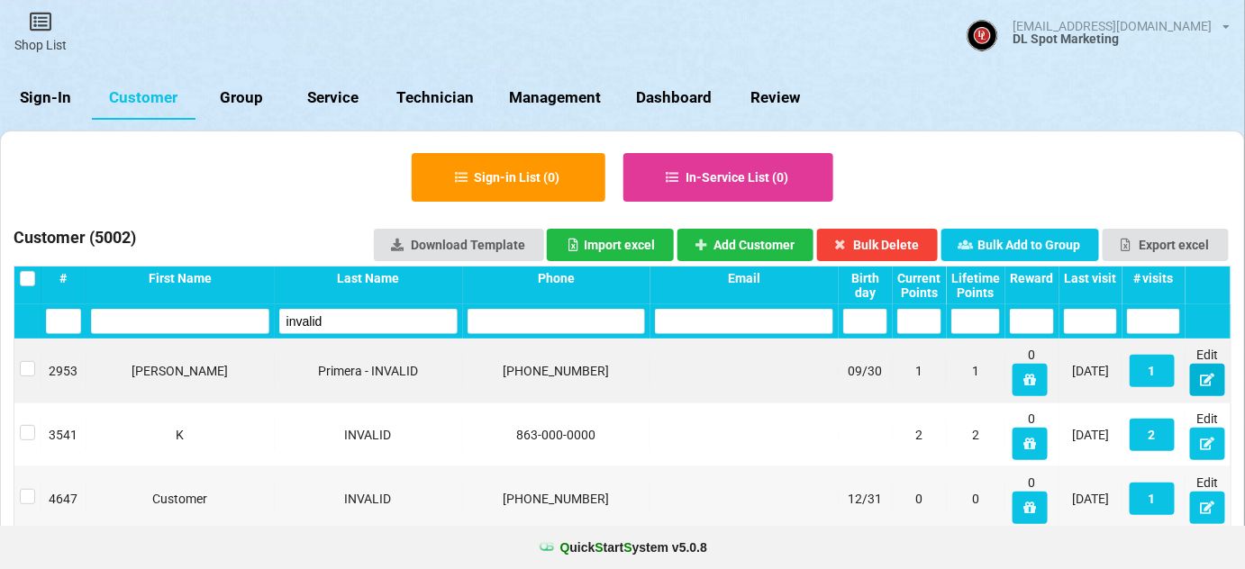
type input "invalid"
click at [657, 291] on icon at bounding box center [657, 290] width 1 height 1
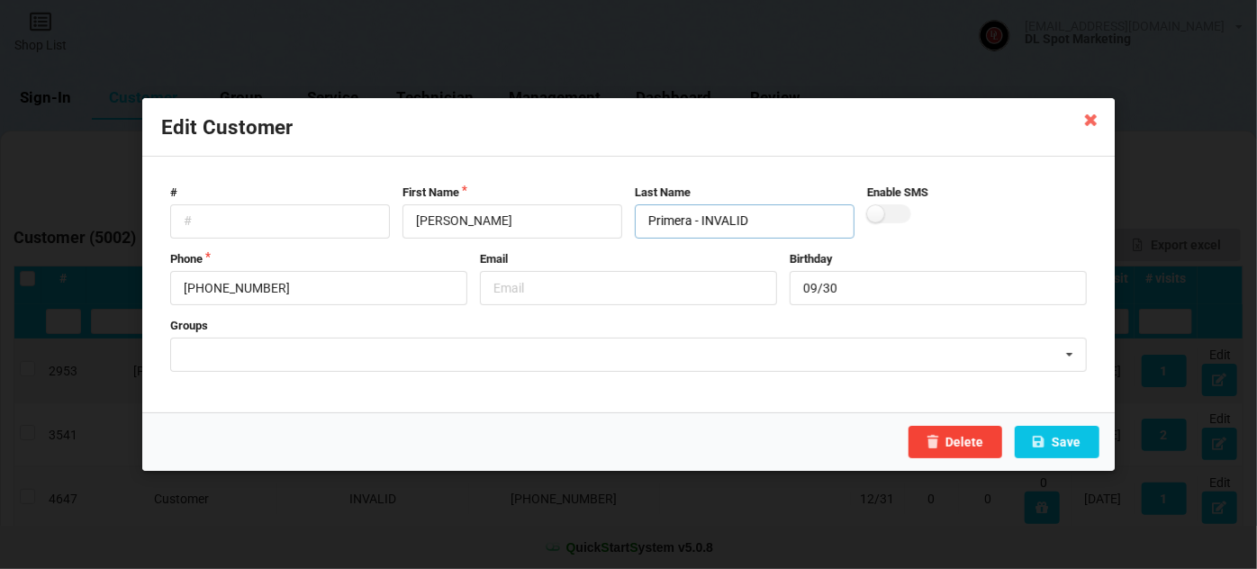
drag, startPoint x: 701, startPoint y: 223, endPoint x: 774, endPoint y: 220, distance: 73.0
click at [774, 220] on input "Primera - INVALID" at bounding box center [745, 221] width 220 height 34
type input "Primera"
click at [555, 293] on input "text" at bounding box center [628, 288] width 297 height 34
paste input "INVALID"
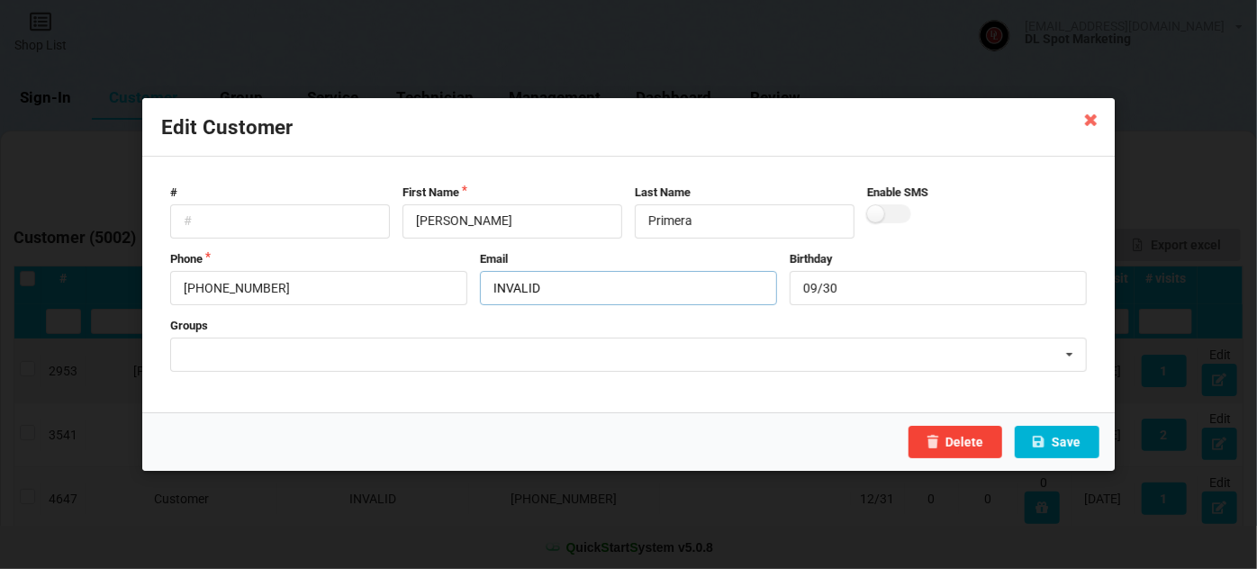
type input "INVALID"
click at [1068, 439] on button "Save" at bounding box center [1057, 442] width 85 height 32
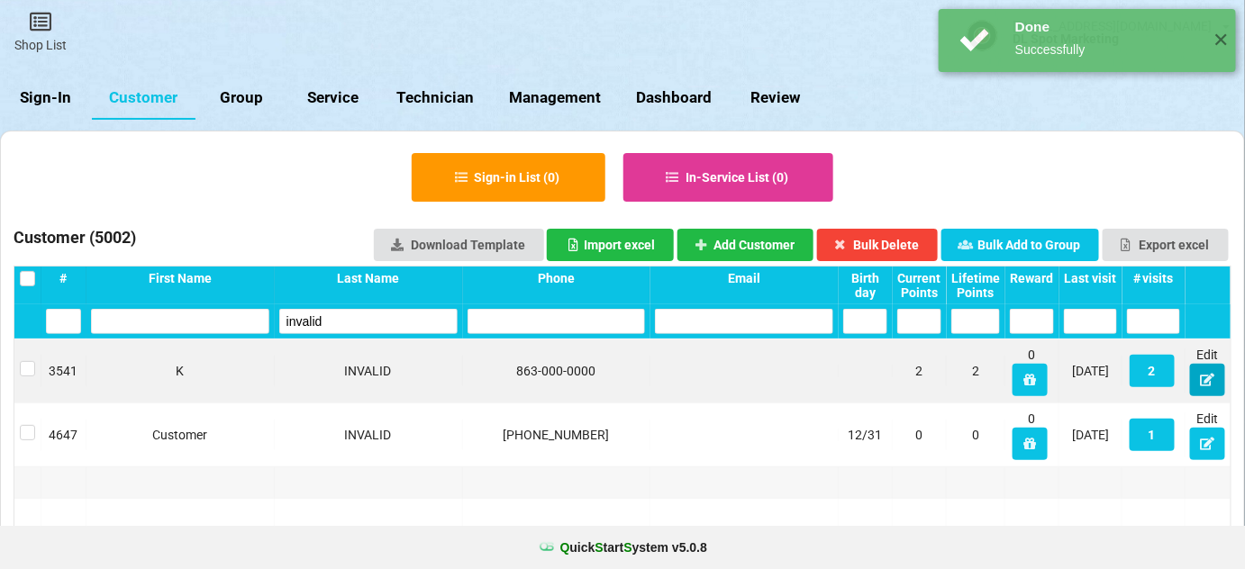
click at [943, 339] on icon at bounding box center [939, 335] width 8 height 5
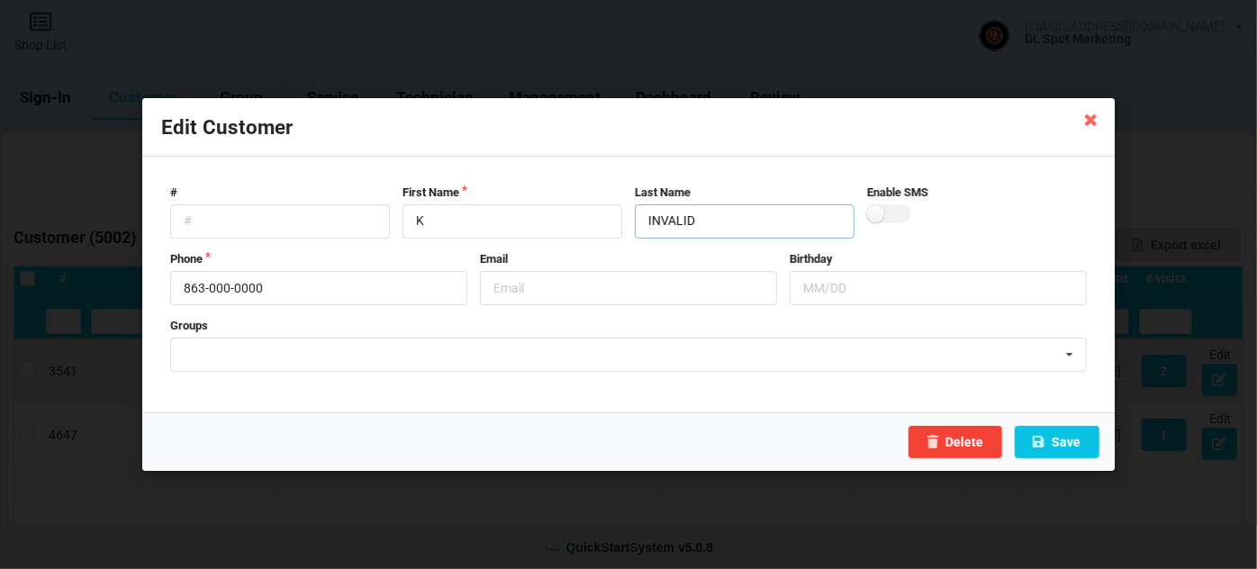
click at [660, 225] on input "INVALID" at bounding box center [745, 221] width 220 height 34
click at [539, 285] on input "text" at bounding box center [628, 288] width 297 height 34
paste input "INVALID"
type input "INVALID"
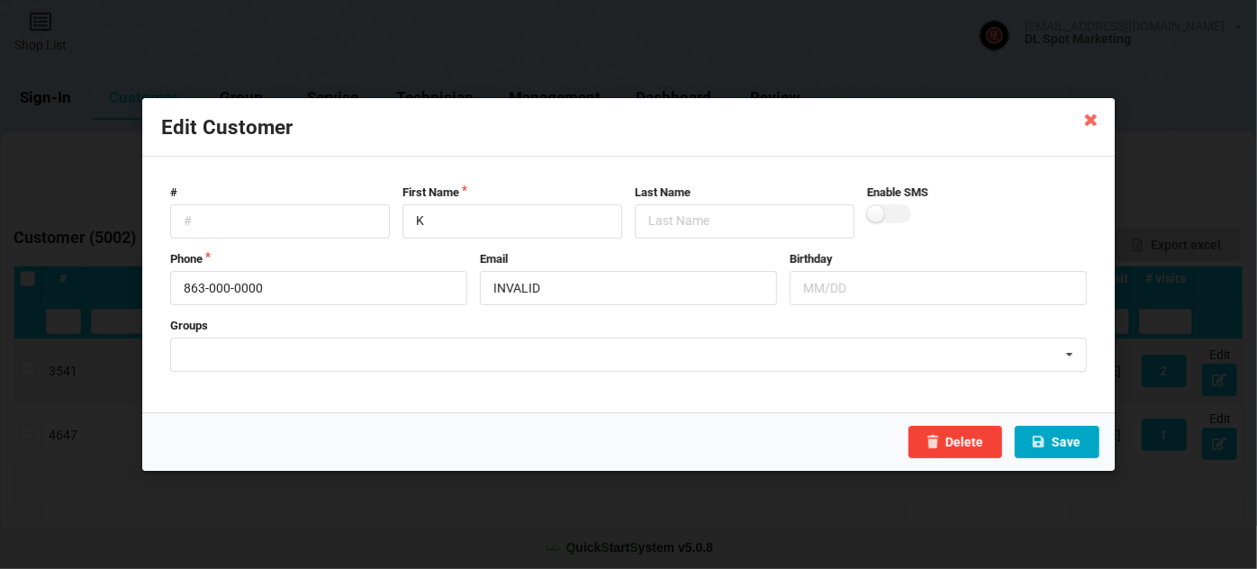
click at [1074, 445] on button "Save" at bounding box center [1057, 442] width 85 height 32
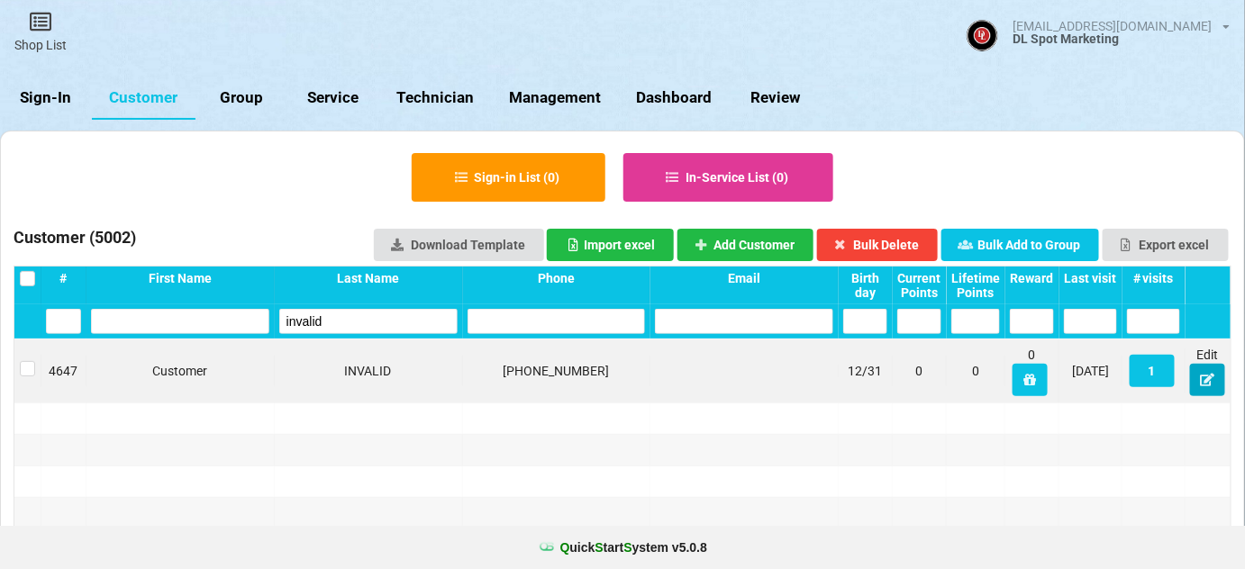
click at [1201, 390] on button at bounding box center [1207, 380] width 35 height 32
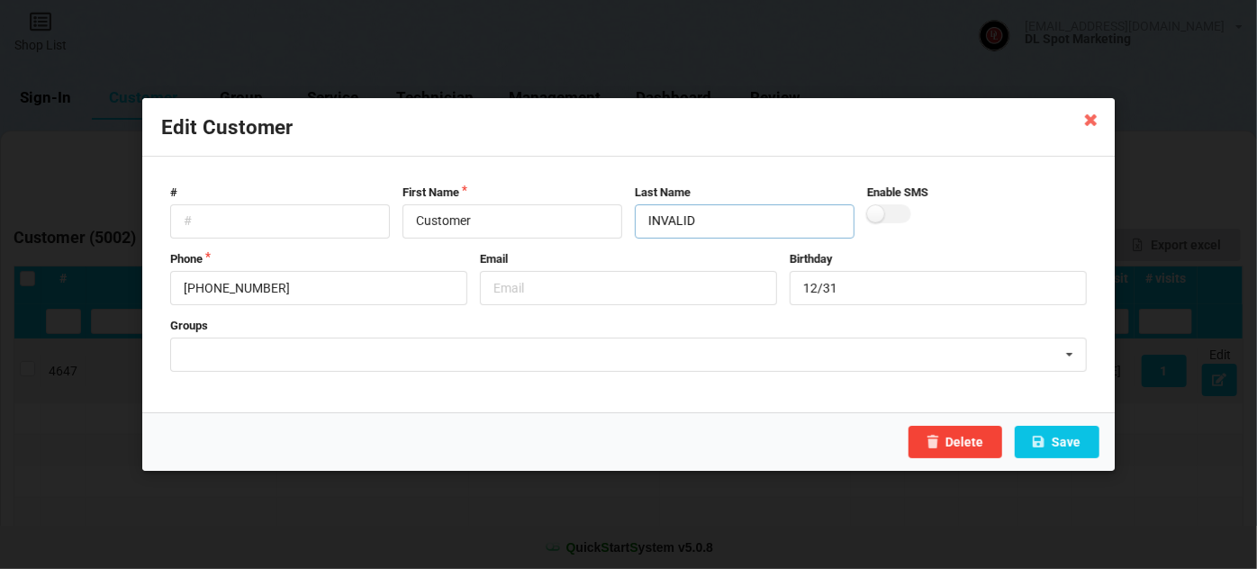
click at [653, 220] on input "INVALID" at bounding box center [745, 221] width 220 height 34
click at [590, 291] on input "text" at bounding box center [628, 288] width 297 height 34
paste input "INVALID"
type input "INVALID"
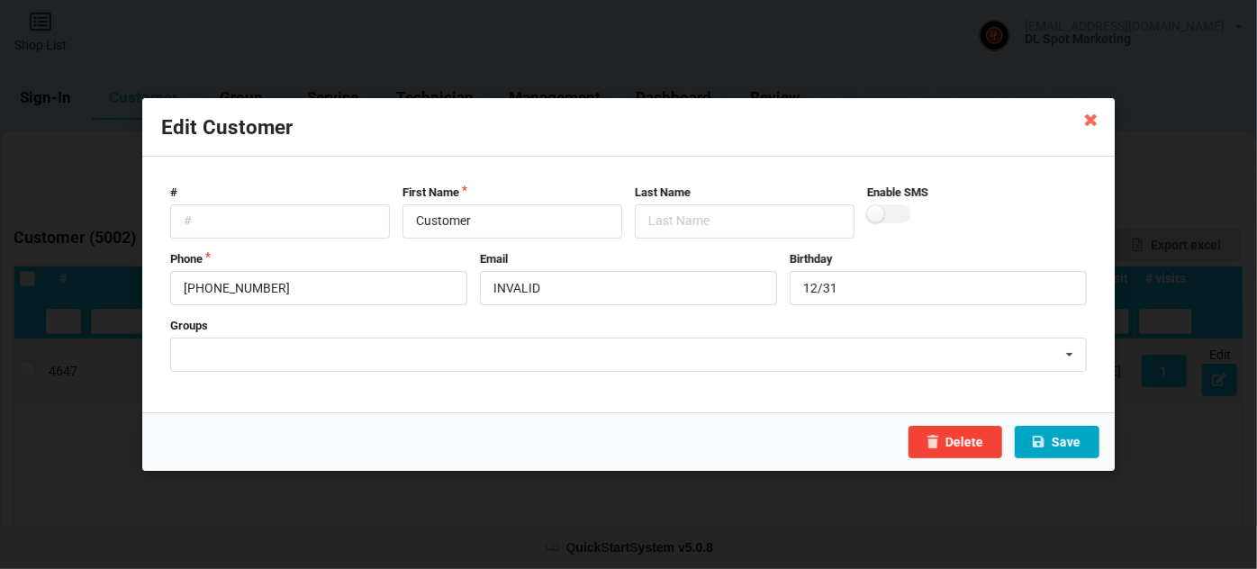
click at [1063, 449] on button "Save" at bounding box center [1057, 442] width 85 height 32
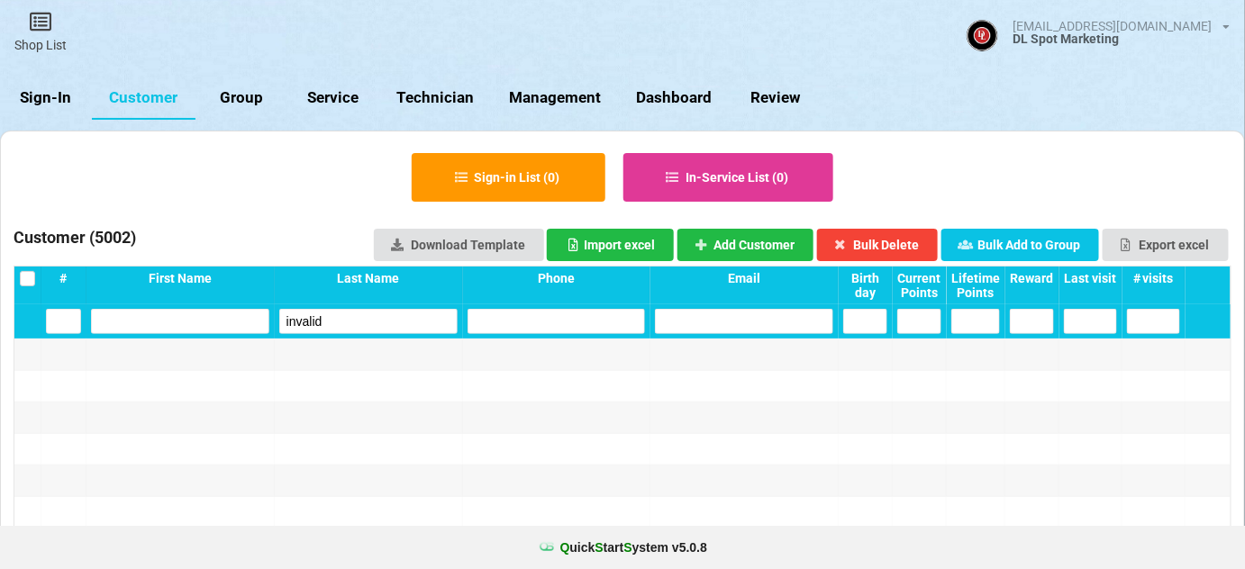
drag, startPoint x: 340, startPoint y: 316, endPoint x: 221, endPoint y: 346, distance: 122.5
click at [331, 340] on div "# First Name Last Name Phone Email Birth day Current Points Lifetime Points Rew…" at bounding box center [622, 482] width 582 height 412
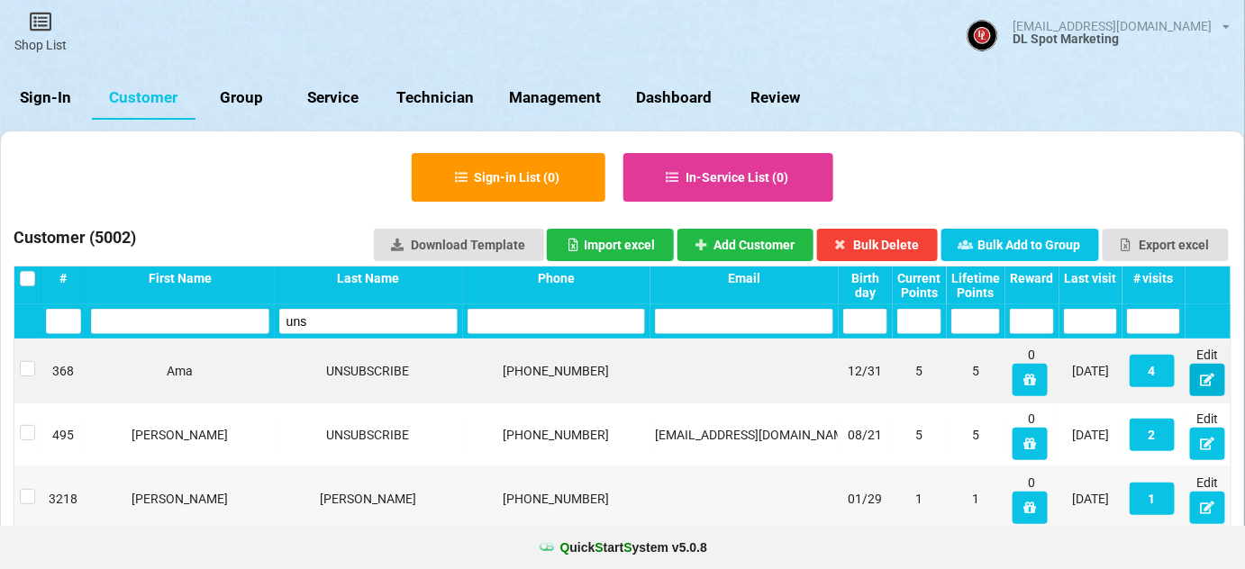
type input "uns"
click at [1210, 380] on icon at bounding box center [1207, 379] width 15 height 11
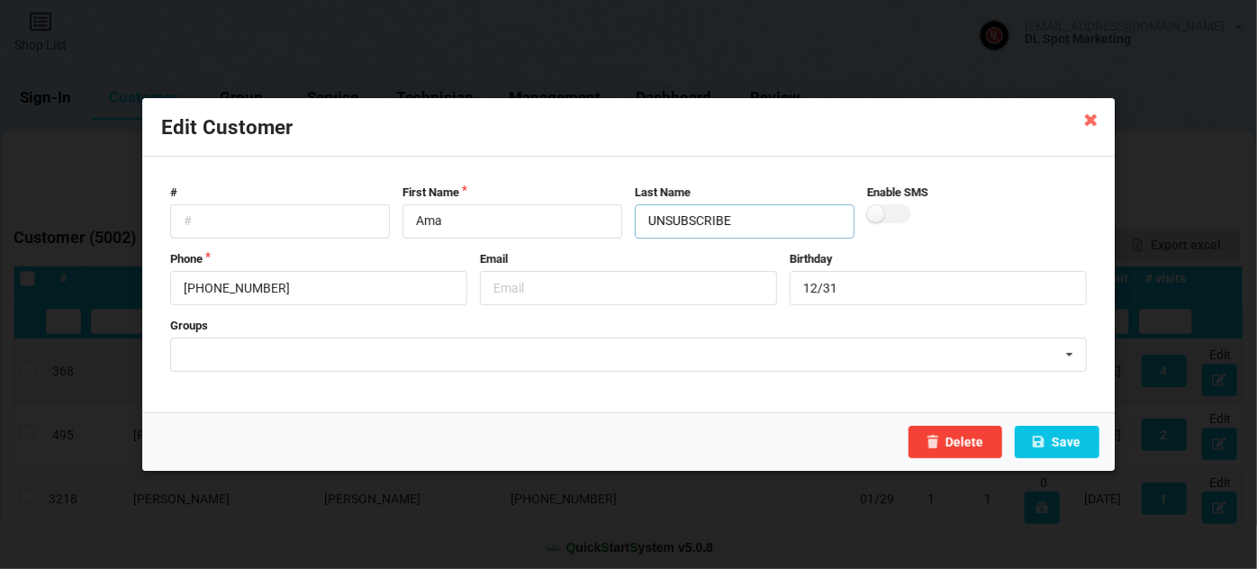
click at [674, 221] on input "UNSUBSCRIBE" at bounding box center [745, 221] width 220 height 34
click at [554, 291] on input "text" at bounding box center [628, 288] width 297 height 34
paste input "UNSUBSCRIBE"
type input "UNSUBSCRIBE"
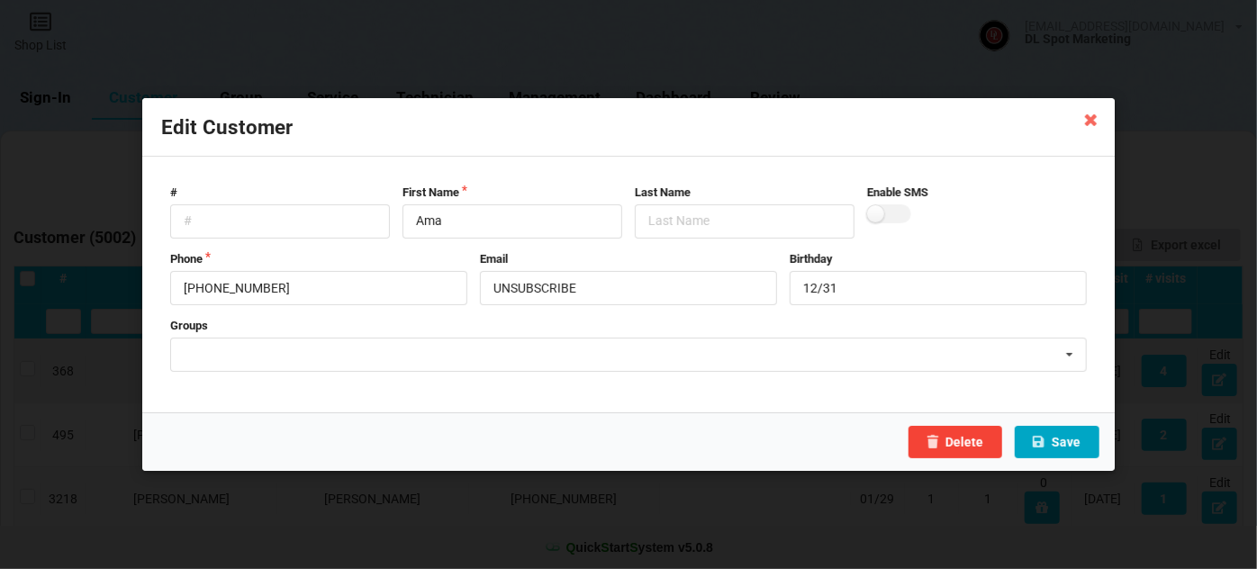
click at [1063, 434] on button "Save" at bounding box center [1057, 442] width 85 height 32
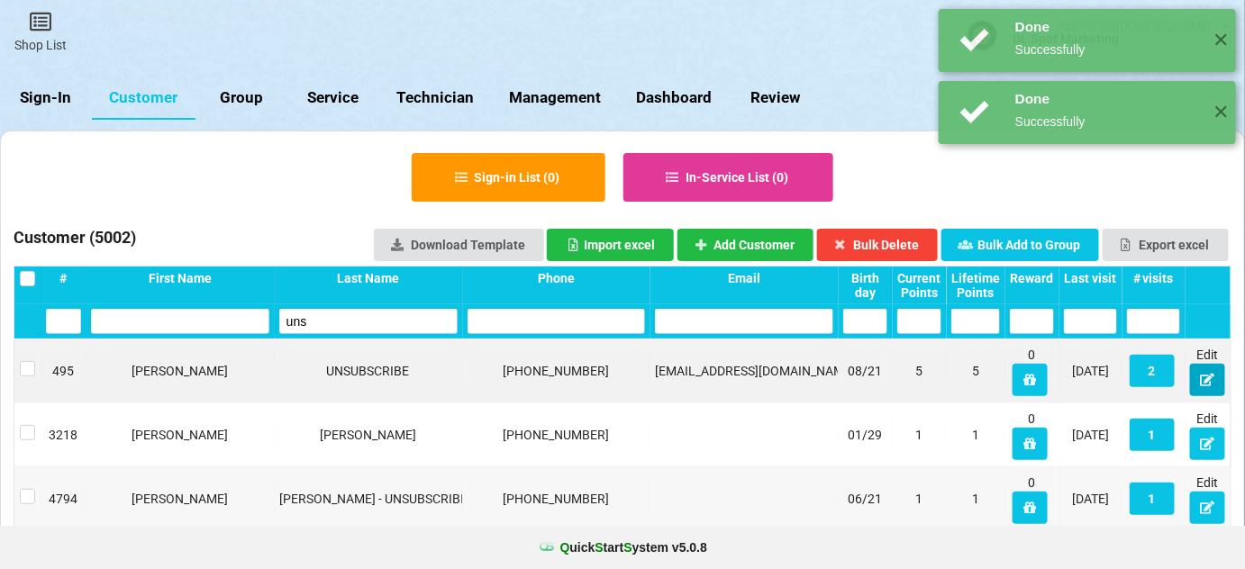
click at [1164, 376] on icon at bounding box center [1157, 372] width 14 height 10
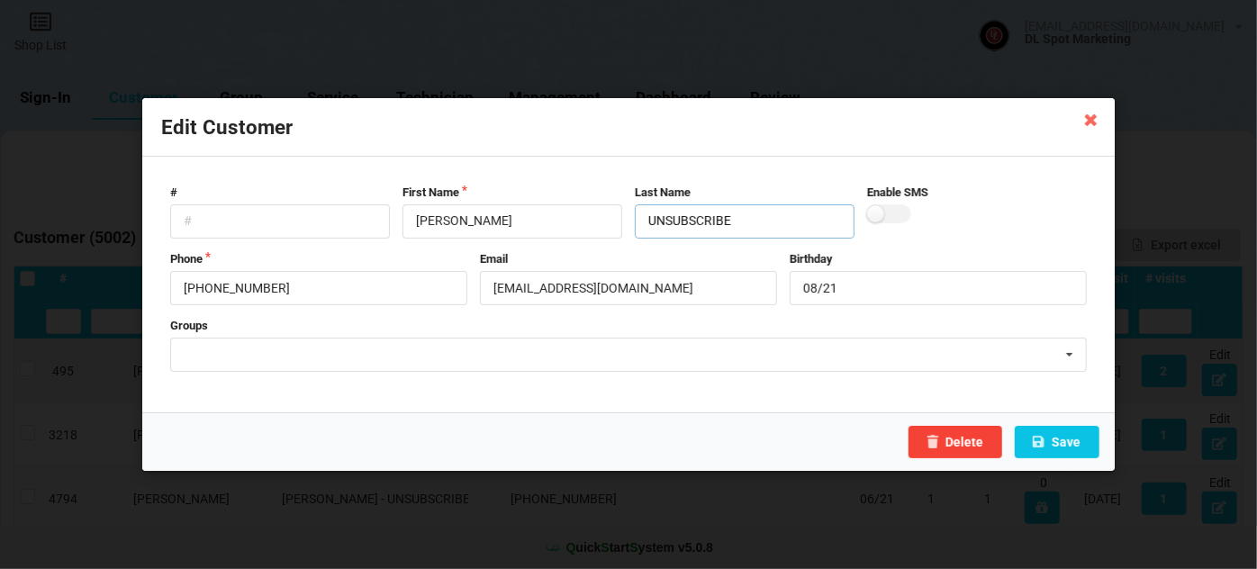
click at [691, 225] on input "UNSUBSCRIBE" at bounding box center [745, 221] width 220 height 34
click at [677, 285] on input "gladysn1978@gmail.com" at bounding box center [628, 288] width 297 height 34
click at [494, 288] on input "gladysn1978@gmail.com" at bounding box center [628, 288] width 297 height 34
paste input "UNSUBSCRIBE"
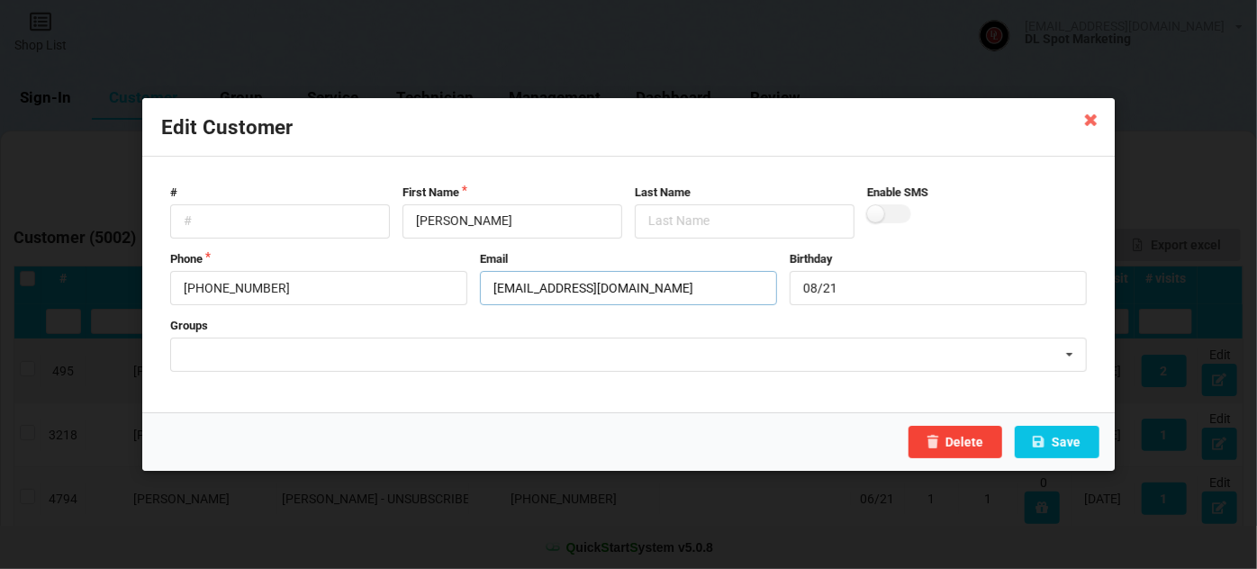
click at [576, 292] on input "UNSUBSCRIBE-gladysn1978@gmail.com" at bounding box center [628, 288] width 297 height 34
click at [583, 287] on input "UNSUBSCRIBE -gladysn1978@gmail.com" at bounding box center [628, 288] width 297 height 34
type input "UNSUBSCRIBE - gladysn1978@gmail.com"
click at [1078, 443] on button "Save" at bounding box center [1057, 442] width 85 height 32
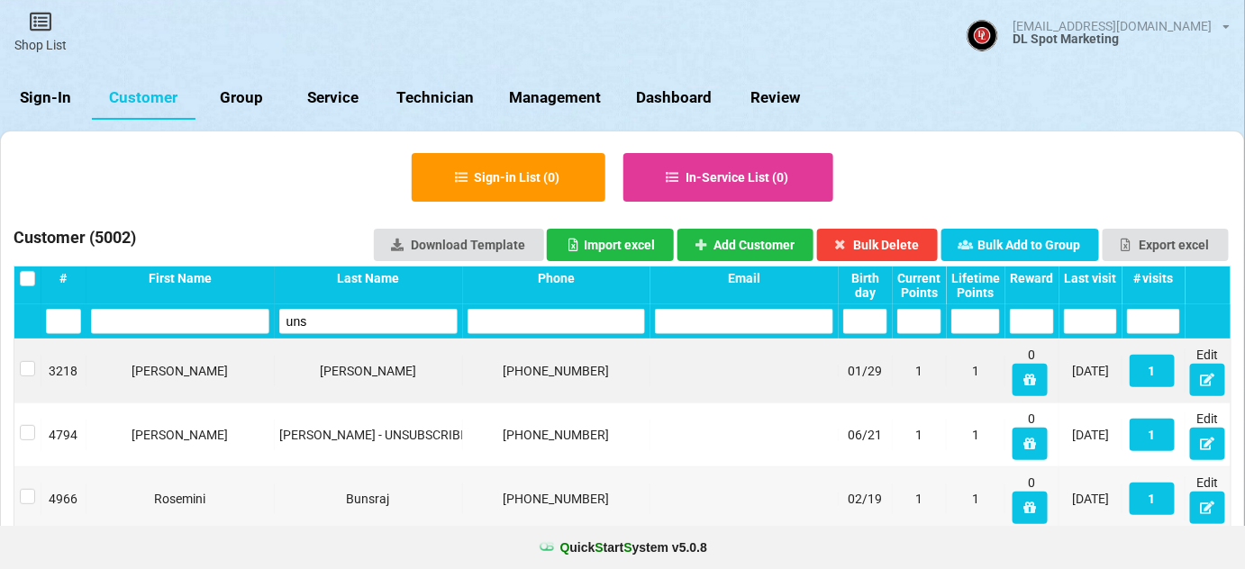
click at [428, 313] on input "uns" at bounding box center [478, 305] width 101 height 14
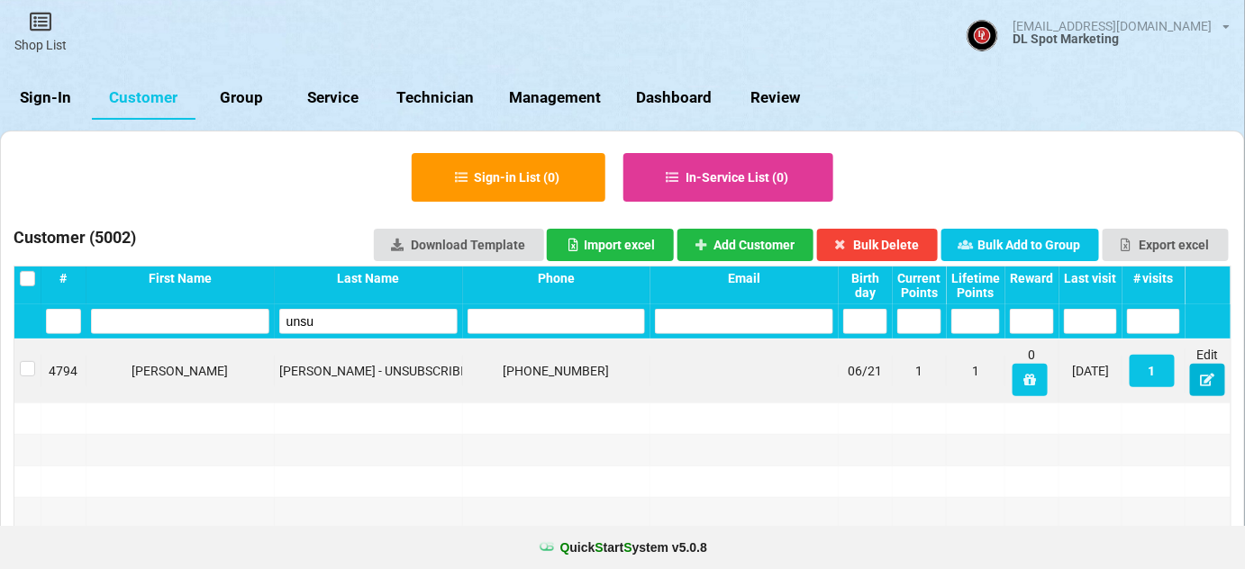
type input "unsu"
click at [630, 286] on icon at bounding box center [630, 286] width 0 height 0
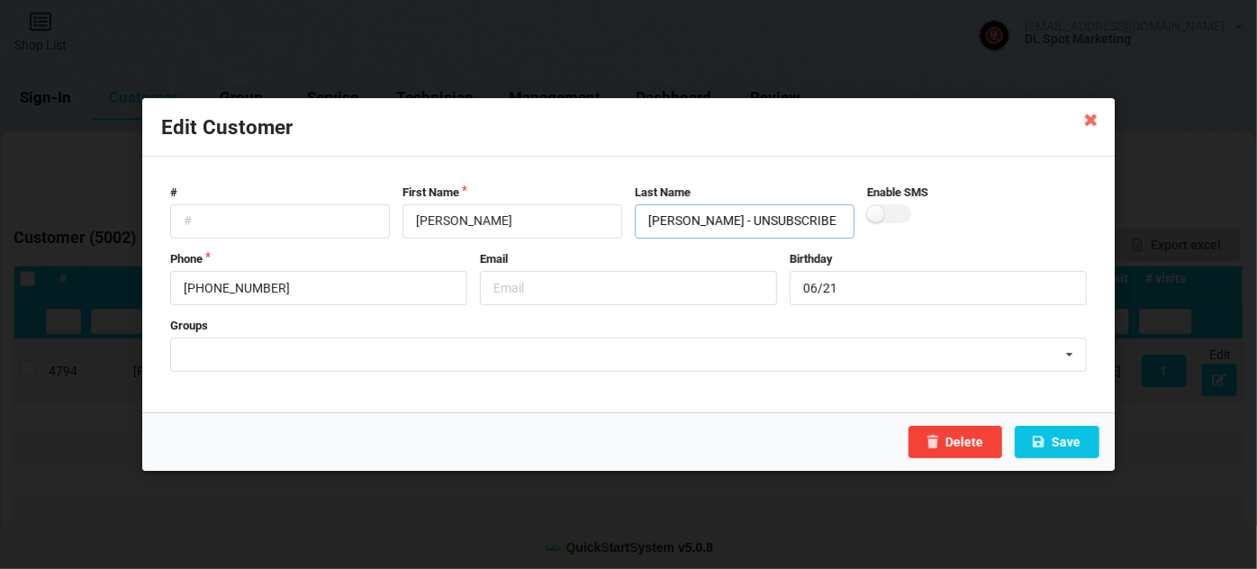
click at [736, 229] on input "Estrella - UNSUBSCRIBE" at bounding box center [745, 221] width 220 height 34
type input "Estrella"
click at [555, 290] on input "text" at bounding box center [628, 288] width 297 height 34
paste input "UNSUBSCRIBE"
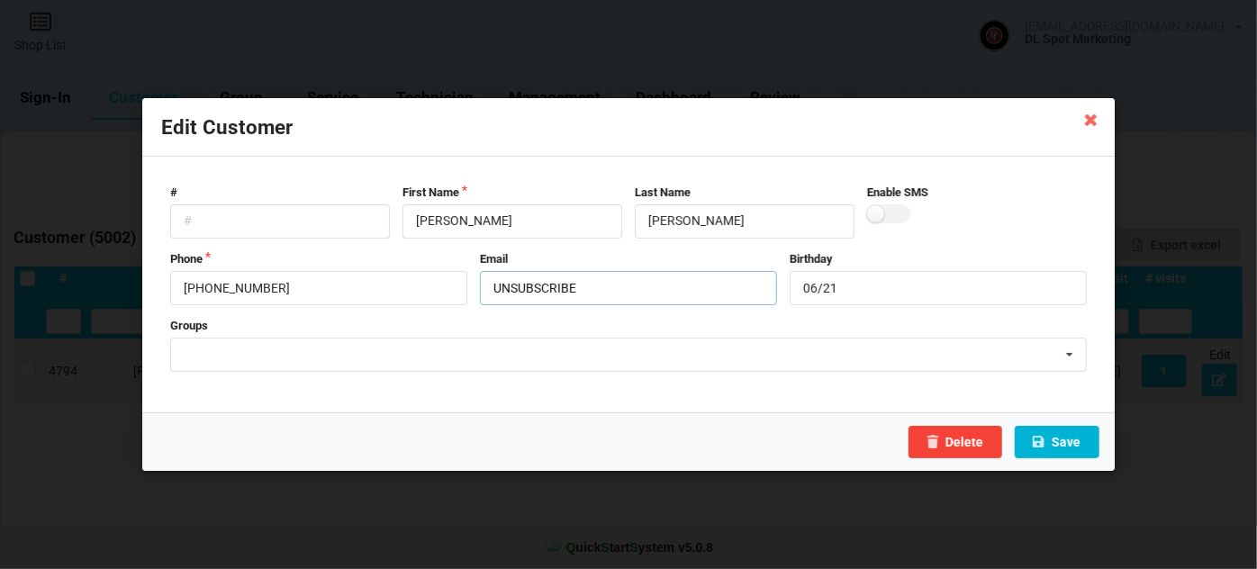
type input "UNSUBSCRIBE"
click at [1073, 441] on button "Save" at bounding box center [1057, 442] width 85 height 32
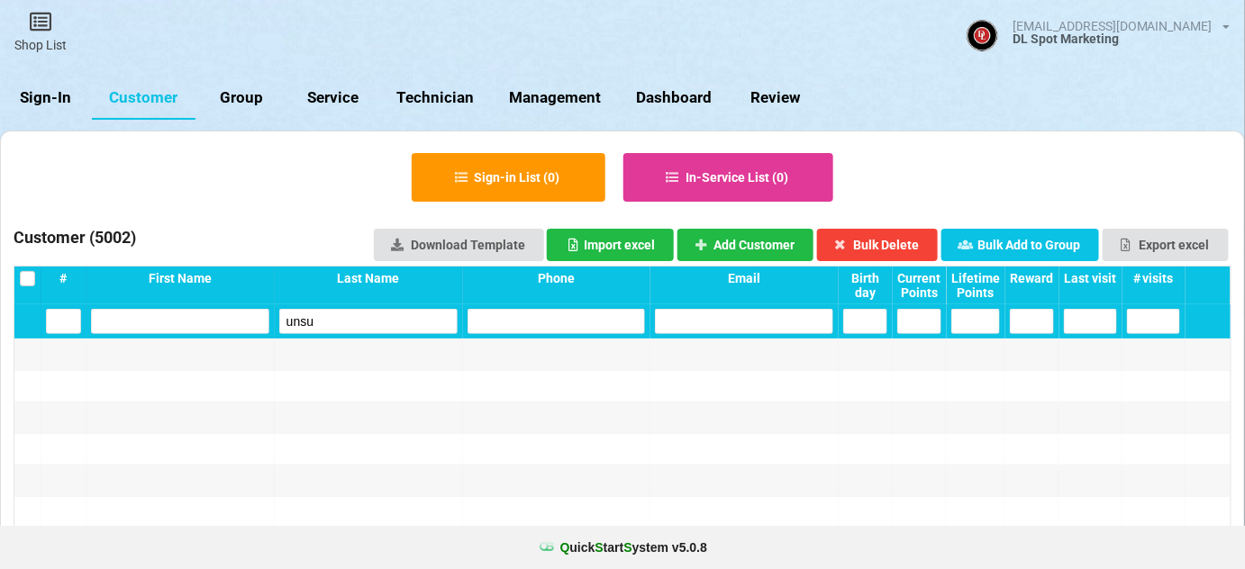
drag, startPoint x: 335, startPoint y: 315, endPoint x: 262, endPoint y: 334, distance: 75.4
click at [267, 332] on div "unsu" at bounding box center [623, 320] width 1146 height 32
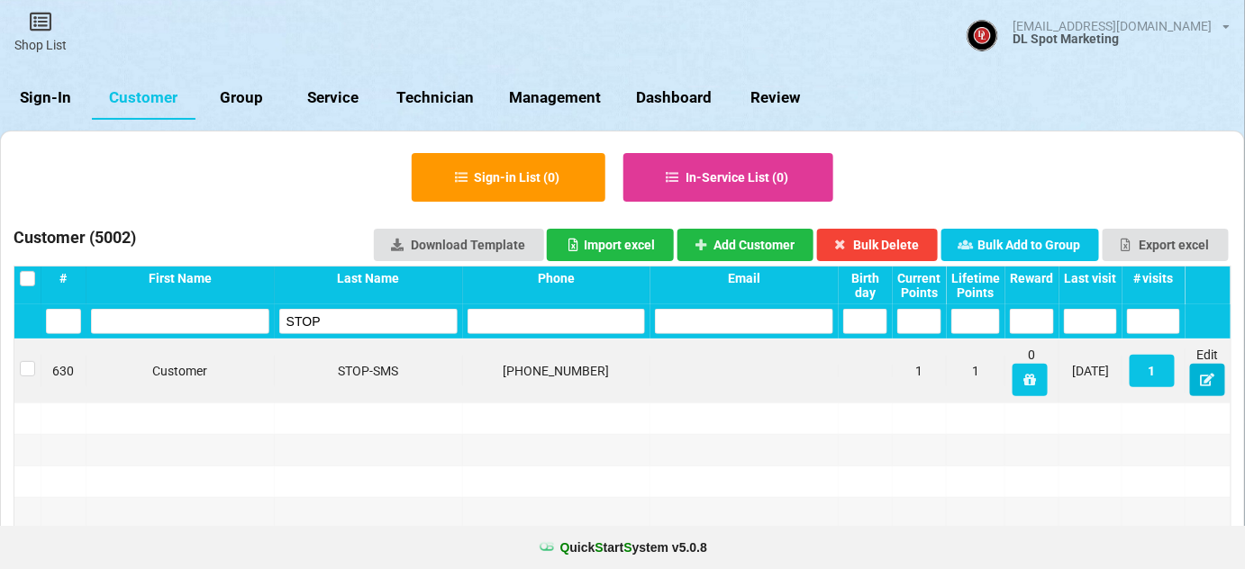
type input "STOP"
click at [1201, 377] on icon at bounding box center [1193, 377] width 14 height 11
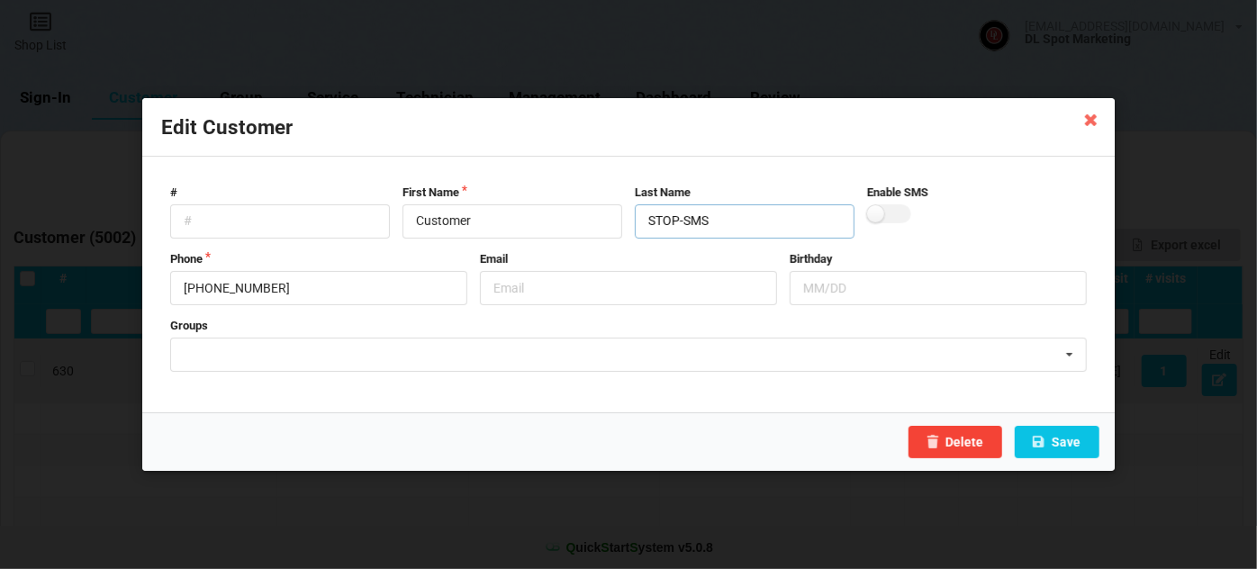
drag, startPoint x: 650, startPoint y: 222, endPoint x: 725, endPoint y: 222, distance: 74.8
click at [725, 222] on input "STOP-SMS" at bounding box center [745, 221] width 220 height 34
click at [600, 278] on input "text" at bounding box center [628, 288] width 297 height 34
paste input "STOP-SMS"
type input "STOP-SMS"
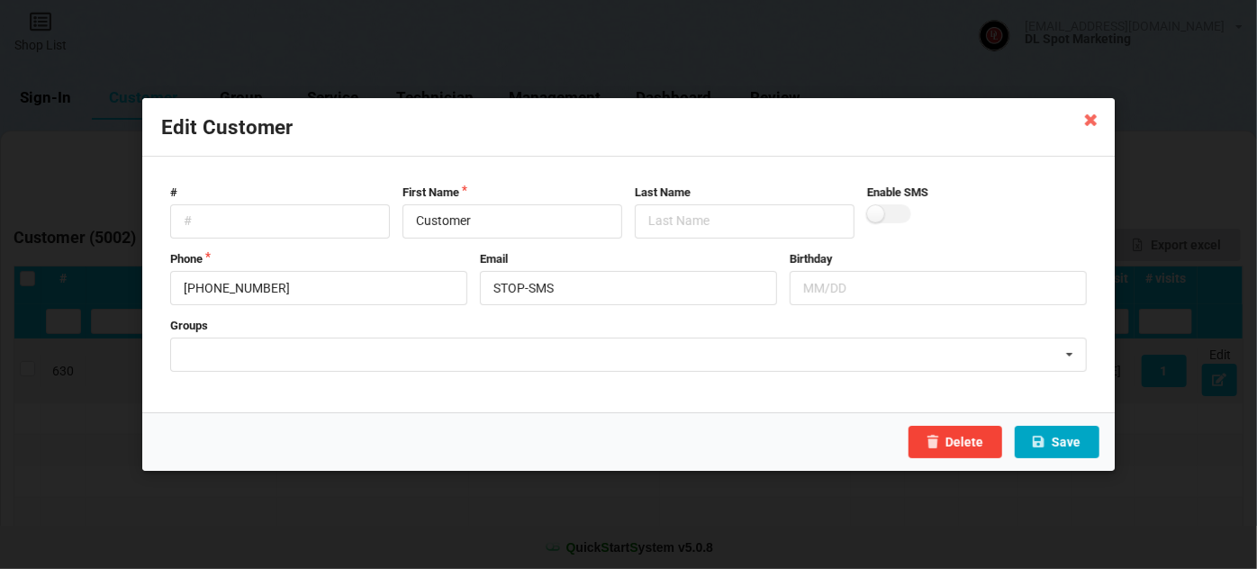
click at [1065, 446] on button "Save" at bounding box center [1057, 442] width 85 height 32
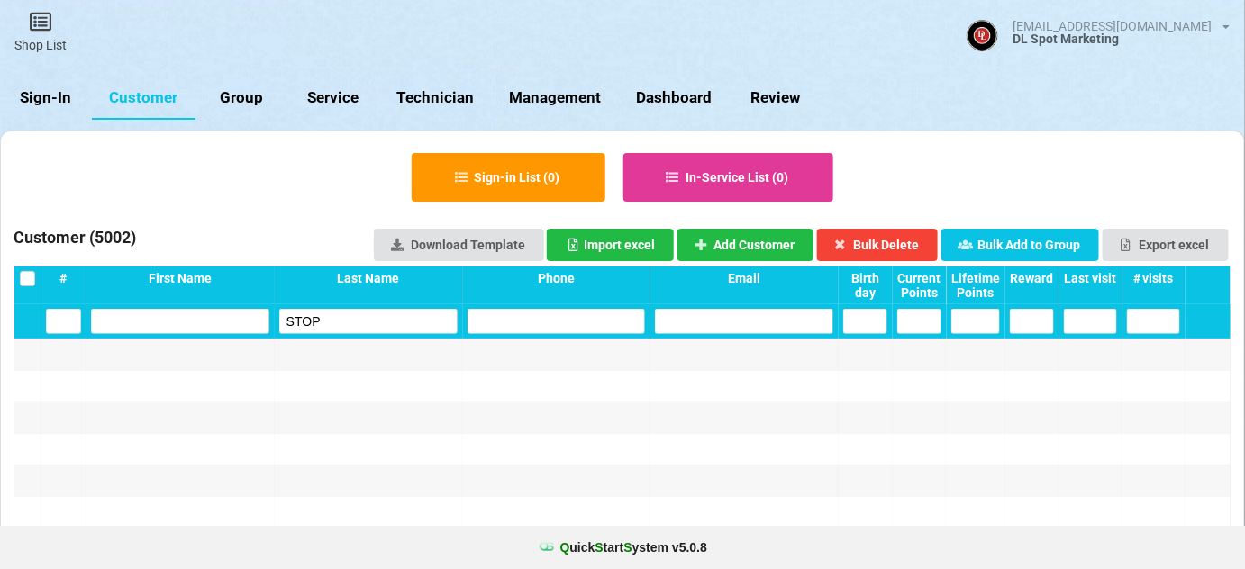
drag, startPoint x: 359, startPoint y: 322, endPoint x: 257, endPoint y: 349, distance: 106.4
click at [592, 327] on div "# First Name Last Name Phone Email Birth day Current Points Lifetime Points Rew…" at bounding box center [622, 305] width 60 height 43
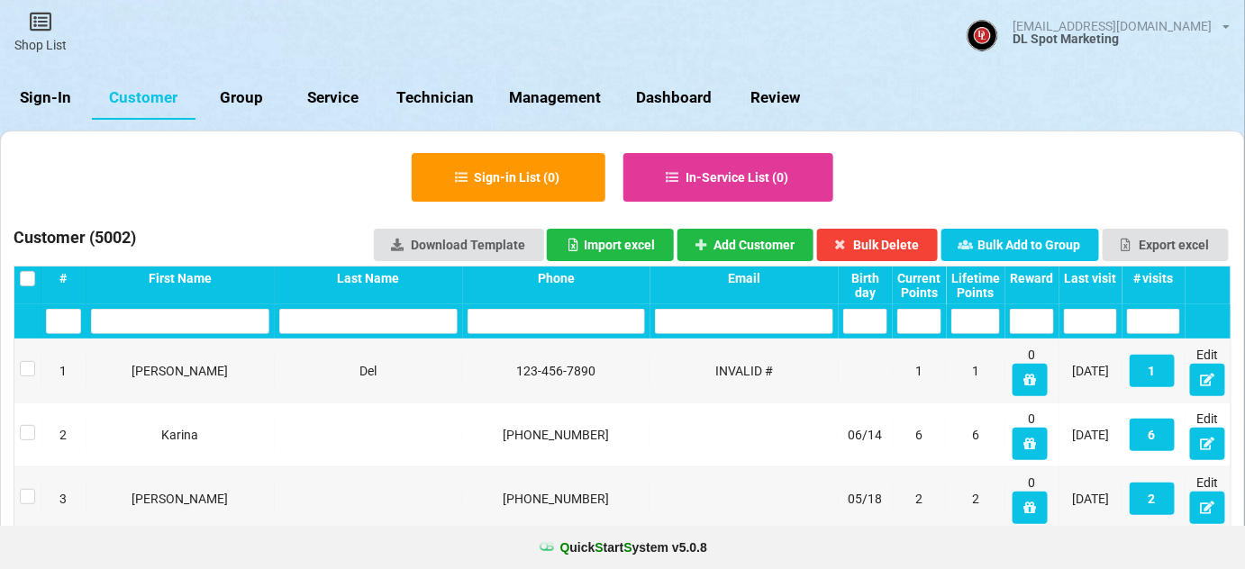
click at [527, 325] on input "text" at bounding box center [556, 321] width 178 height 25
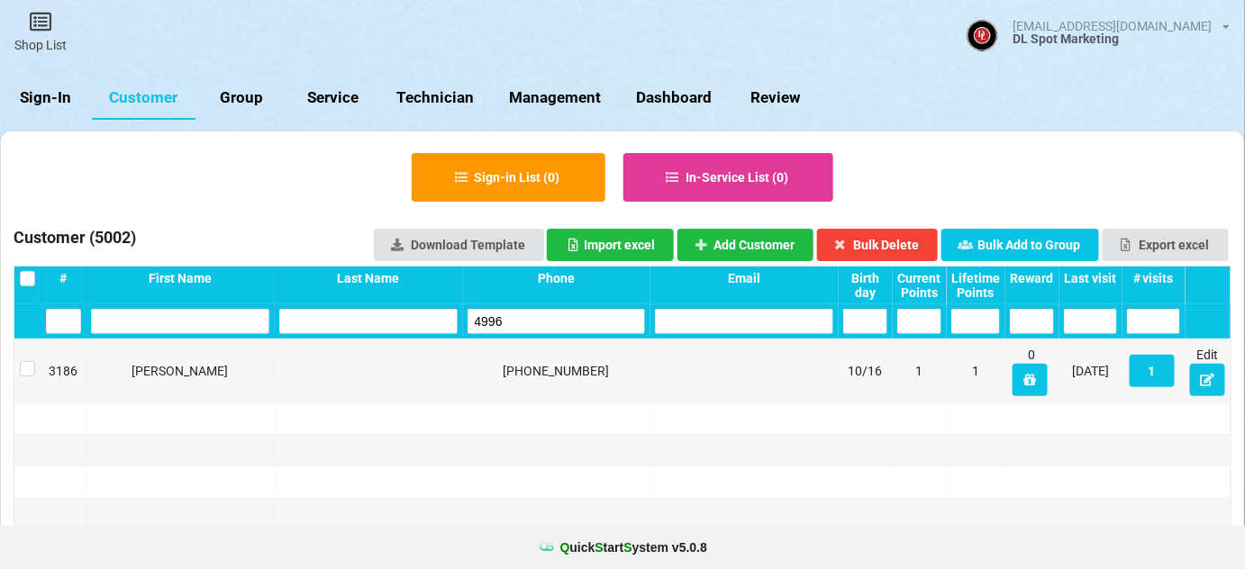
type input "4996"
click at [59, 98] on link "Sign-In" at bounding box center [46, 98] width 92 height 43
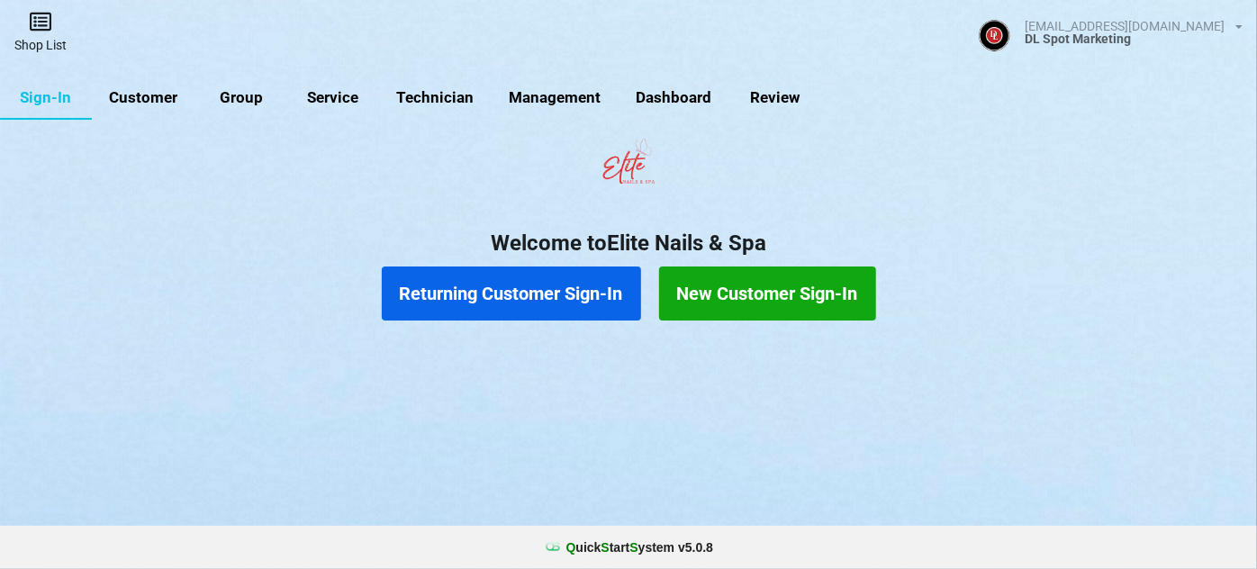
click at [47, 45] on link "Shop List" at bounding box center [40, 32] width 81 height 64
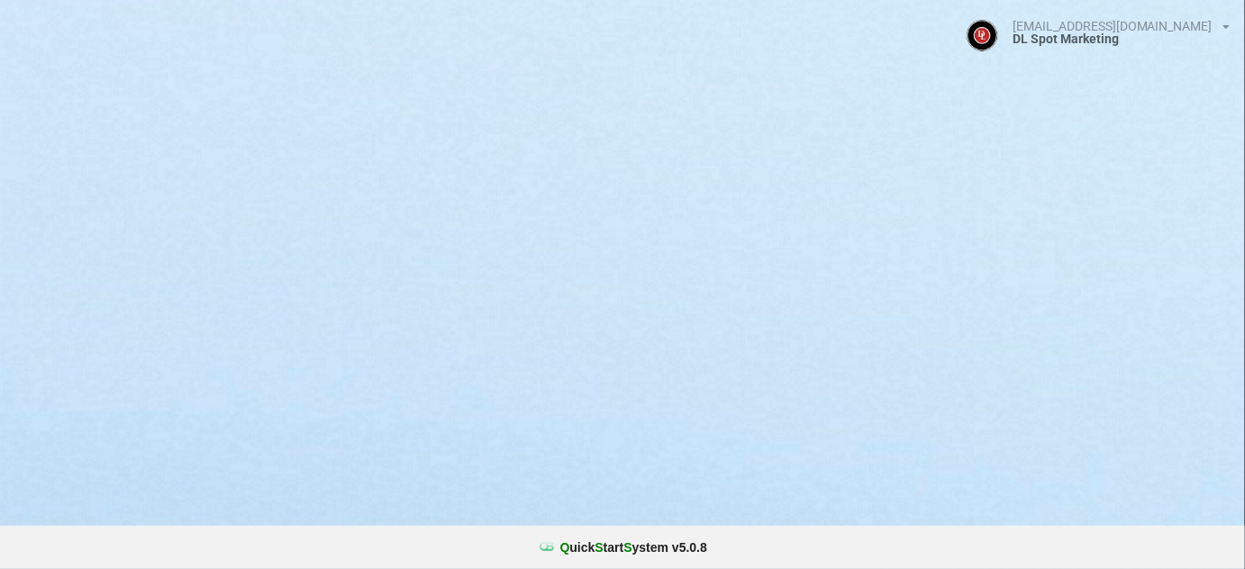
select select "25"
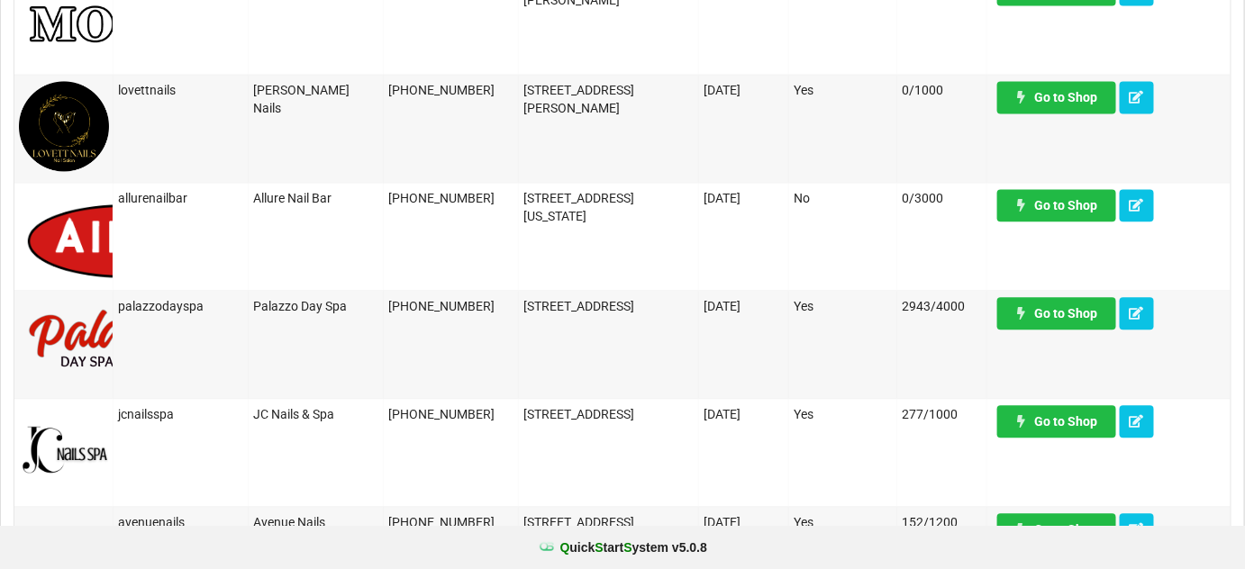
scroll to position [1310, 0]
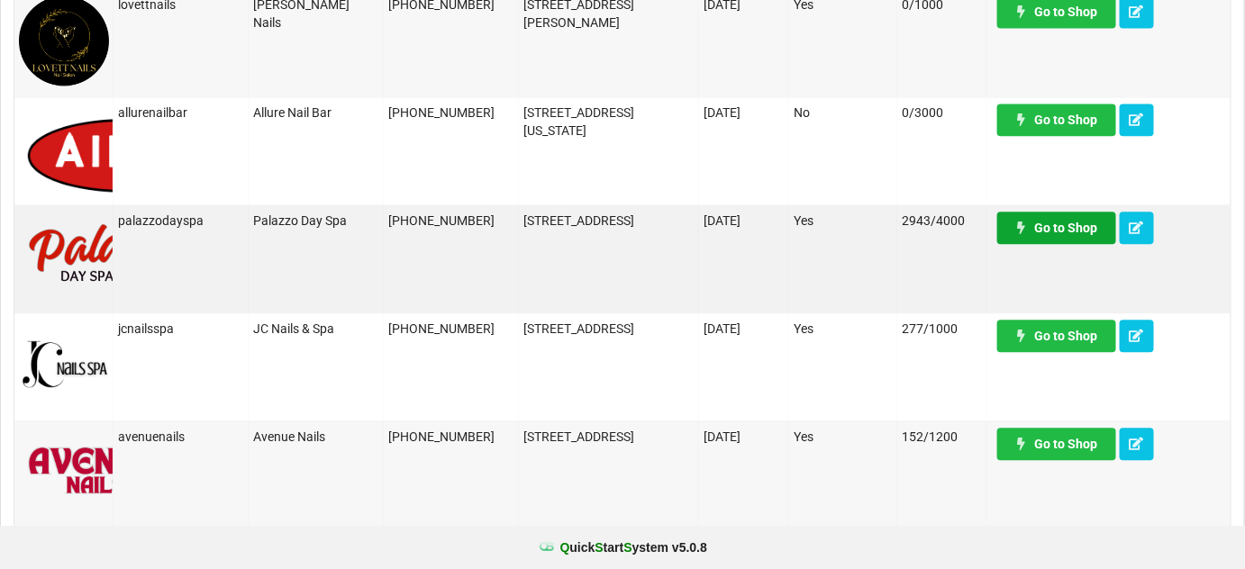
click at [1081, 227] on link "Go to Shop" at bounding box center [1056, 228] width 119 height 32
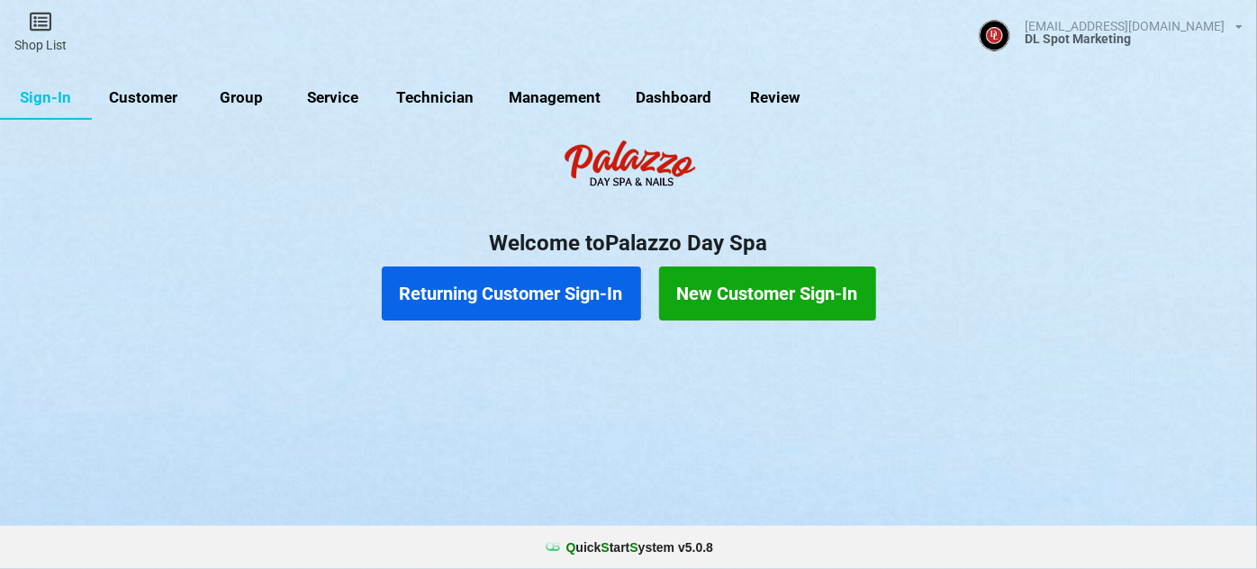
click at [168, 97] on link "Customer" at bounding box center [144, 98] width 104 height 43
select select "25"
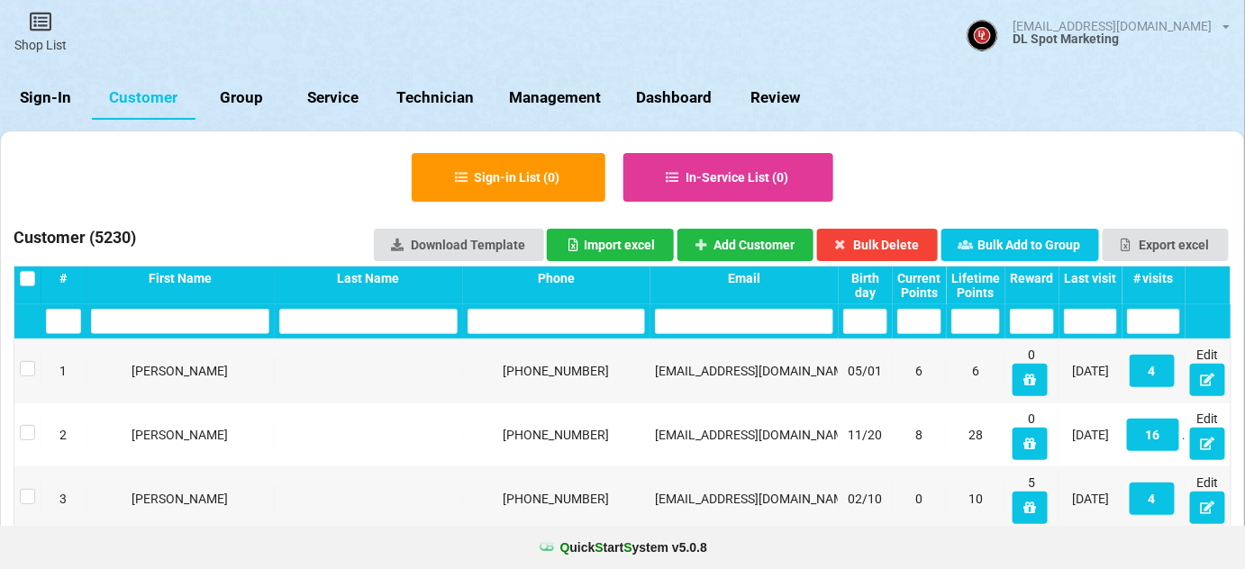
click at [533, 321] on input "text" at bounding box center [556, 321] width 178 height 25
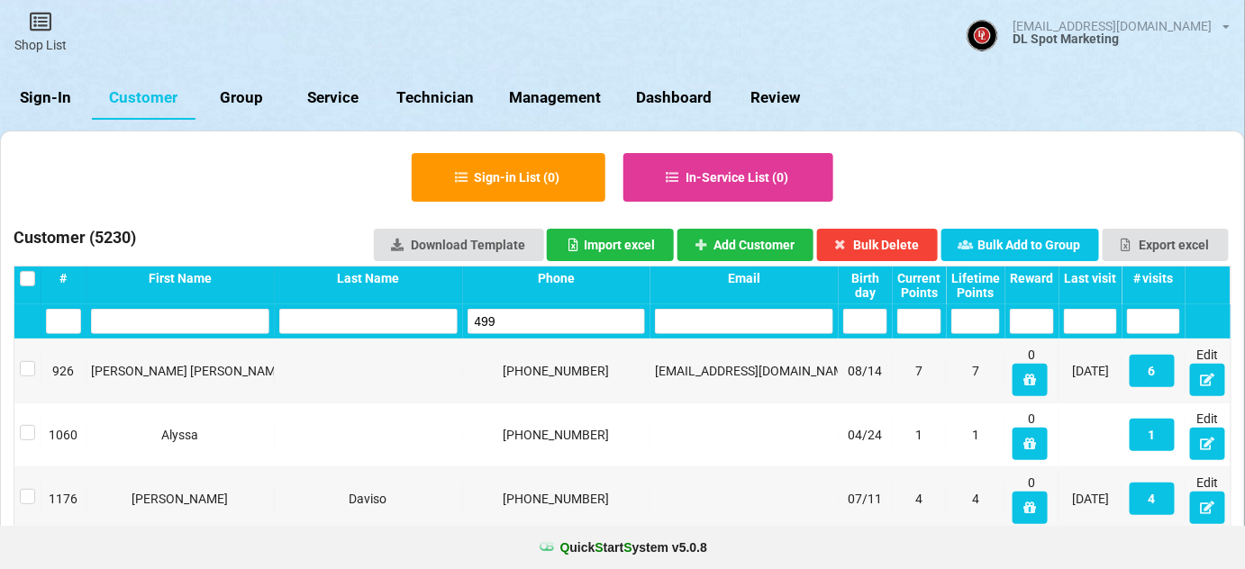
type input "4996"
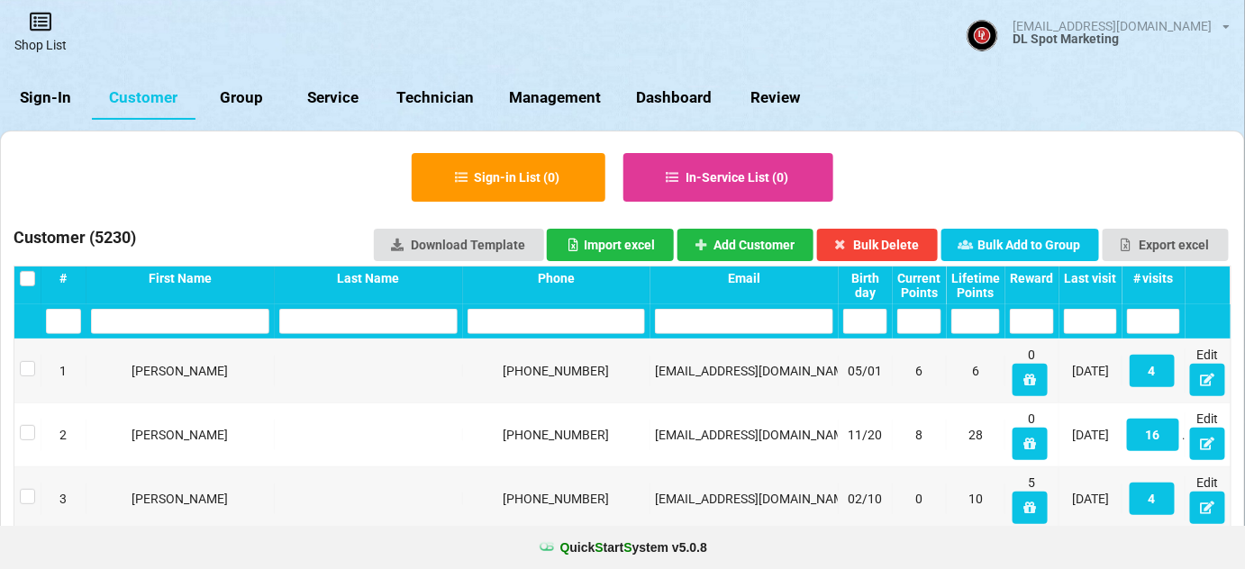
click at [42, 33] on link "Shop List" at bounding box center [40, 32] width 81 height 64
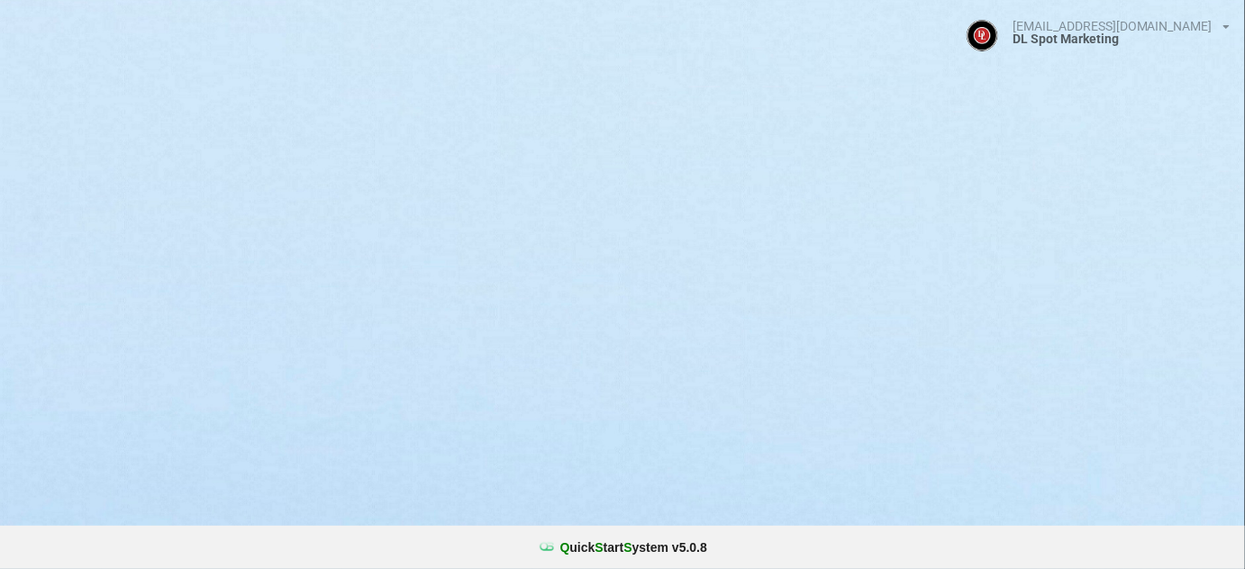
select select "25"
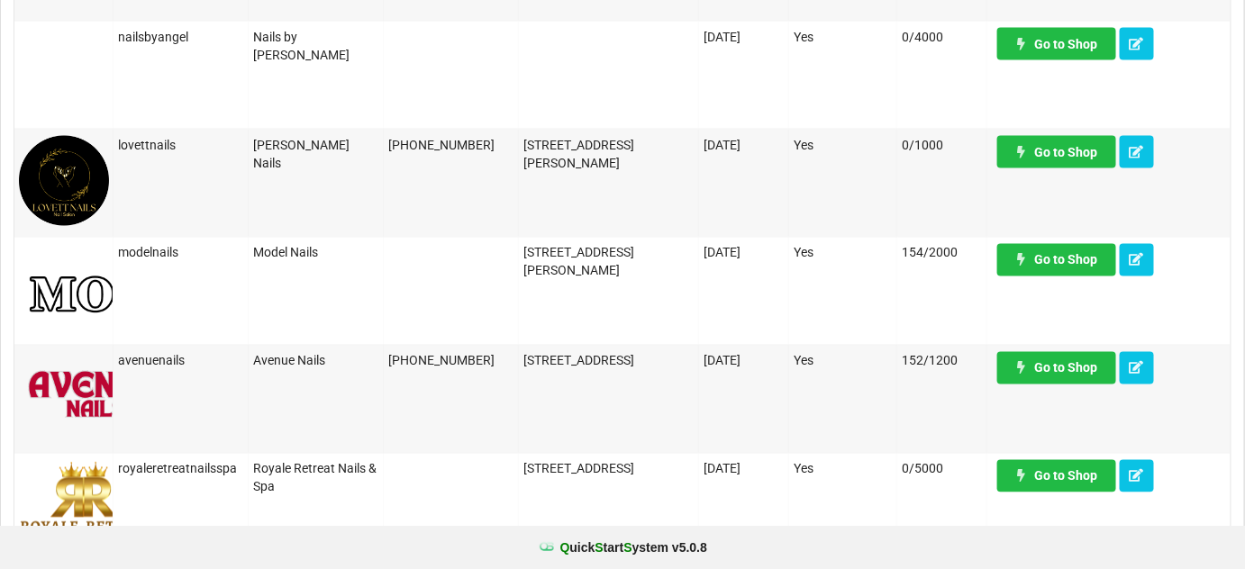
scroll to position [982, 0]
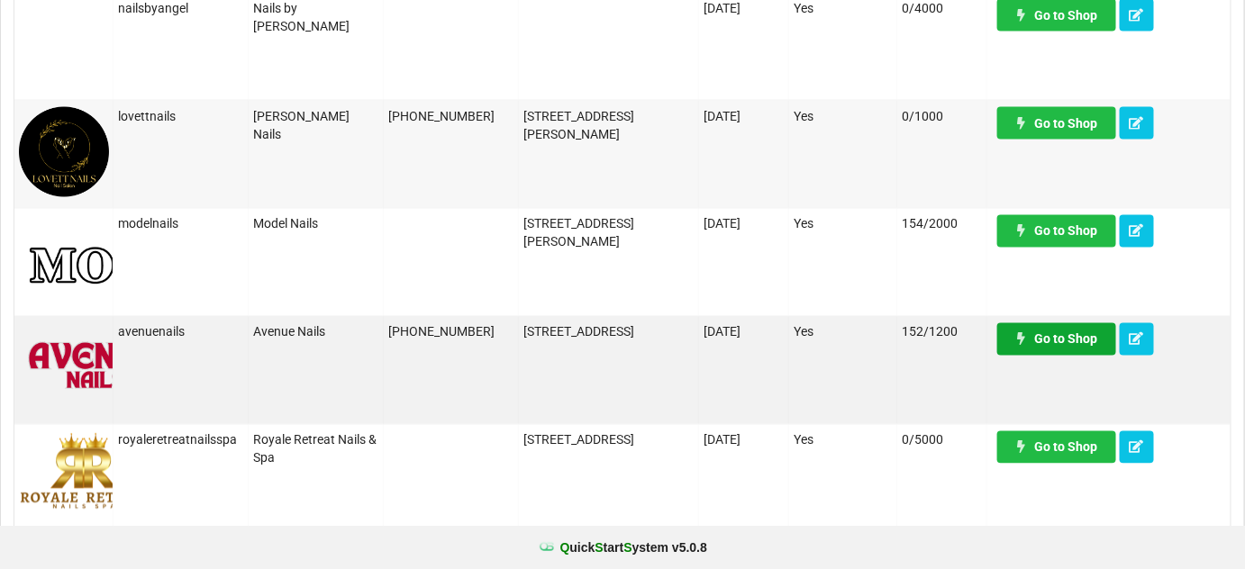
click at [1070, 340] on link "Go to Shop" at bounding box center [1056, 339] width 119 height 32
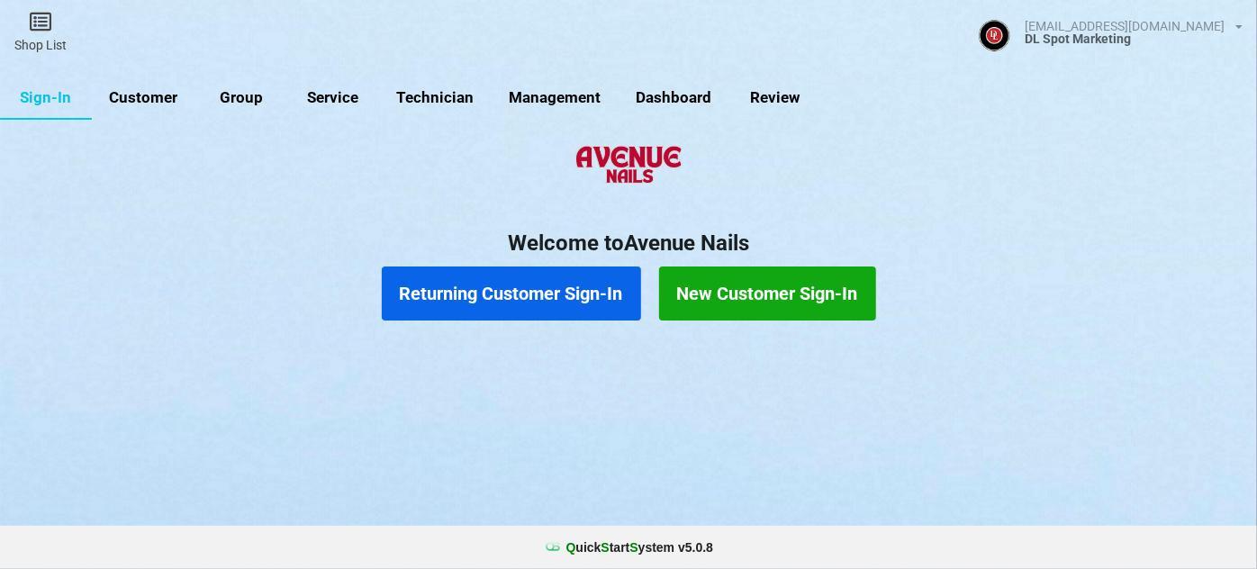
click at [160, 90] on link "Customer" at bounding box center [144, 98] width 104 height 43
select select "25"
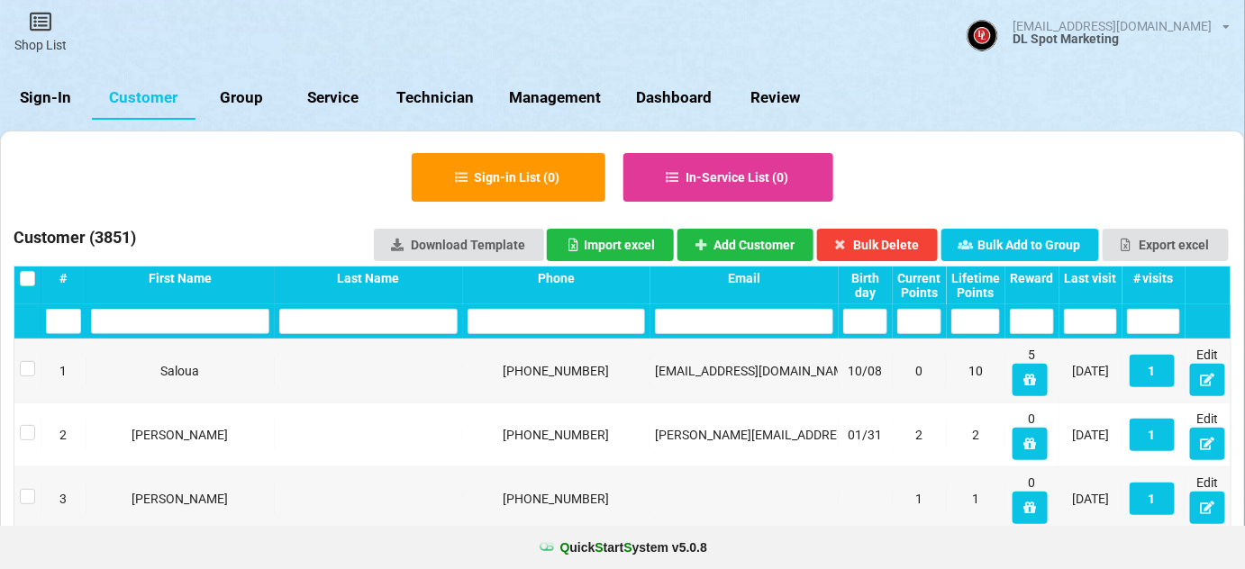
click at [533, 320] on input "text" at bounding box center [556, 321] width 178 height 25
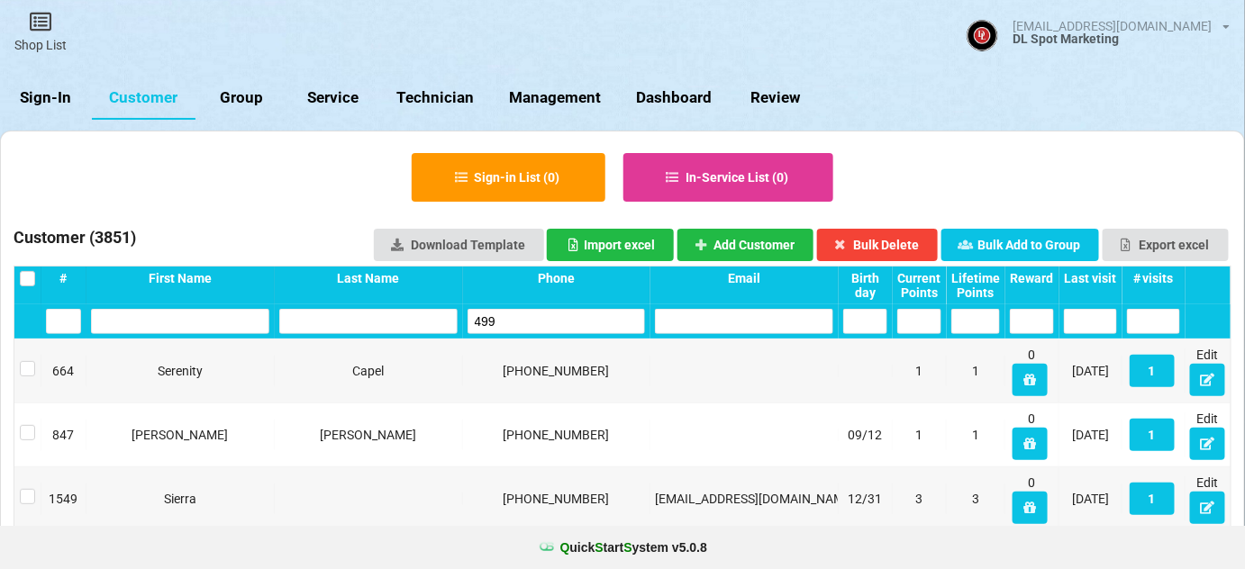
type input "4996"
